Goal: Task Accomplishment & Management: Complete application form

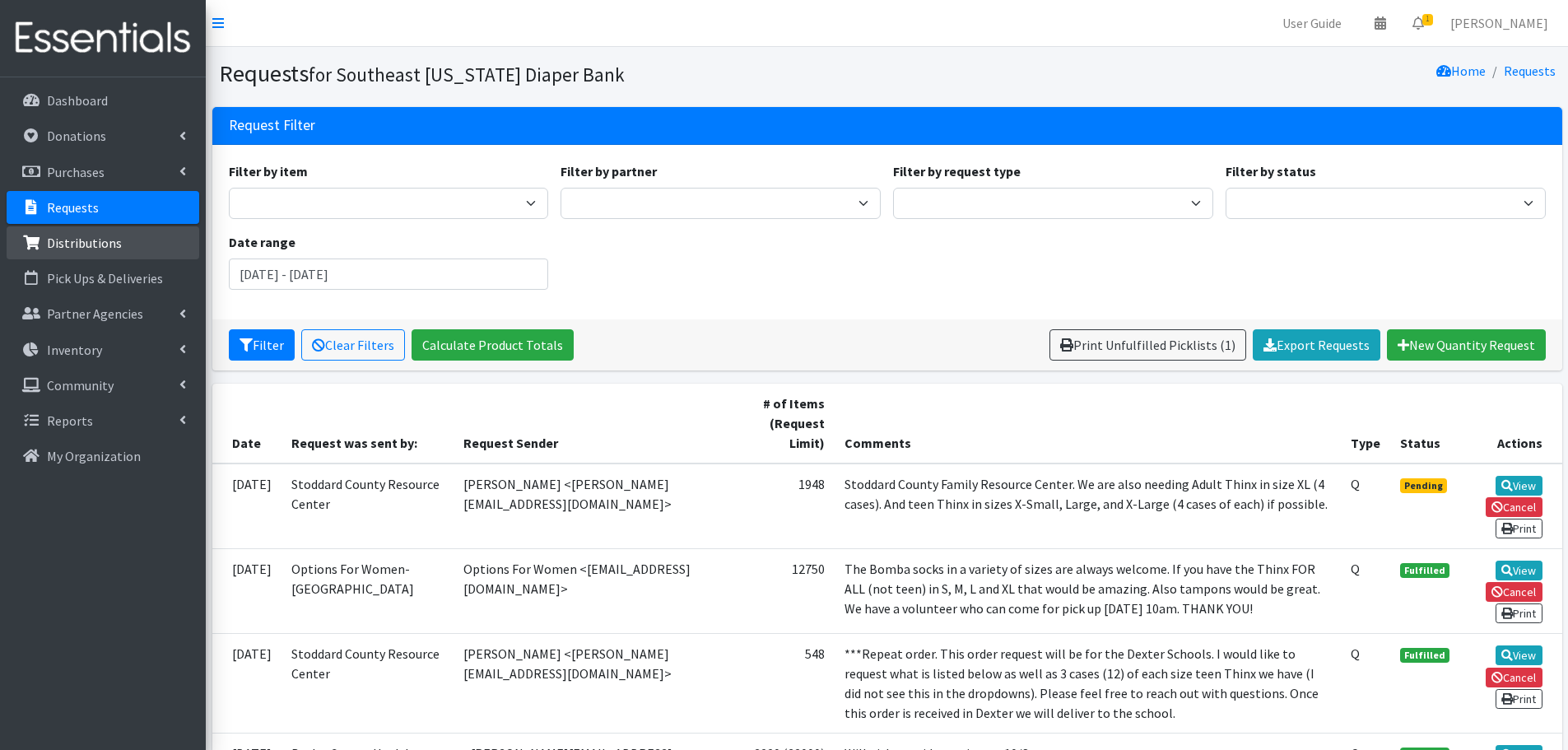
click at [64, 245] on p "Distributions" at bounding box center [84, 242] width 75 height 16
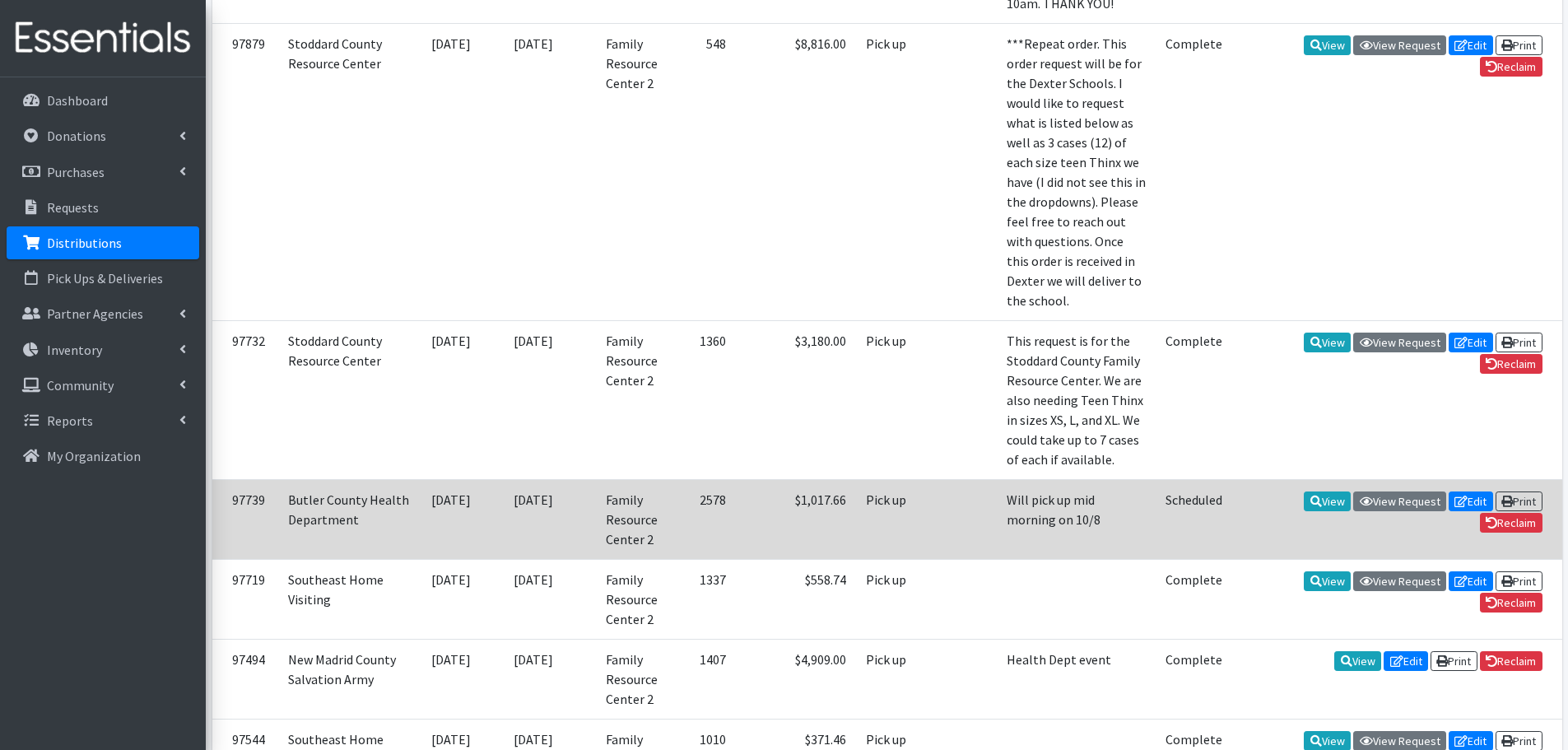
scroll to position [82, 0]
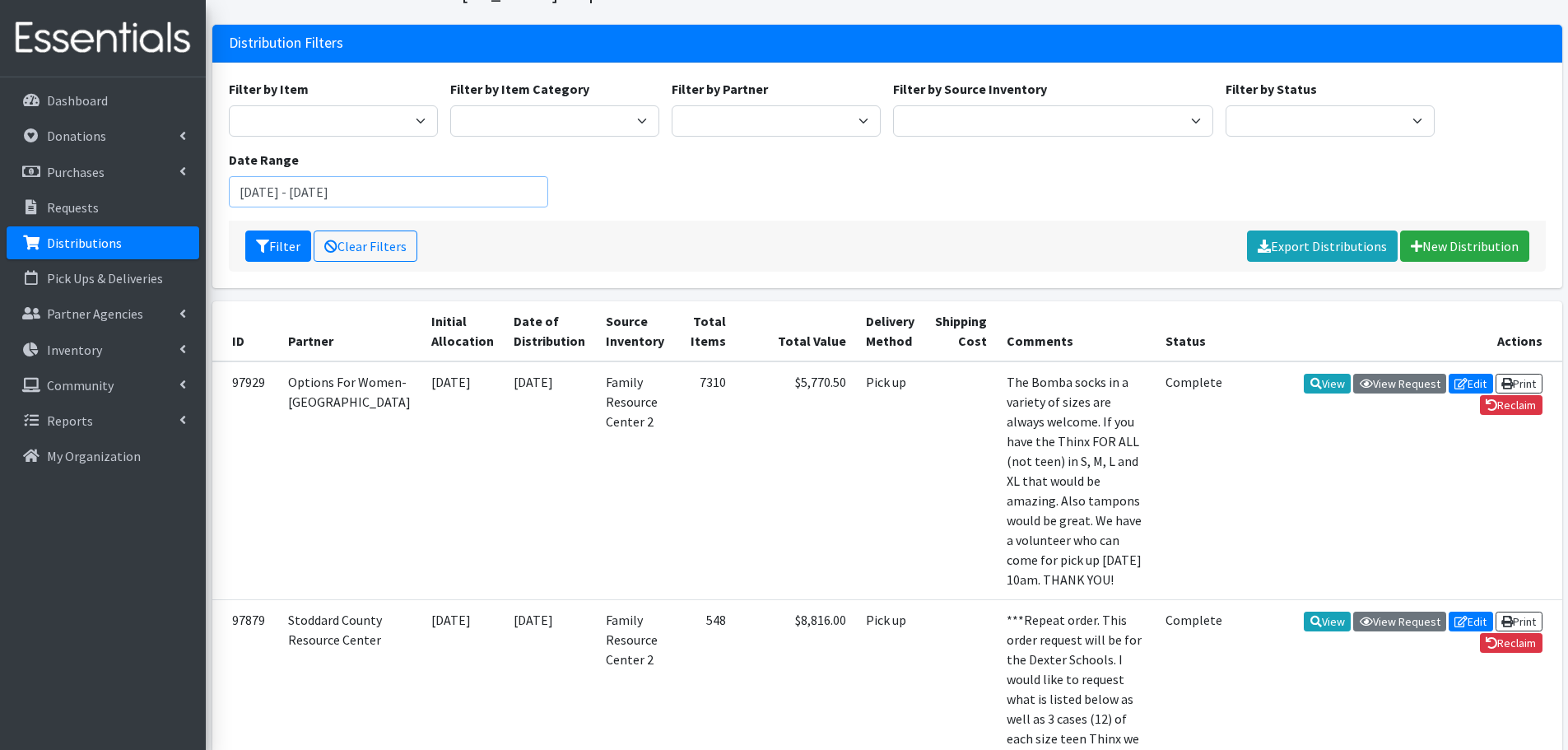
click at [345, 194] on input "[DATE] - [DATE]" at bounding box center [389, 192] width 320 height 31
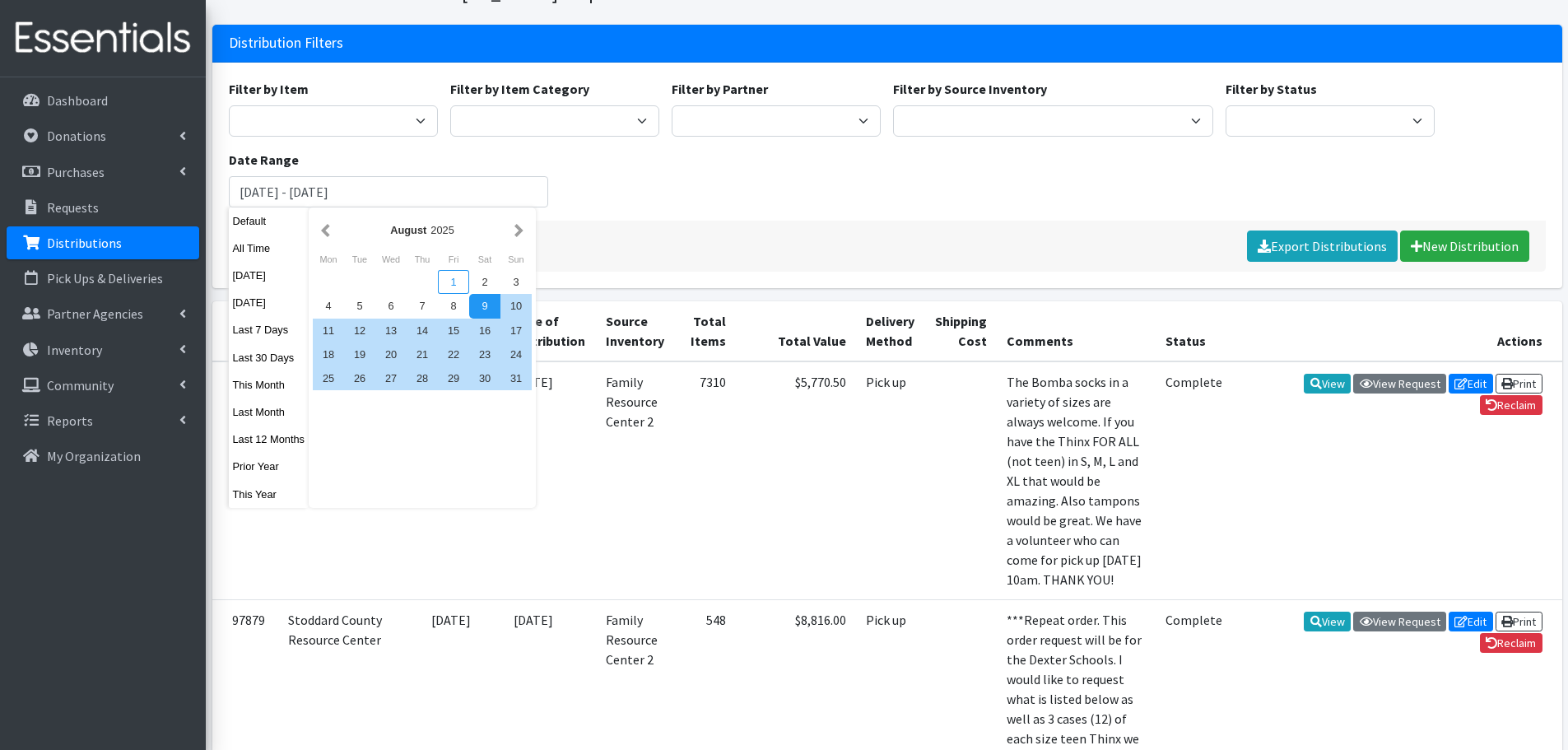
click at [447, 286] on div "1" at bounding box center [453, 282] width 31 height 24
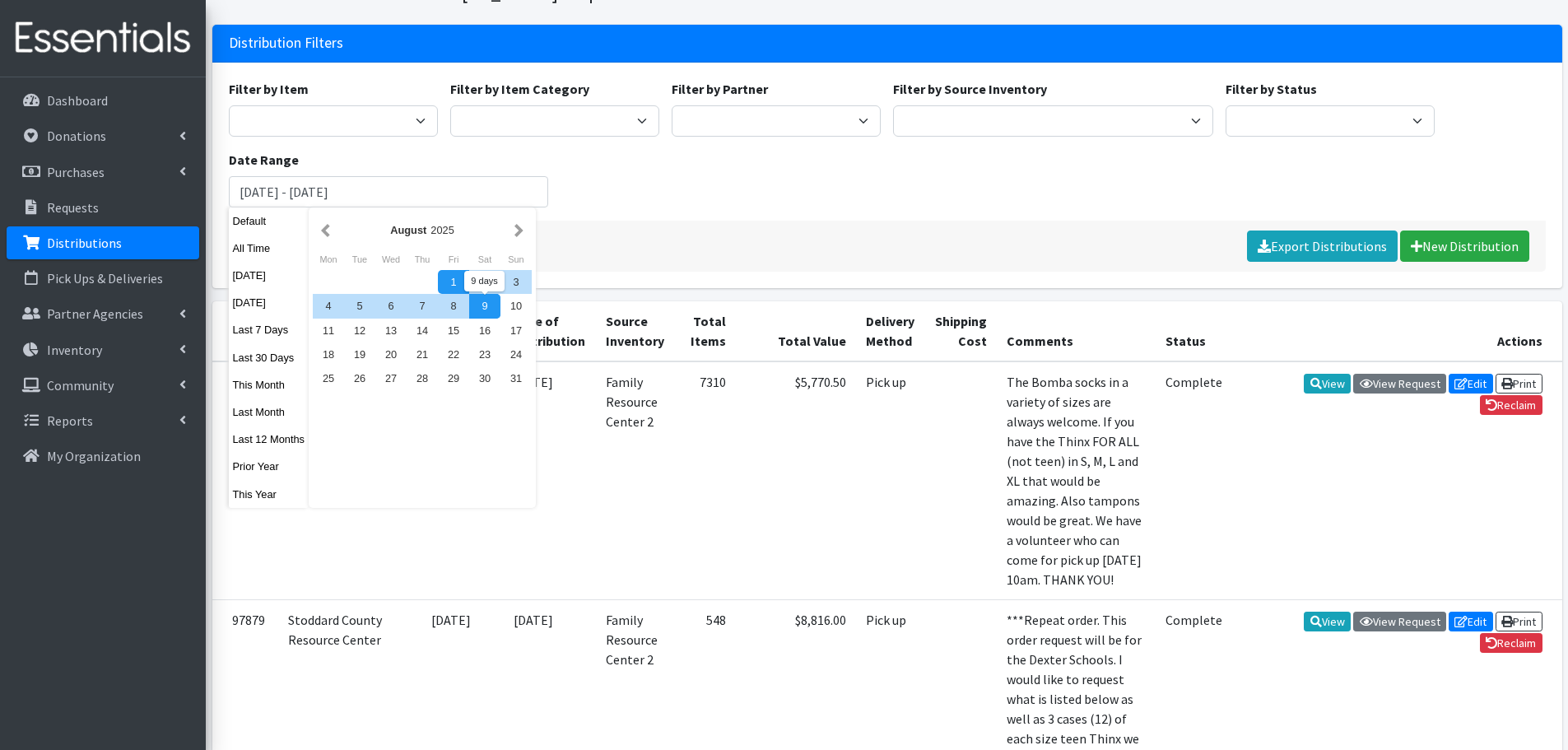
click at [482, 304] on div "9" at bounding box center [485, 306] width 31 height 24
type input "August 1, 2025 - August 9, 2025"
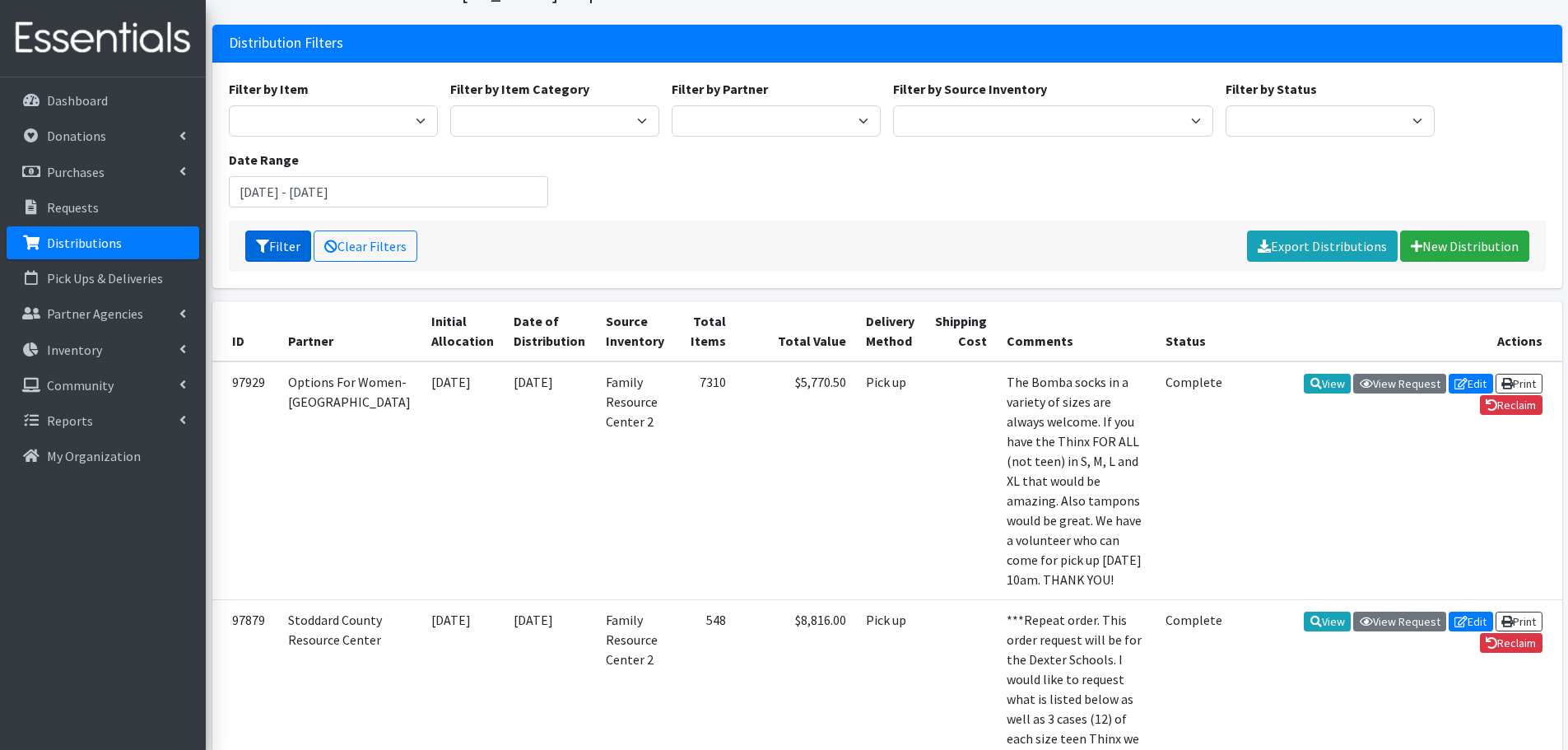
click at [286, 248] on button "Filter" at bounding box center [278, 246] width 66 height 31
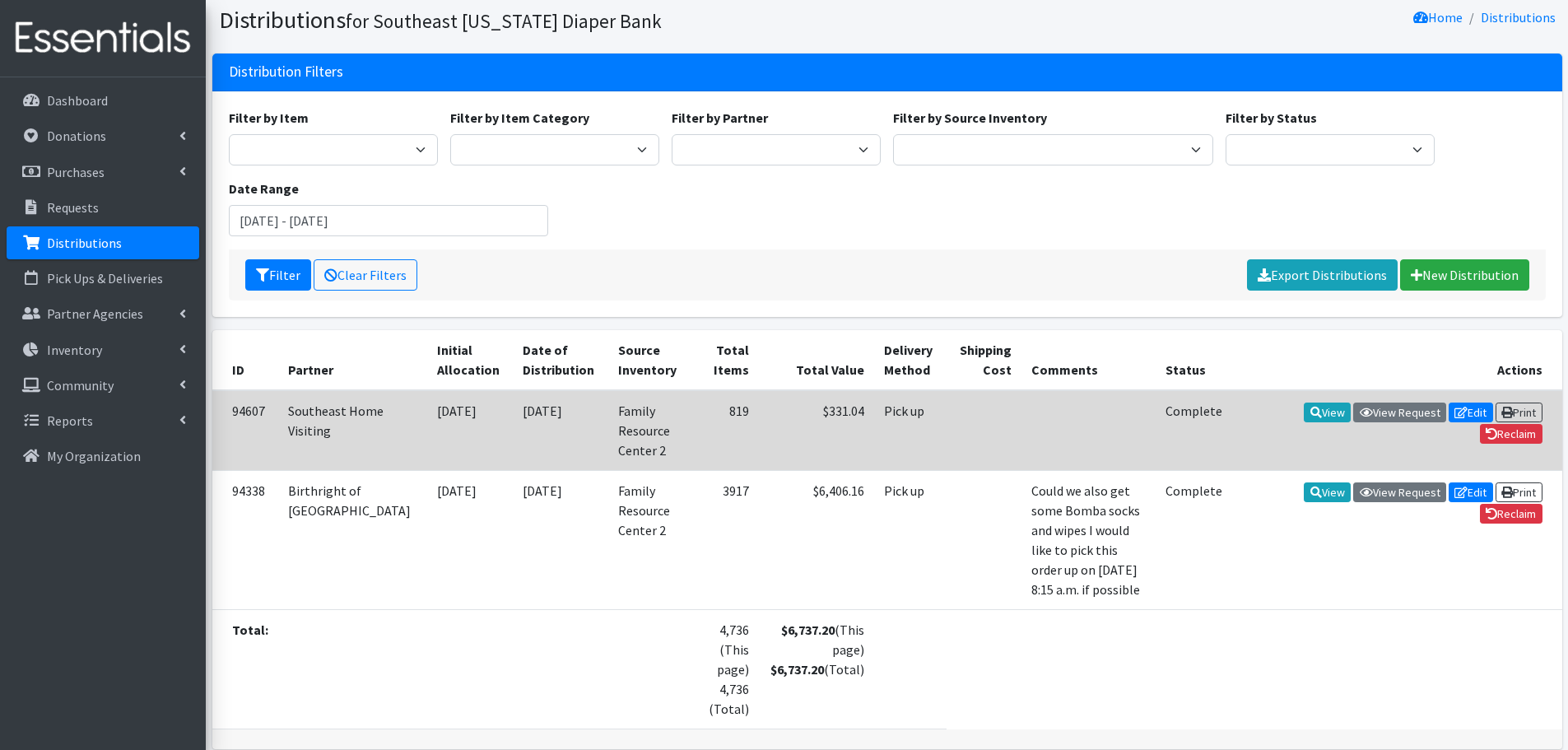
scroll to position [82, 0]
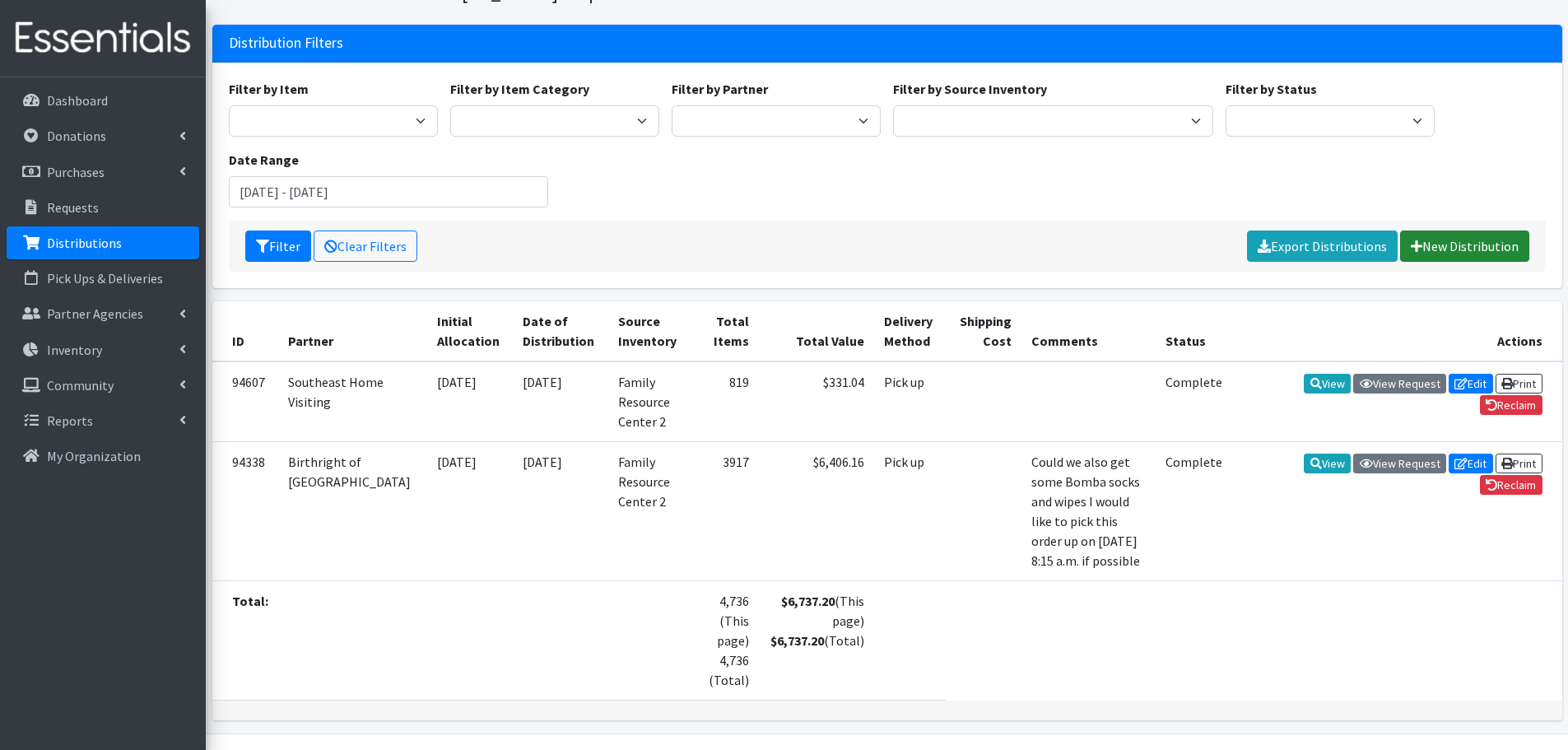
click at [1470, 233] on link "New Distribution" at bounding box center [1464, 246] width 129 height 31
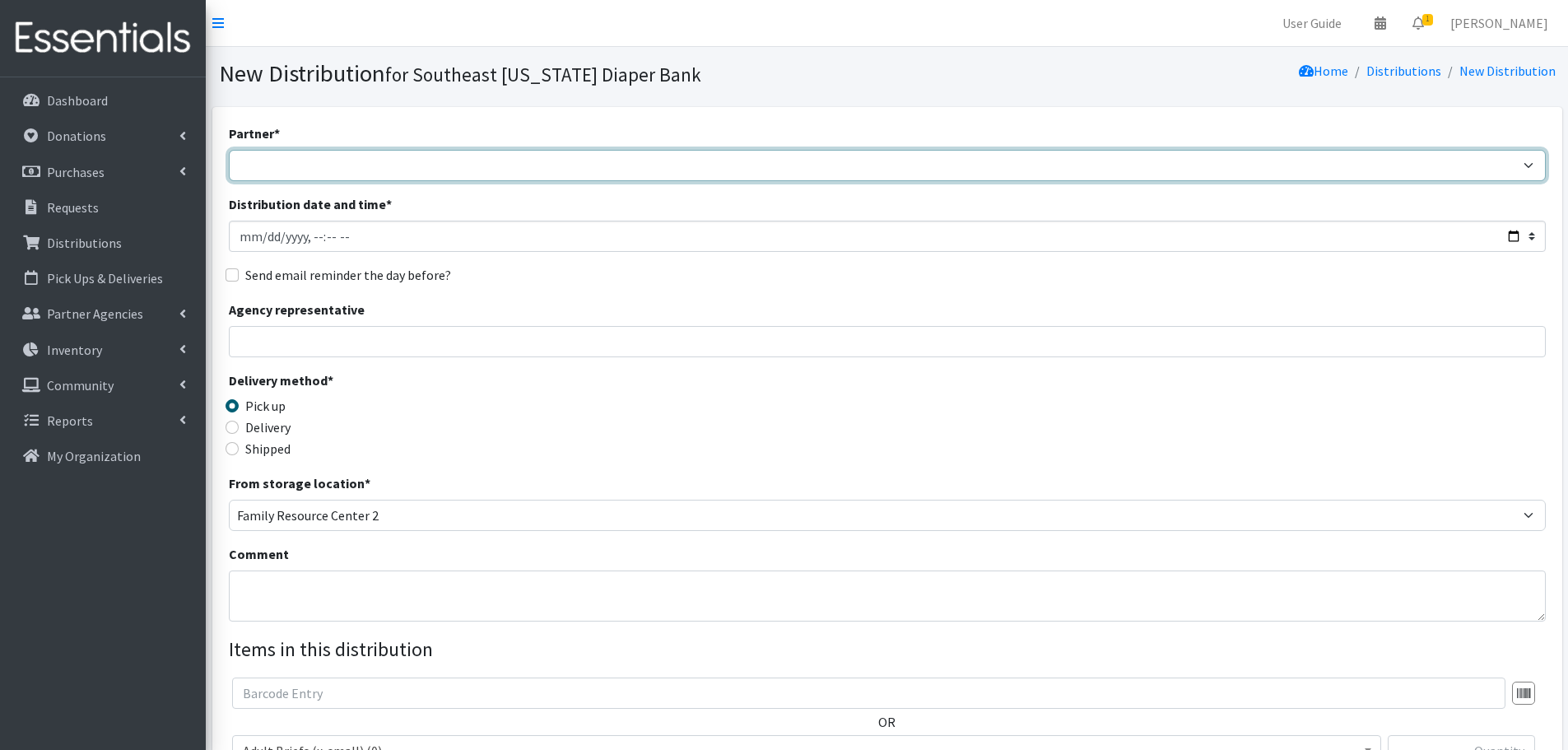
click at [302, 180] on select "ASPIRE WOMEN'S CENTER [GEOGRAPHIC_DATA] Start Birthright of [GEOGRAPHIC_DATA] B…" at bounding box center [887, 165] width 1317 height 31
select select "72"
click at [228, 150] on select "ASPIRE WOMEN'S CENTER [GEOGRAPHIC_DATA] Start Birthright of [GEOGRAPHIC_DATA] B…" at bounding box center [887, 165] width 1317 height 31
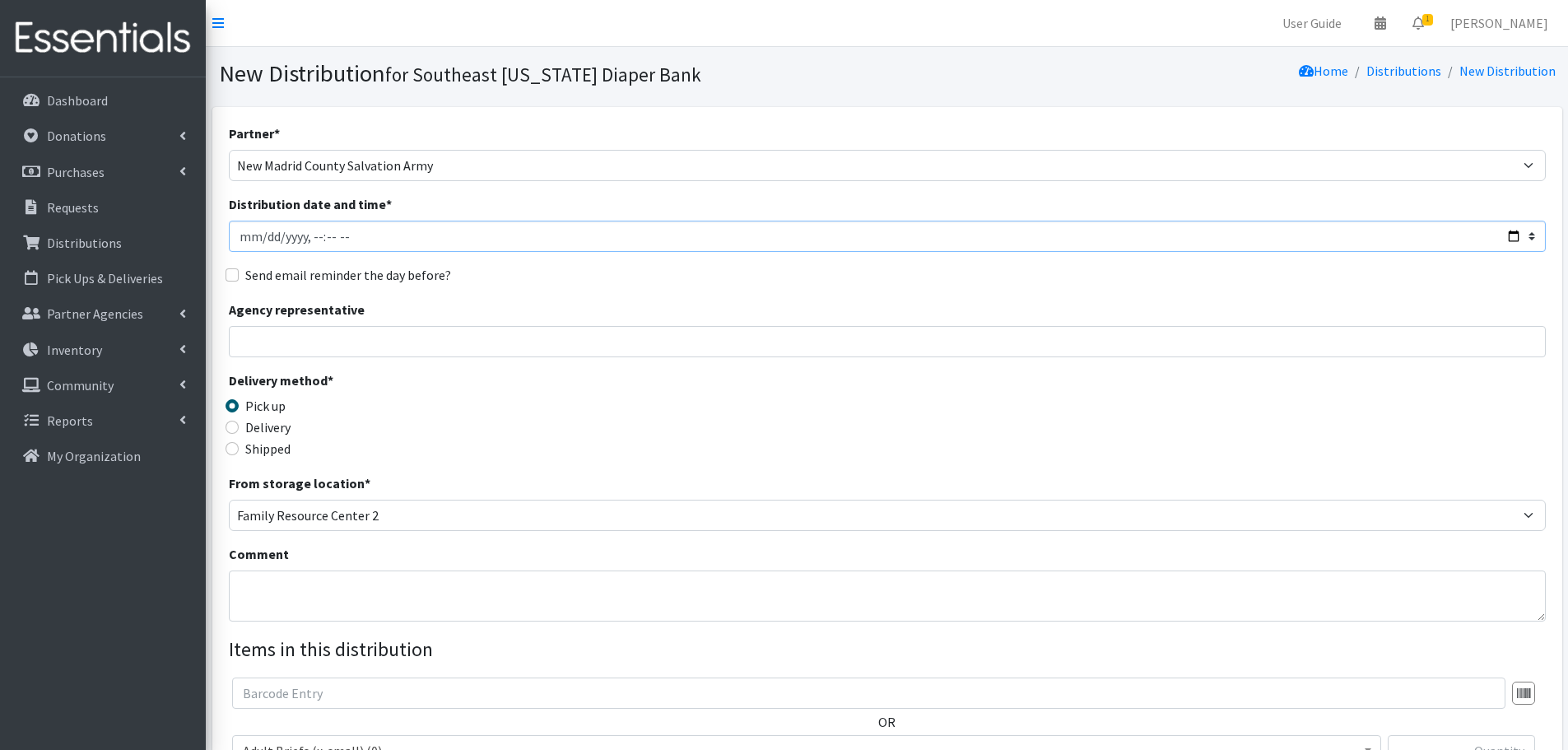
click at [269, 238] on input "Distribution date and time *" at bounding box center [887, 236] width 1317 height 31
type input "[DATE]T23:59"
click at [321, 598] on textarea "Comment" at bounding box center [887, 595] width 1317 height 51
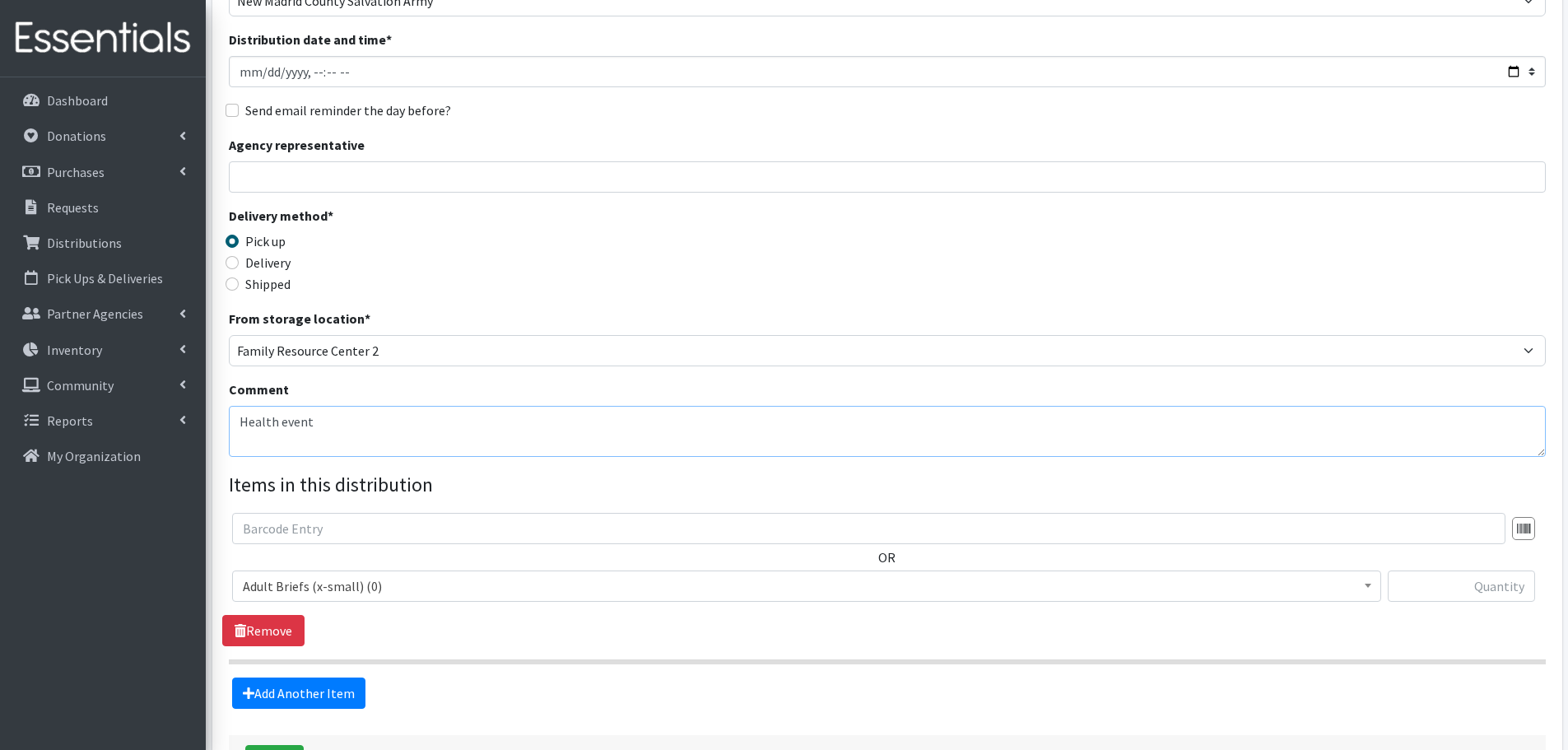
type textarea "Health event"
click at [357, 589] on span "Adult Briefs (x-small) (0)" at bounding box center [806, 586] width 1128 height 23
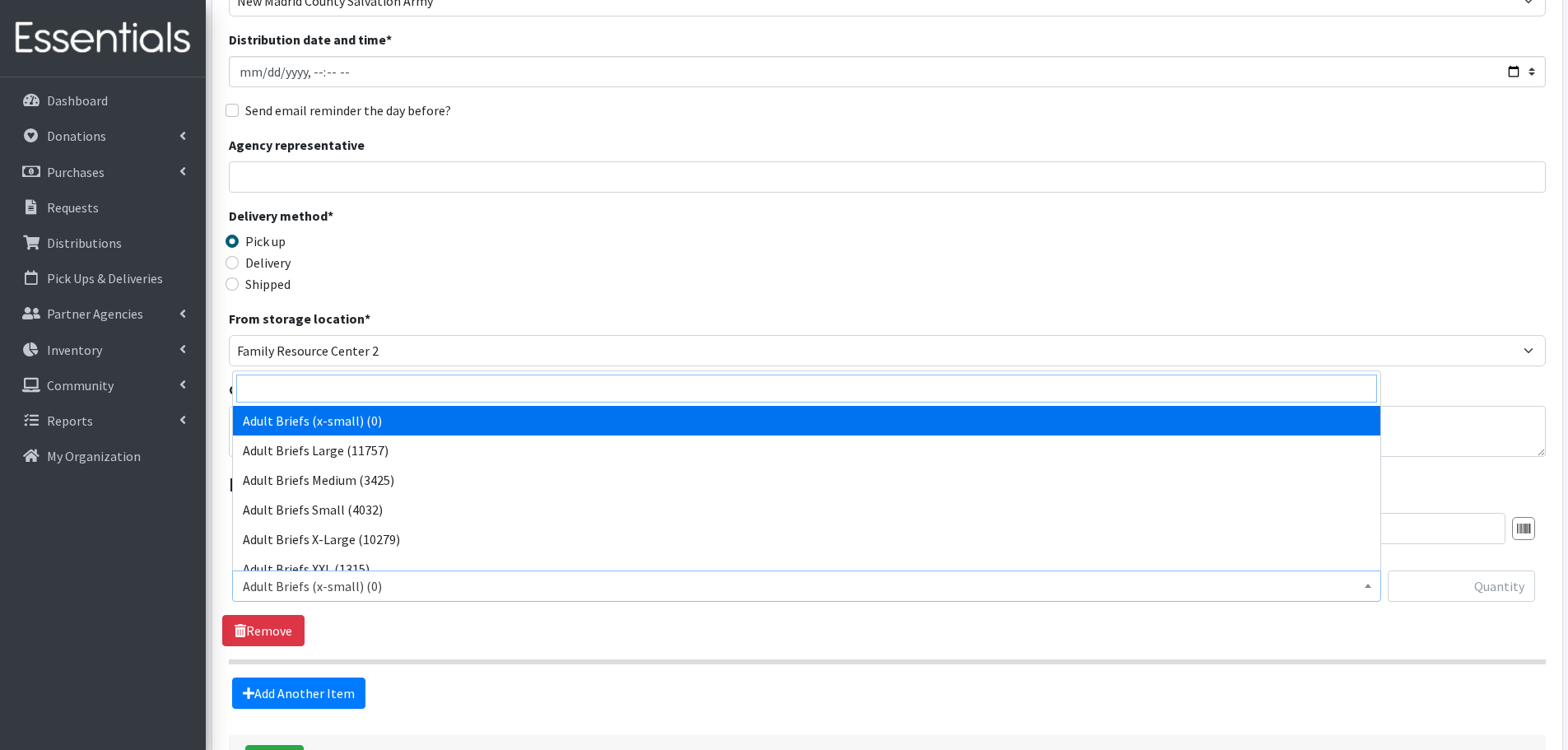
click at [318, 395] on input "search" at bounding box center [806, 388] width 1141 height 28
type input "th"
select select "14418"
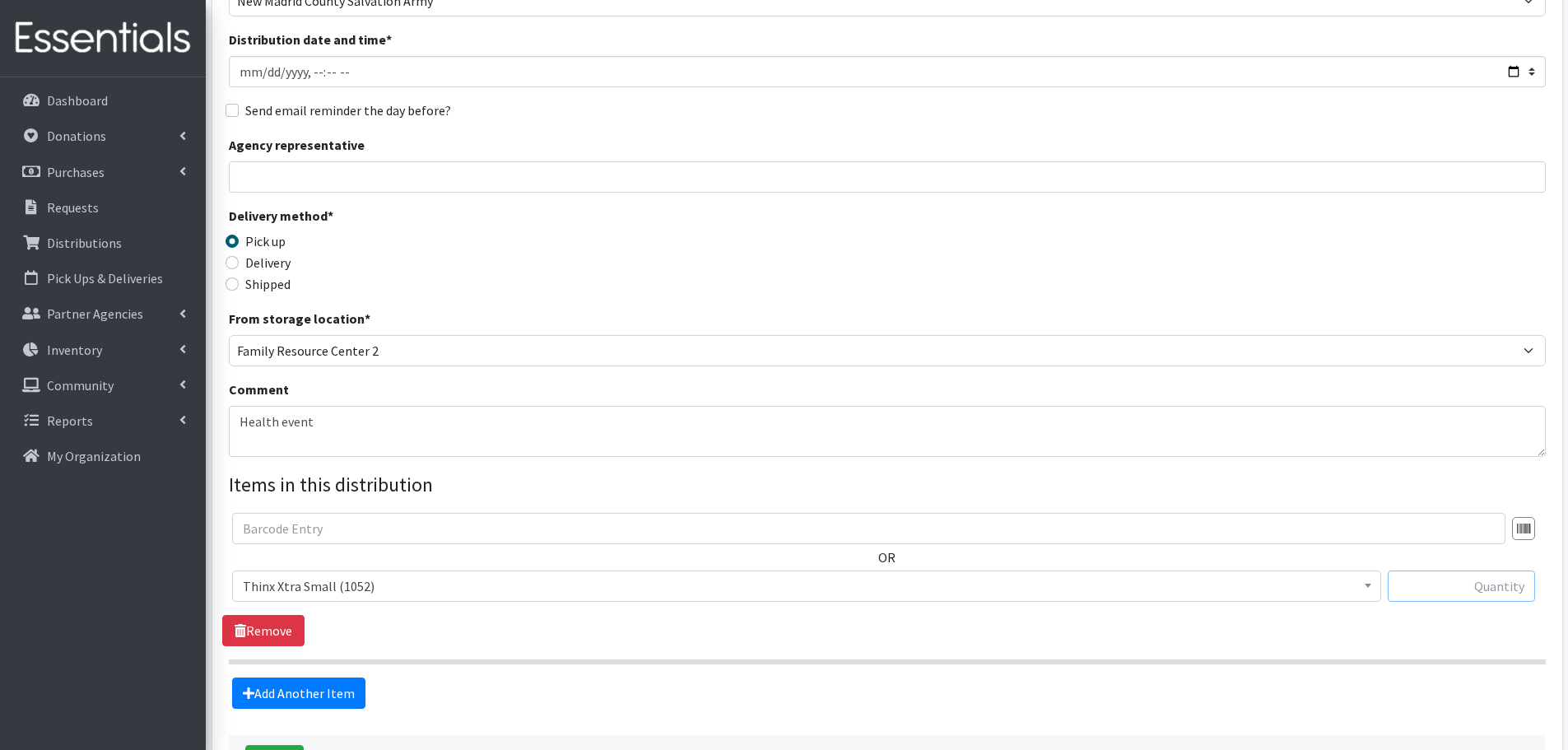
click at [1458, 593] on input "text" at bounding box center [1462, 586] width 147 height 31
type input "10"
click at [314, 677] on link "Add Another Item" at bounding box center [299, 693] width 133 height 31
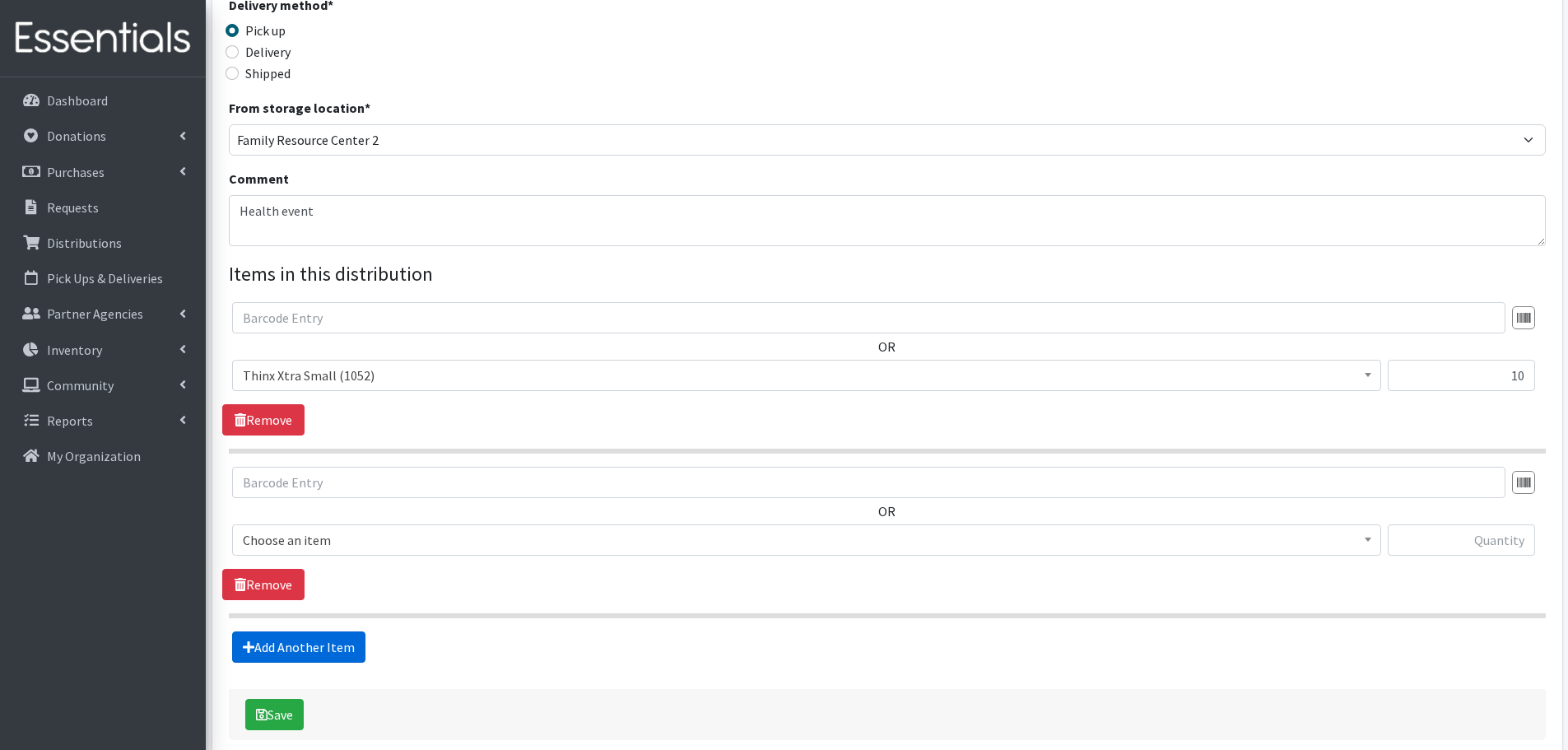
scroll to position [457, 0]
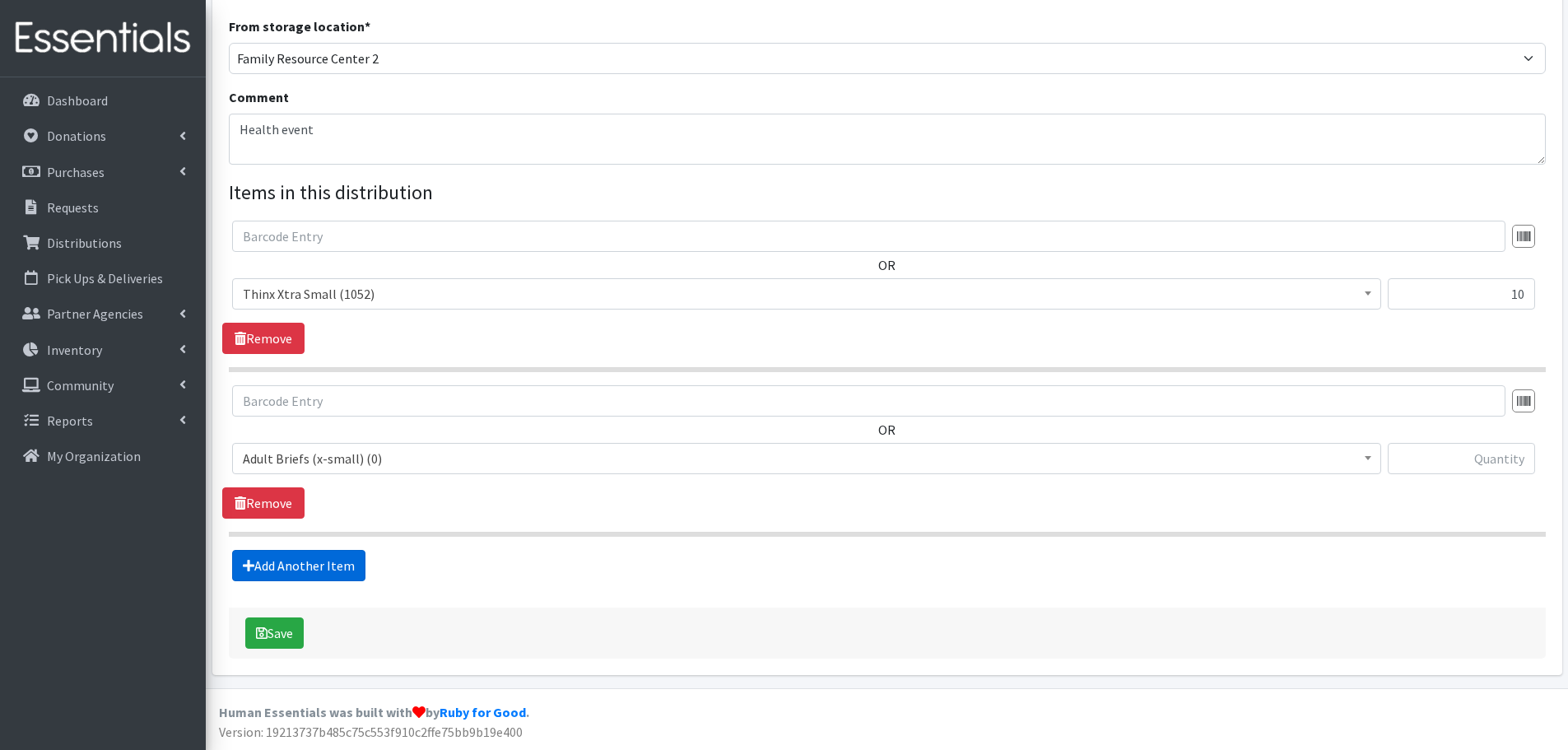
click at [322, 574] on link "Add Another Item" at bounding box center [299, 565] width 133 height 31
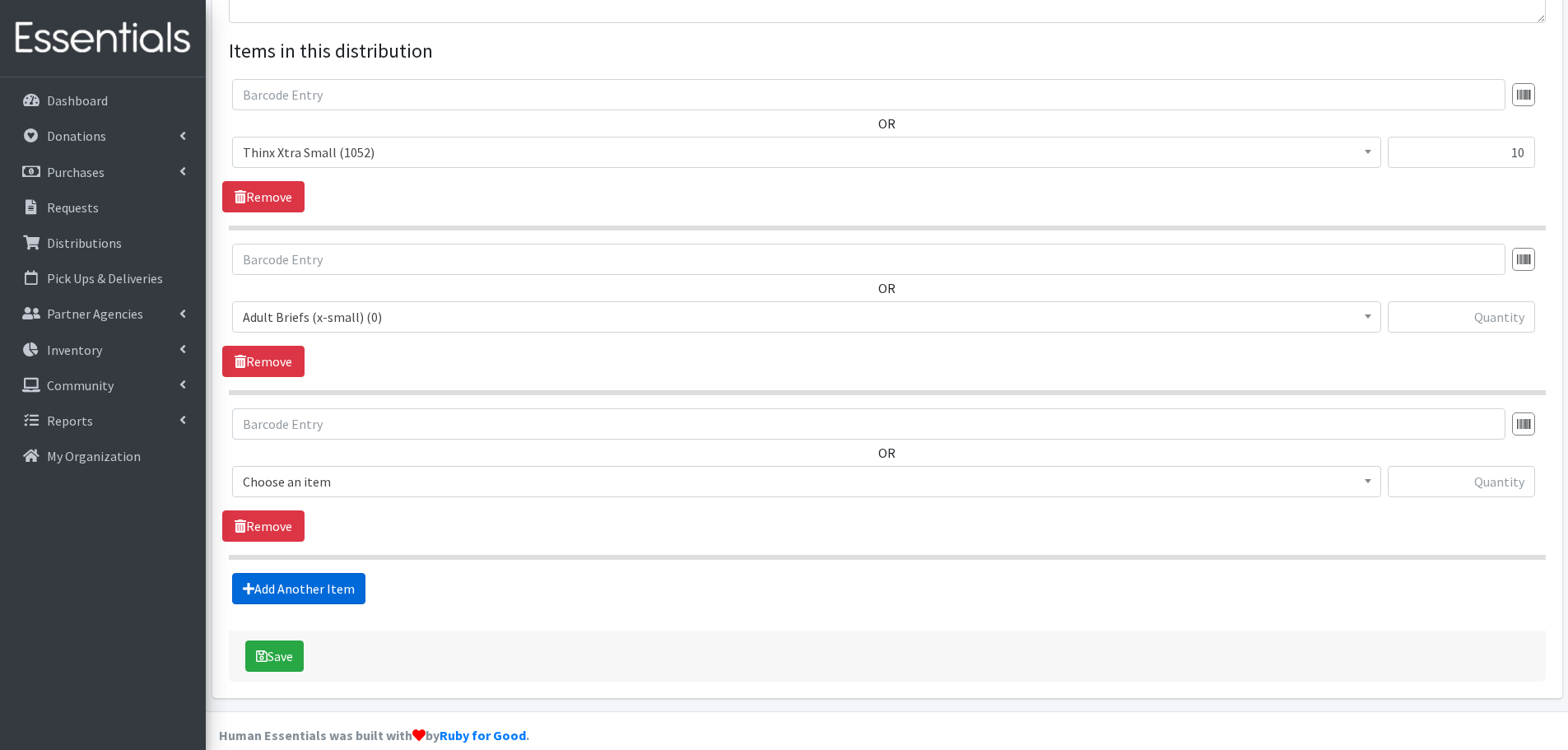
scroll to position [621, 0]
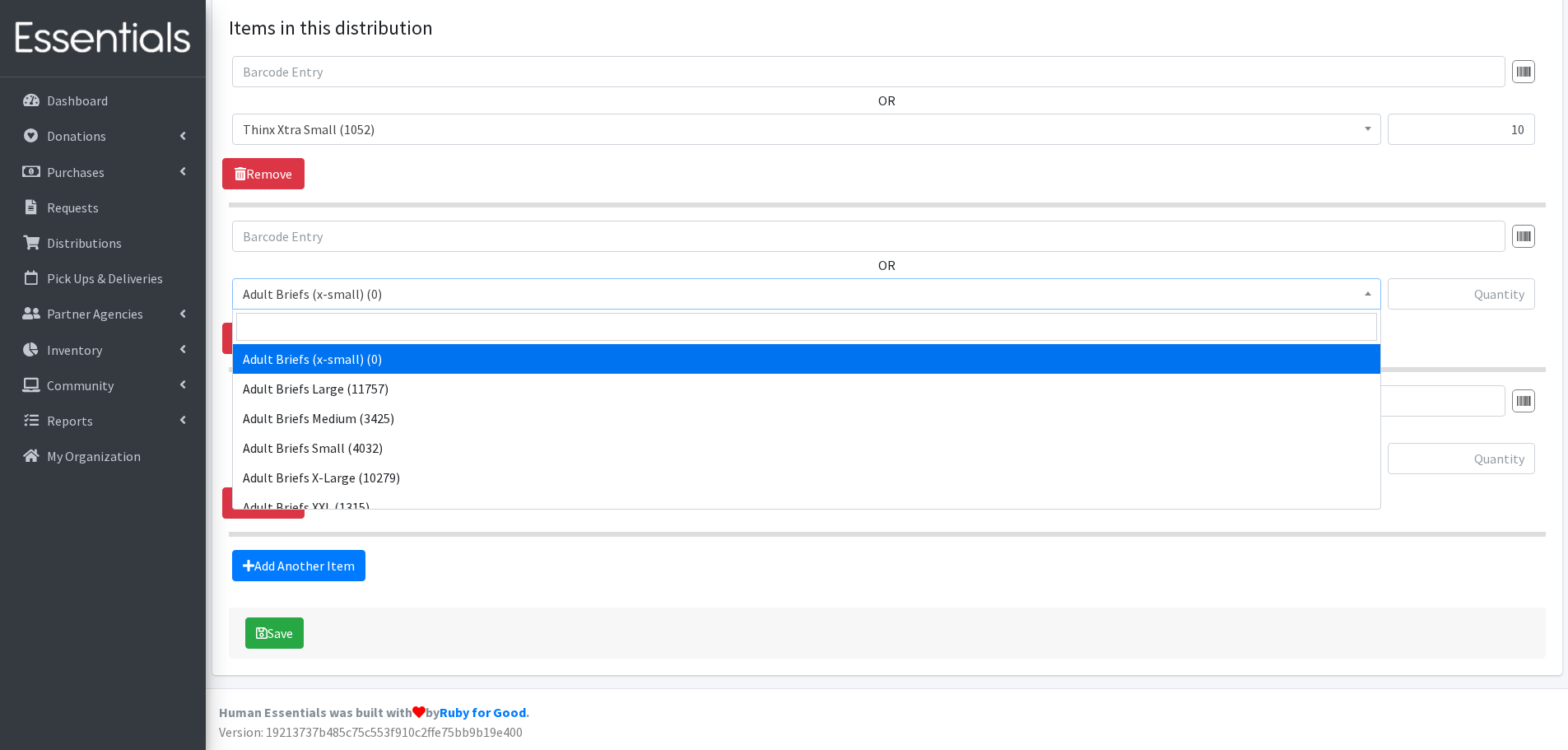
click at [354, 292] on span "Adult Briefs (x-small) (0)" at bounding box center [806, 293] width 1128 height 23
click at [349, 325] on input "search" at bounding box center [806, 326] width 1141 height 28
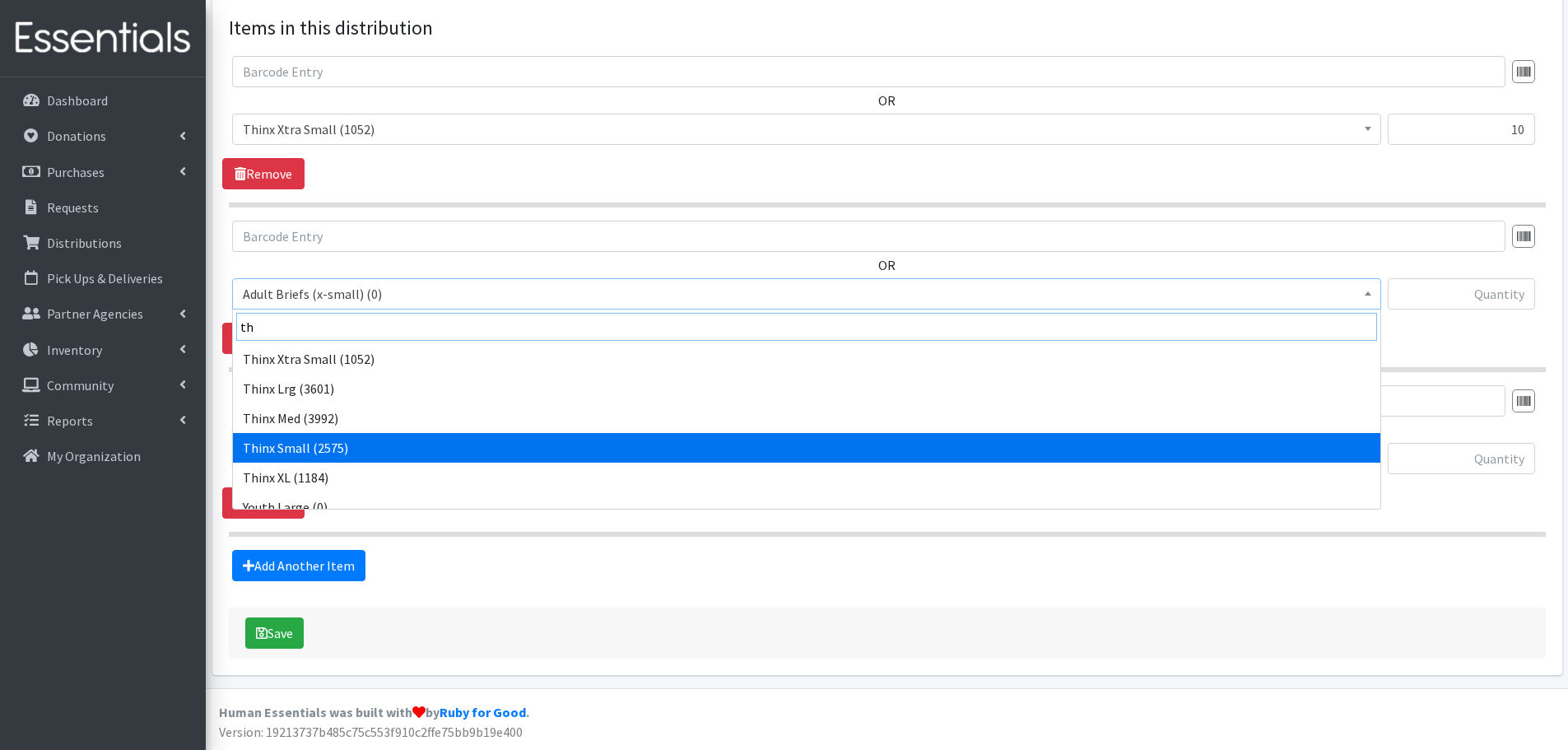
type input "th"
select select "14417"
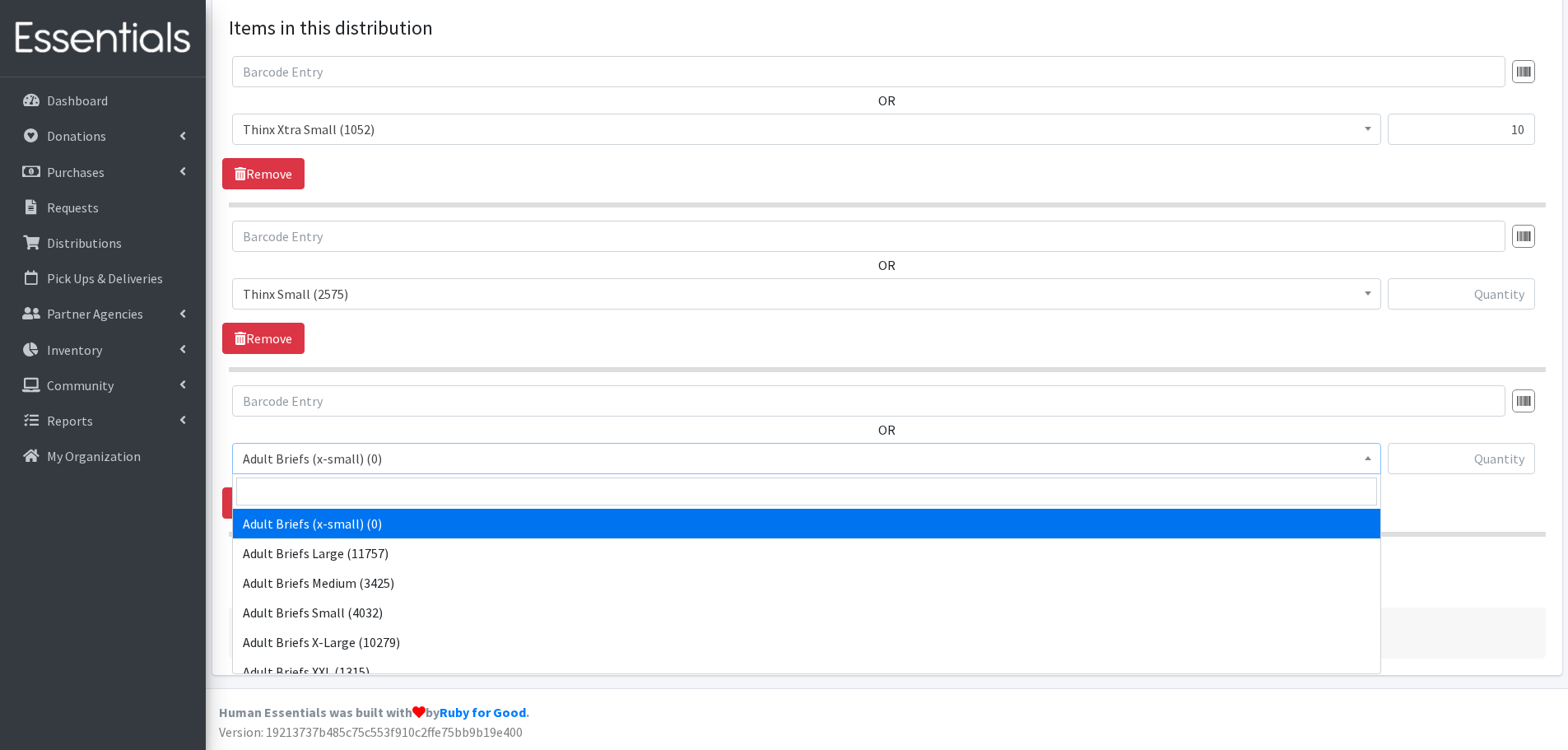
click at [331, 456] on span "Adult Briefs (x-small) (0)" at bounding box center [806, 458] width 1128 height 23
click at [332, 481] on input "search" at bounding box center [806, 491] width 1141 height 28
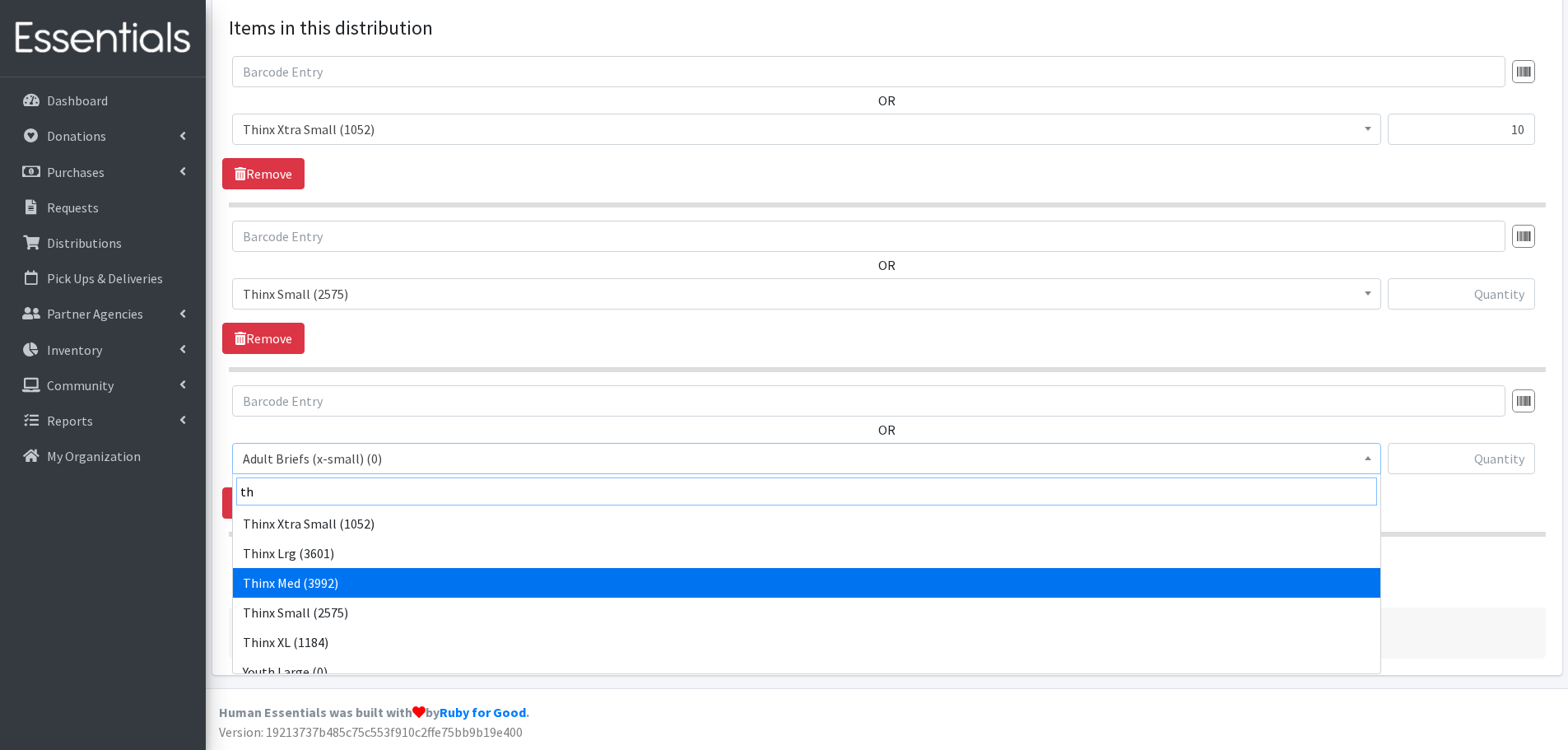
type input "th"
select select "14416"
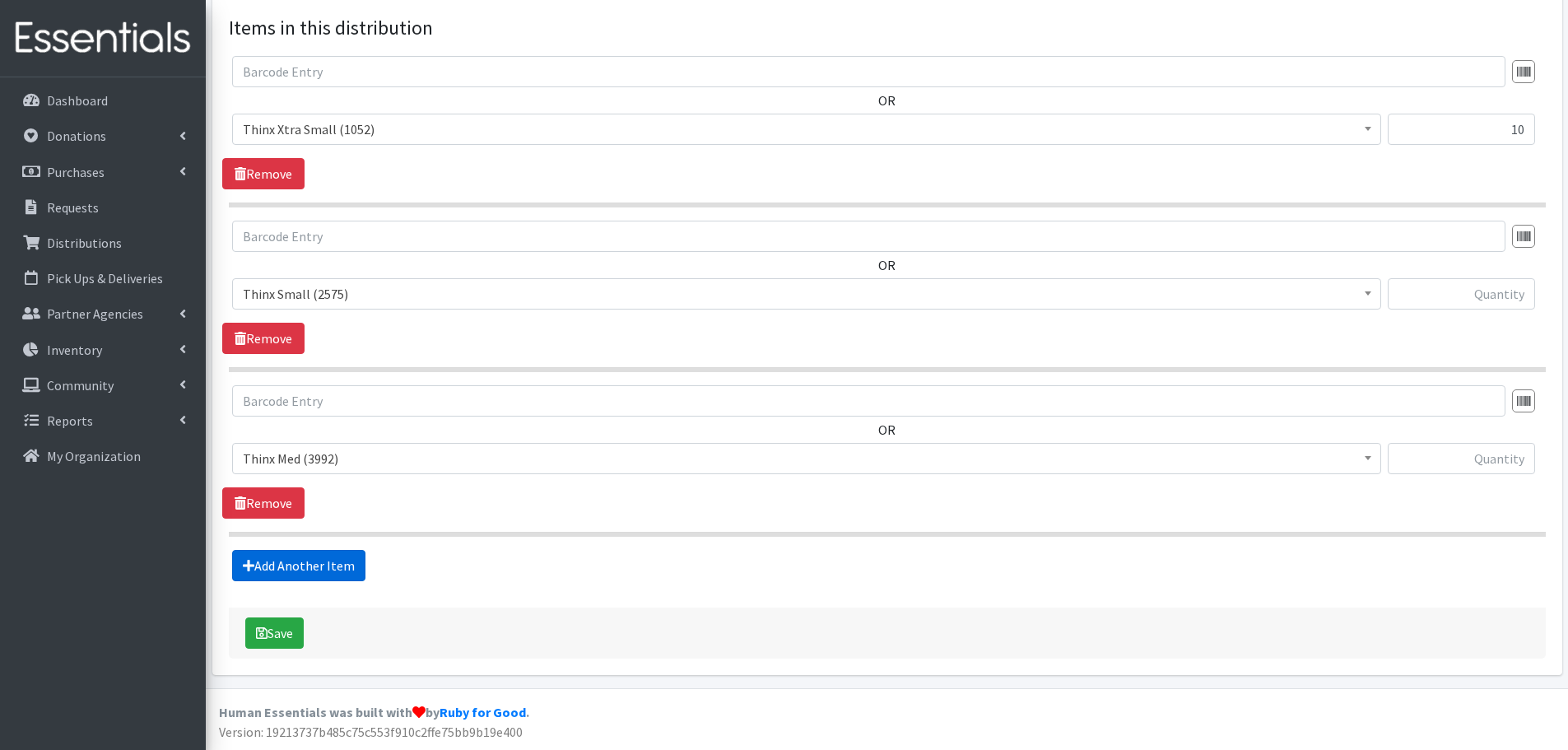
click at [320, 572] on link "Add Another Item" at bounding box center [299, 565] width 133 height 31
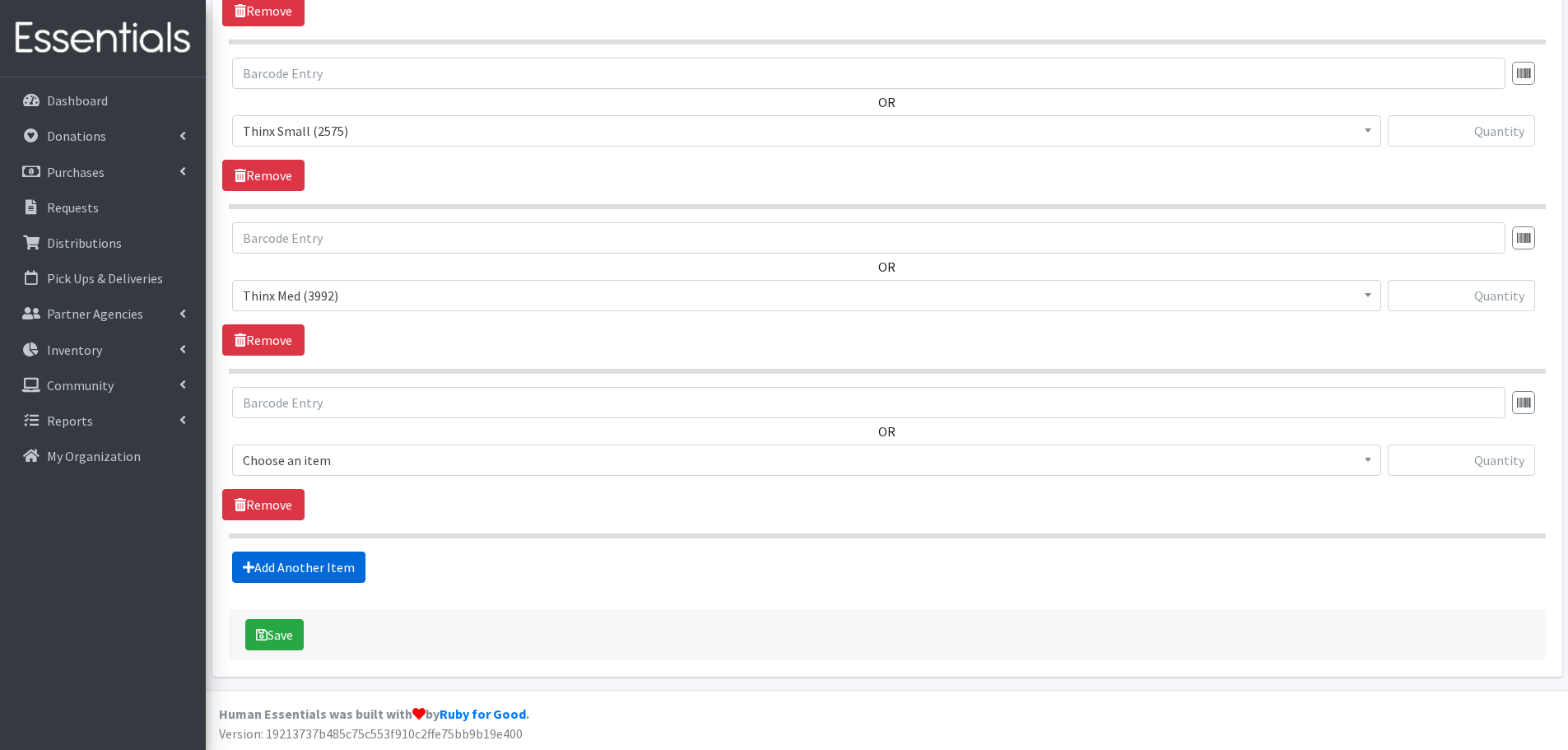
scroll to position [785, 0]
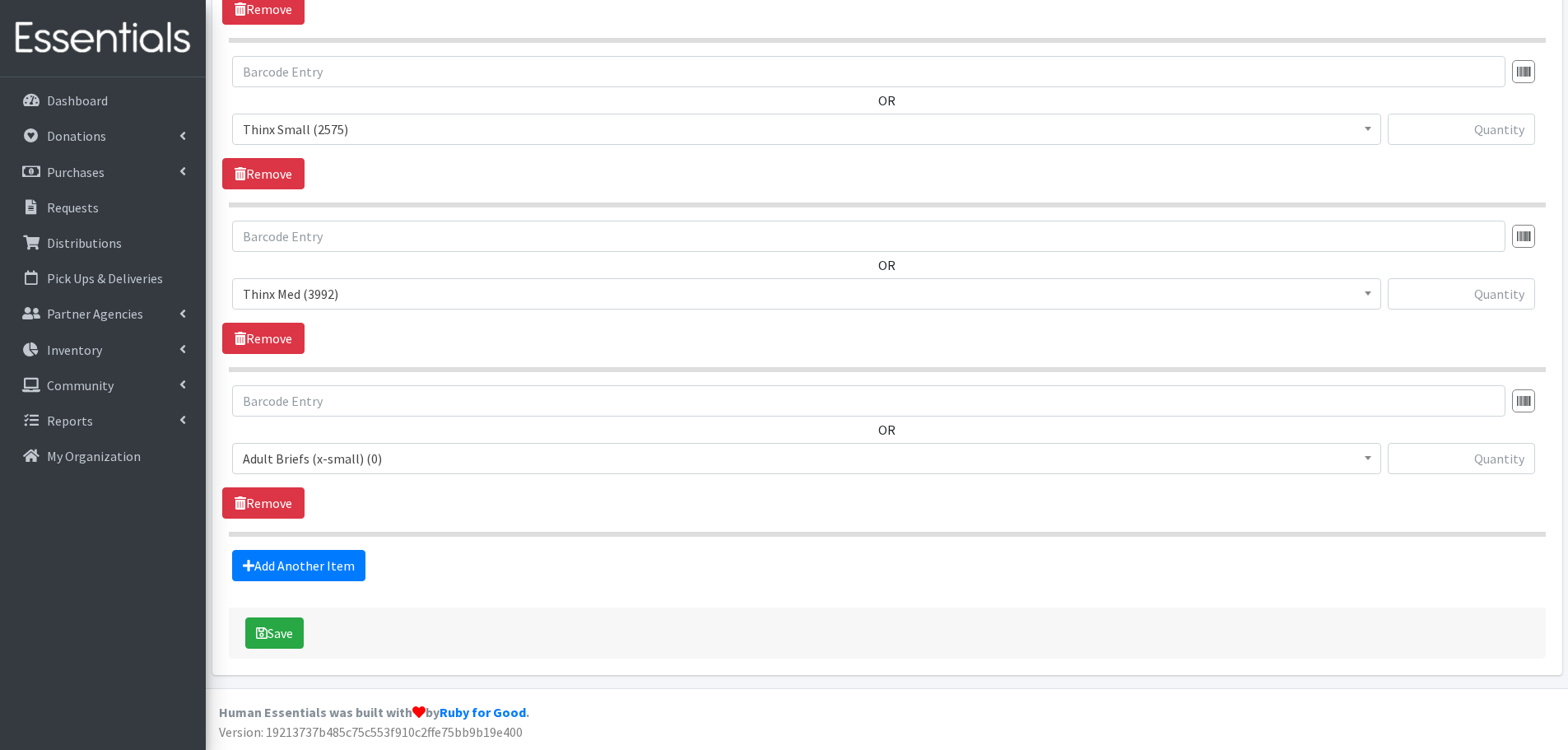
click at [354, 458] on span "Adult Briefs (x-small) (0)" at bounding box center [806, 458] width 1128 height 23
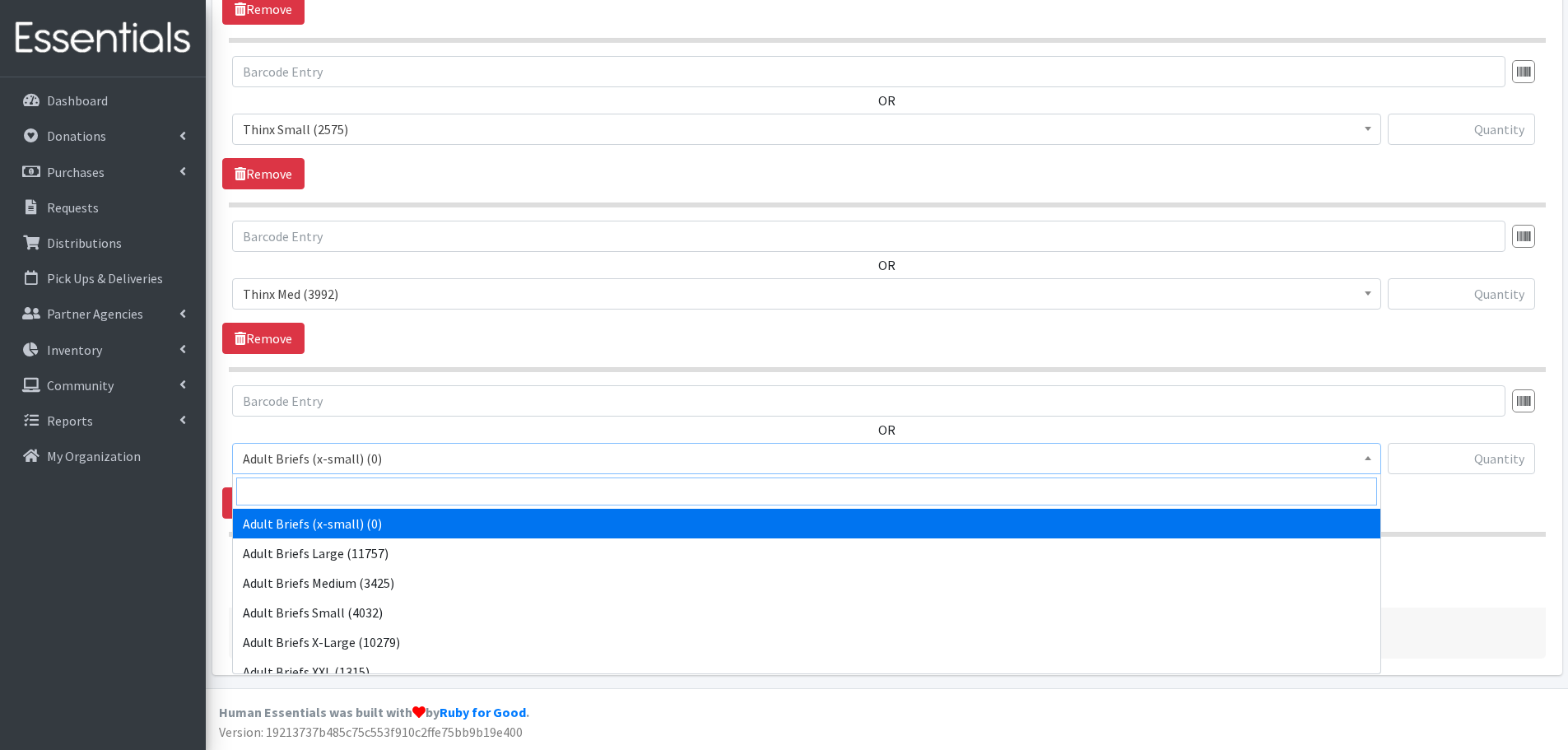
click at [350, 493] on input "search" at bounding box center [806, 491] width 1141 height 28
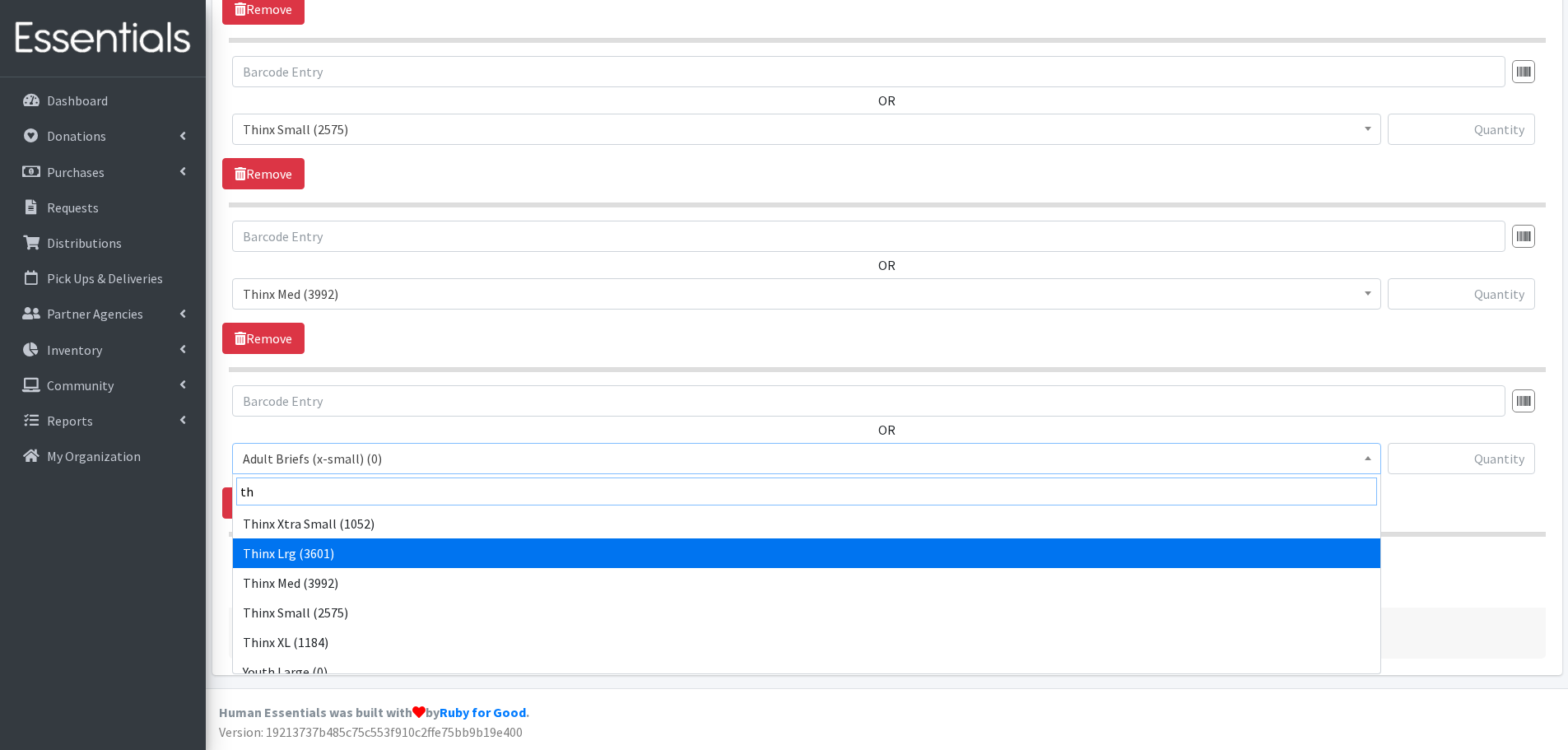
type input "th"
select select "14415"
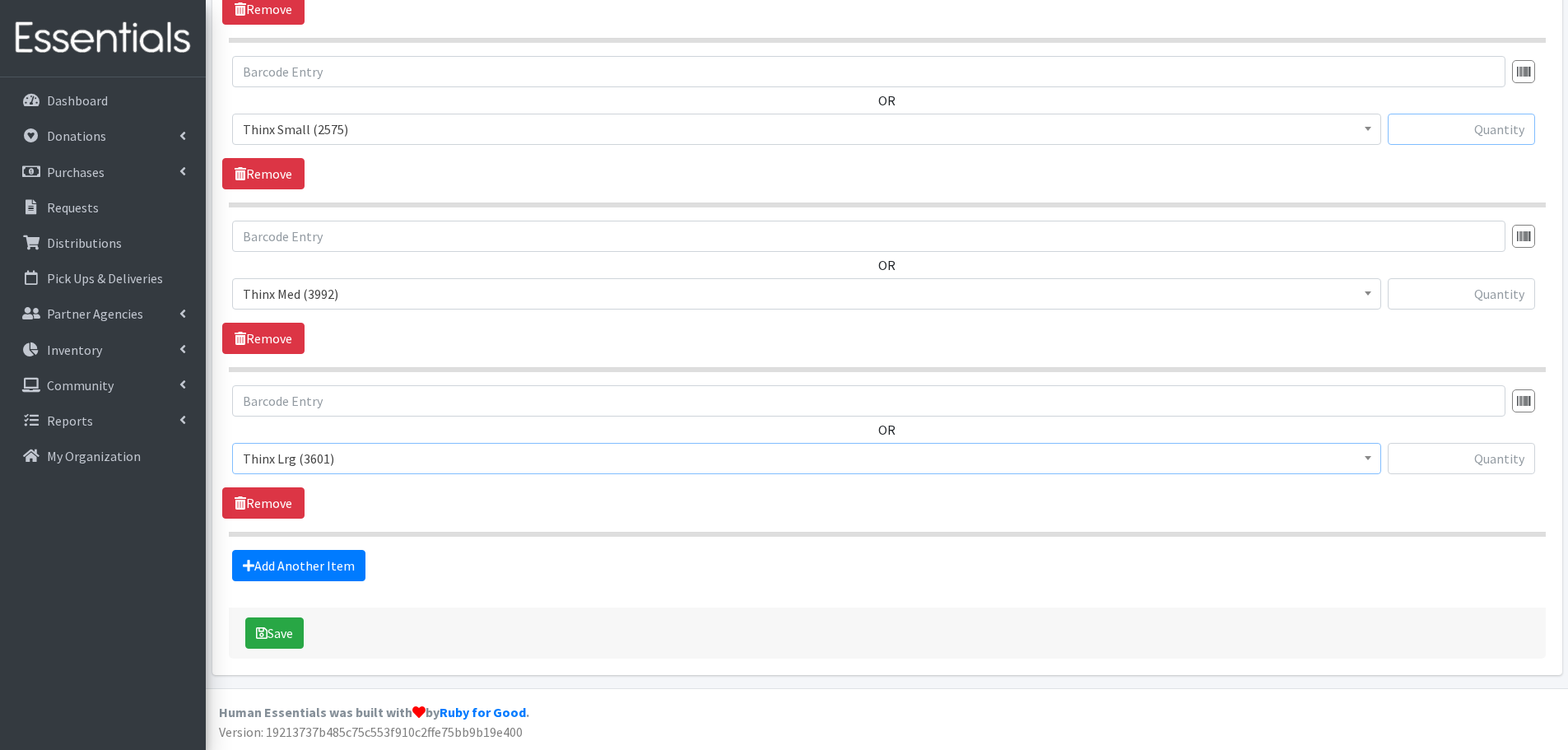
click at [1482, 128] on input "text" at bounding box center [1462, 129] width 147 height 31
type input "8"
type input "12"
type input "18"
click at [337, 573] on link "Add Another Item" at bounding box center [299, 565] width 133 height 31
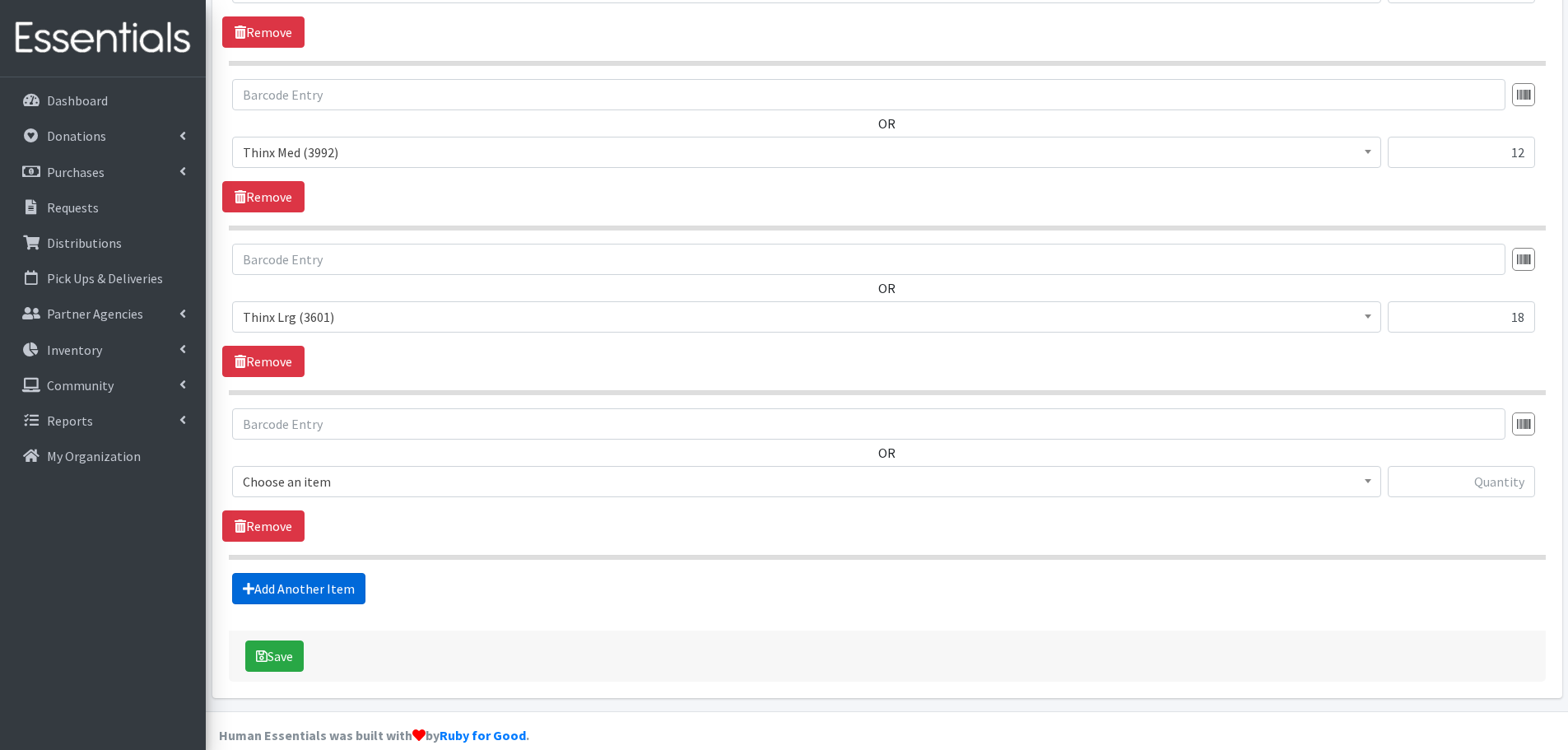
scroll to position [951, 0]
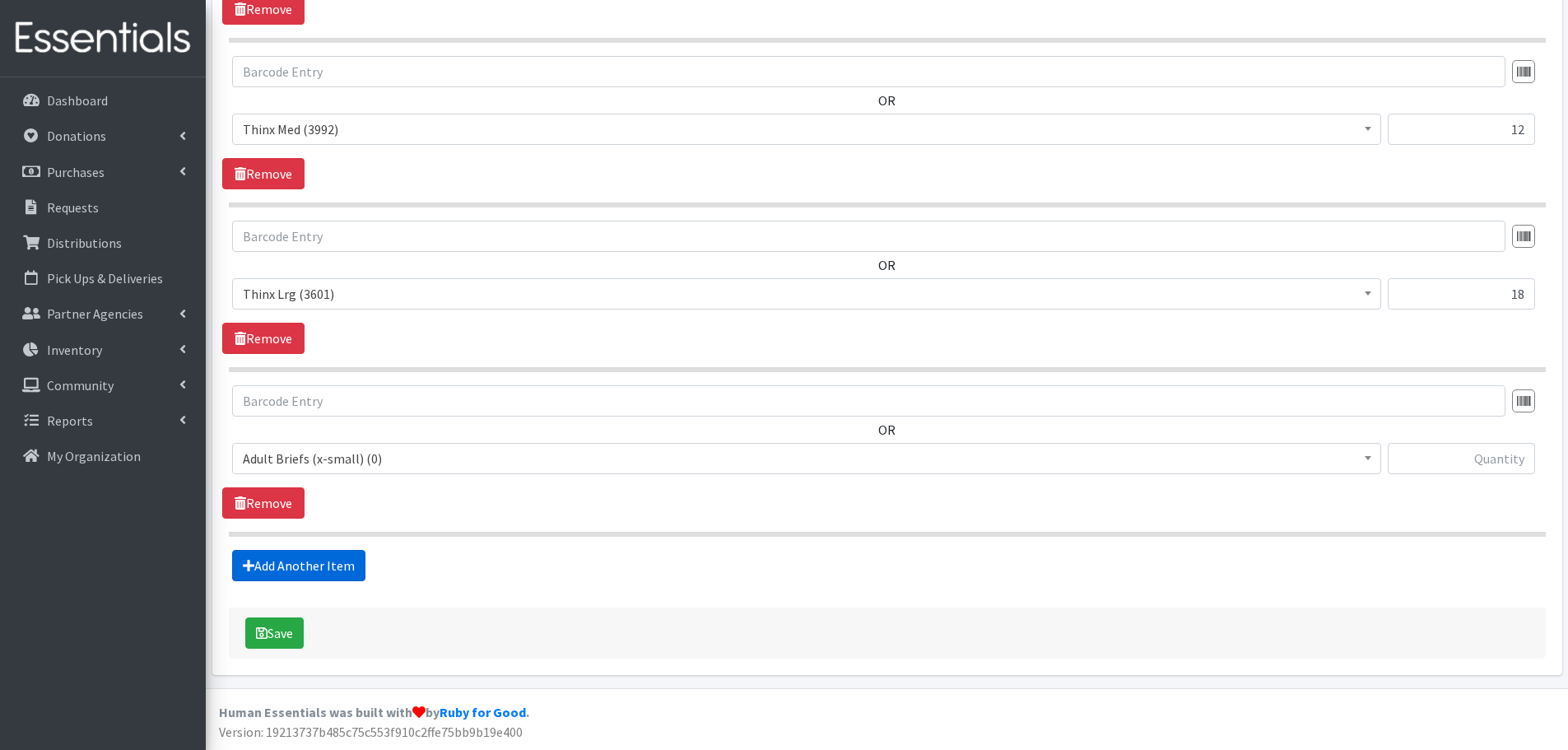
click at [332, 573] on link "Add Another Item" at bounding box center [299, 565] width 133 height 31
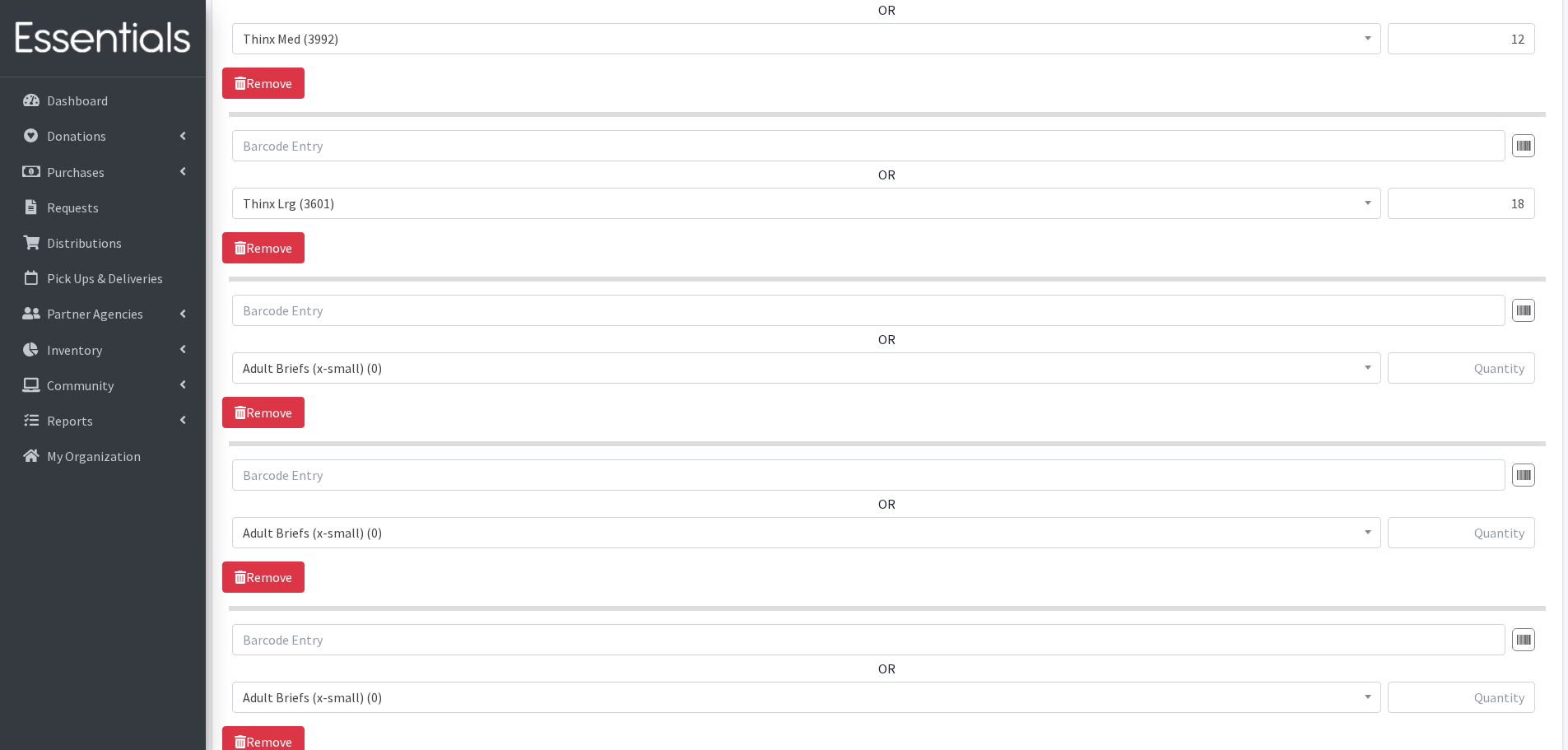
scroll to position [1033, 0]
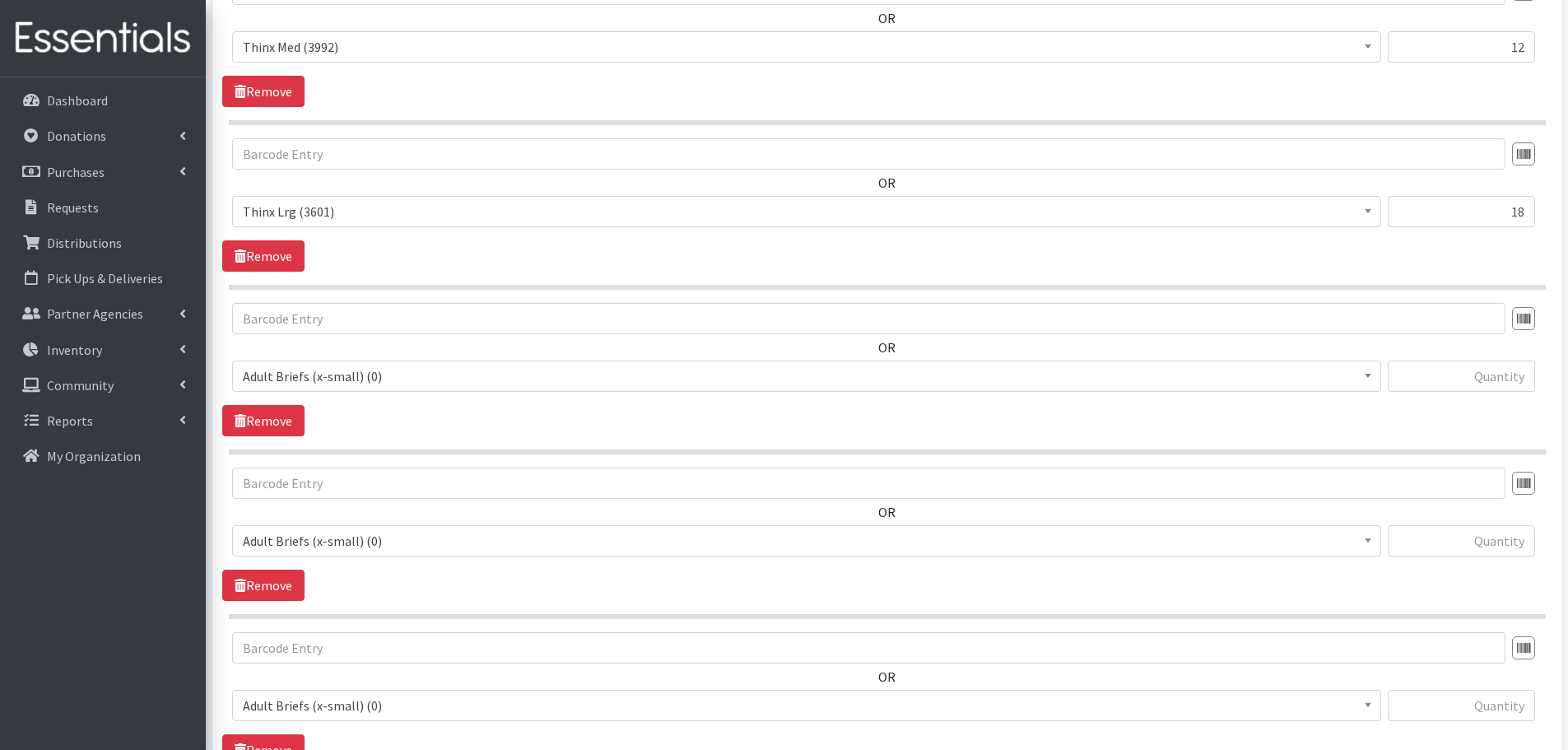
click at [318, 382] on span "Adult Briefs (x-small) (0)" at bounding box center [806, 375] width 1128 height 23
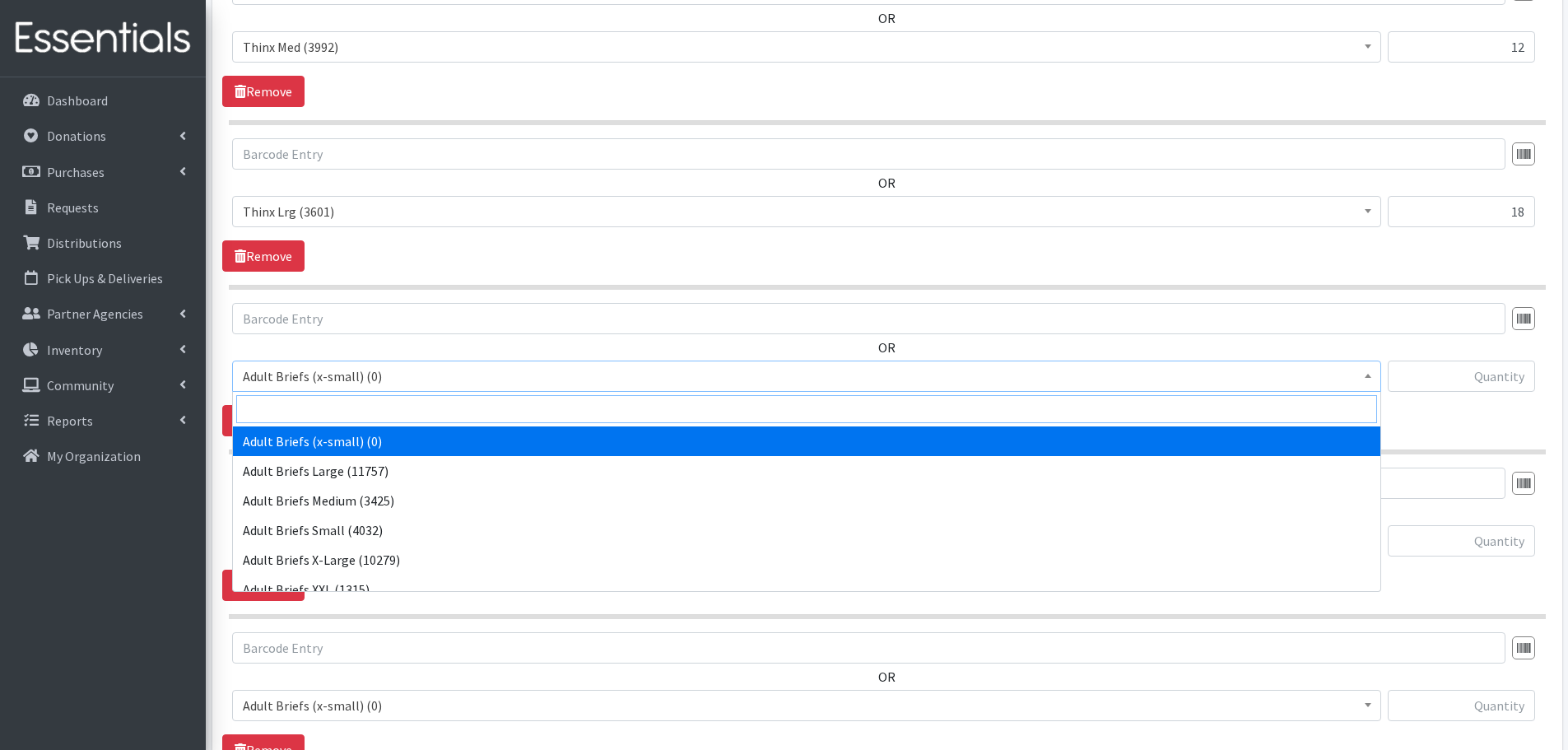
click at [306, 407] on input "search" at bounding box center [806, 409] width 1141 height 28
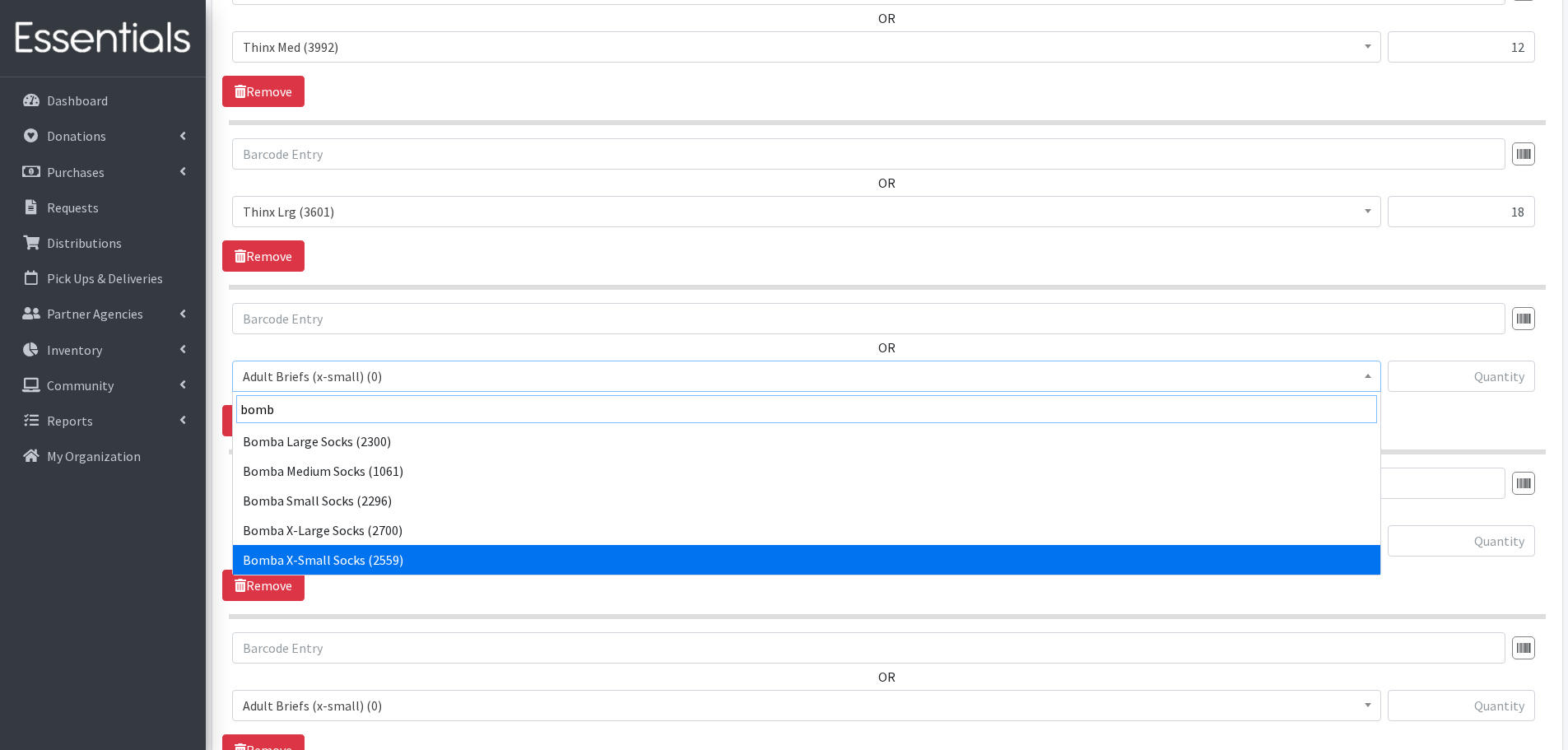
type input "bomb"
select select "14299"
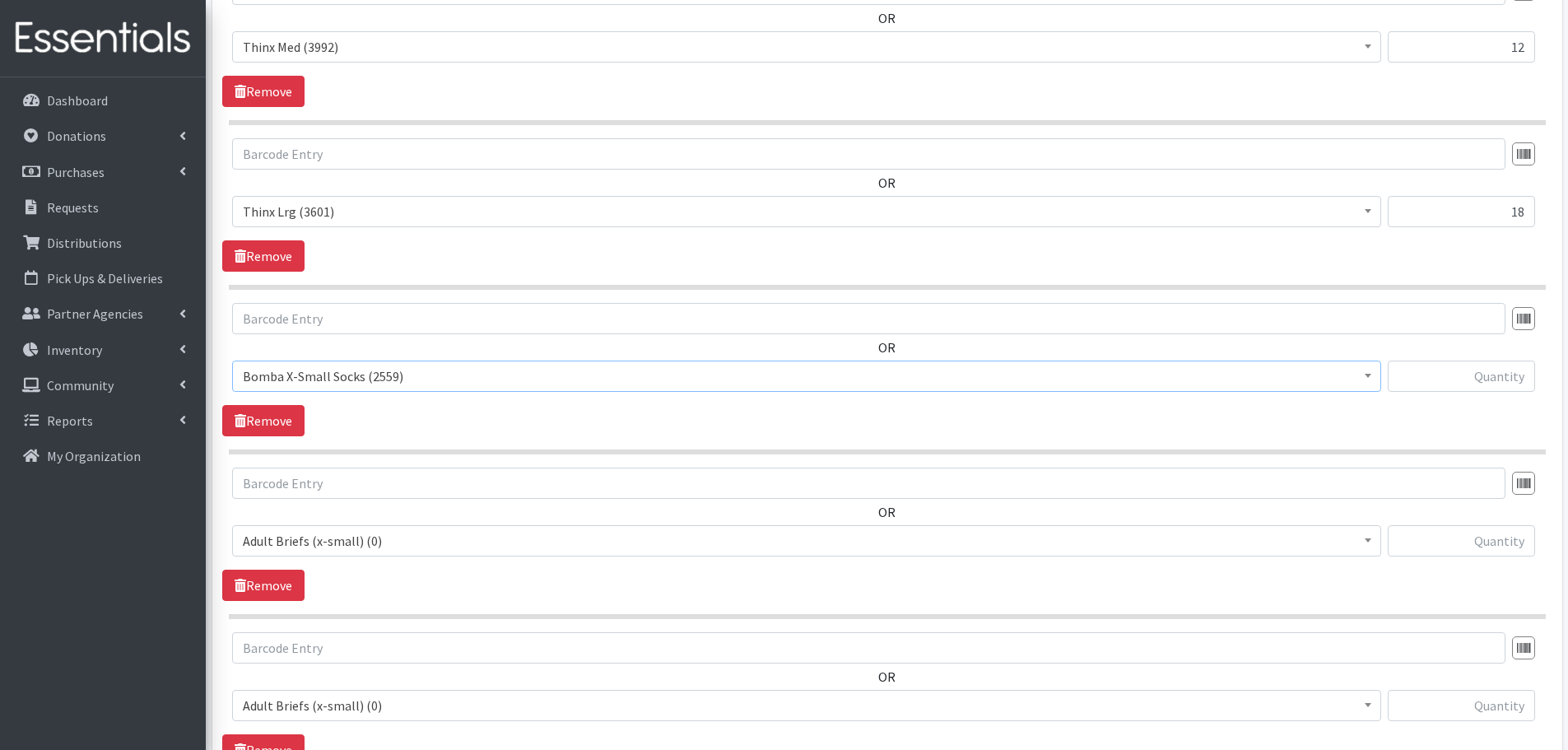
click at [299, 531] on span "Adult Briefs (x-small) (0)" at bounding box center [806, 541] width 1128 height 23
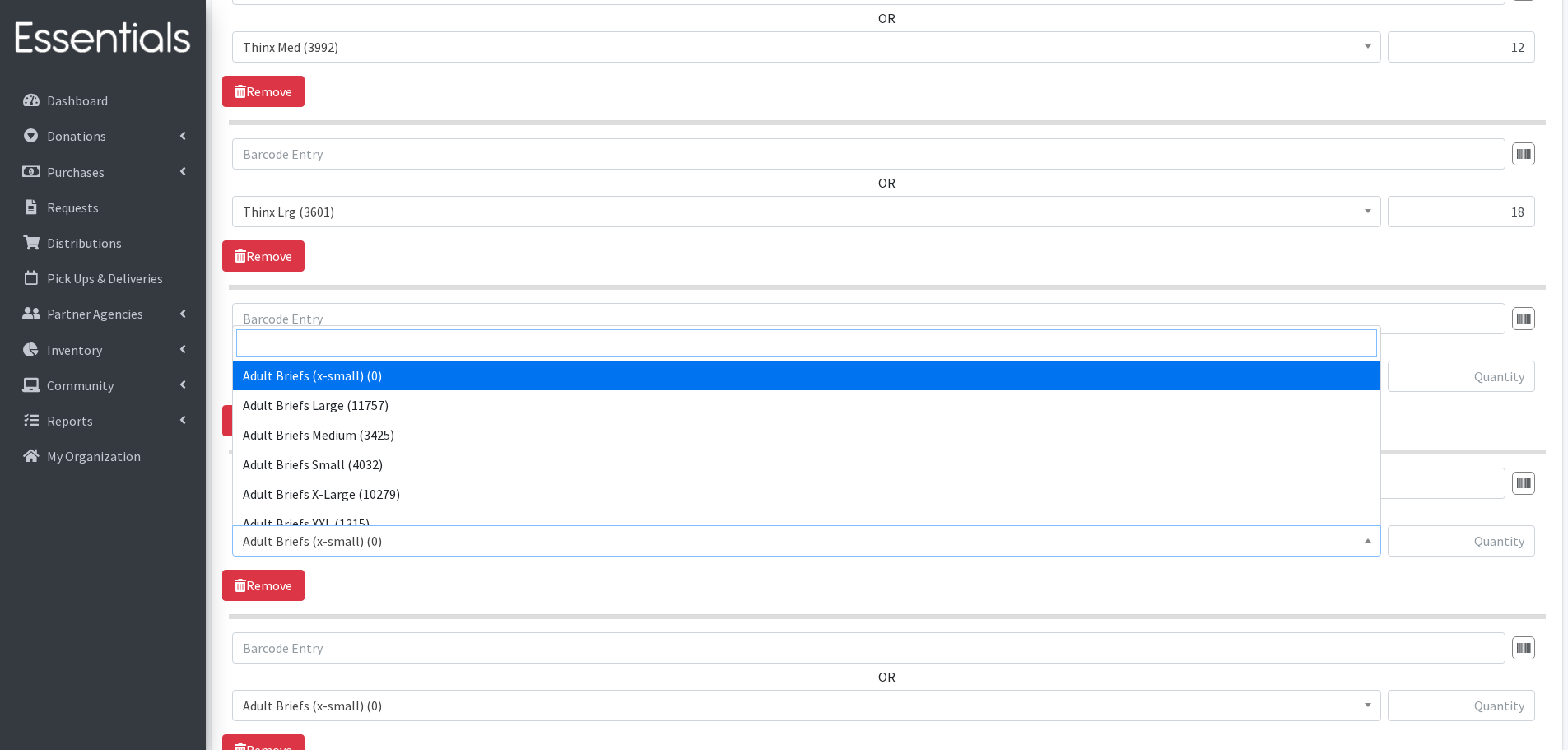
click at [250, 345] on input "search" at bounding box center [806, 343] width 1141 height 28
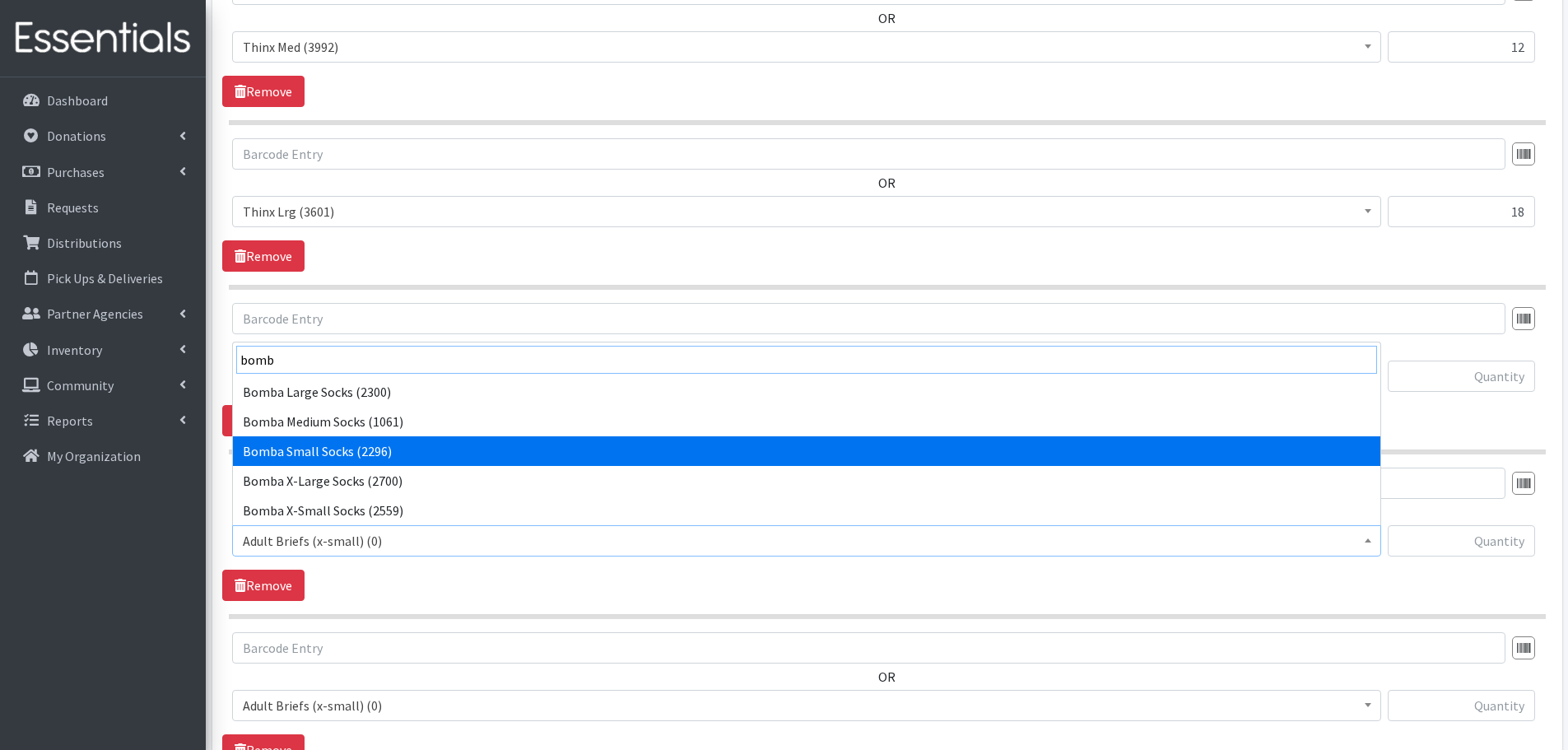
type input "bomb"
select select "14304"
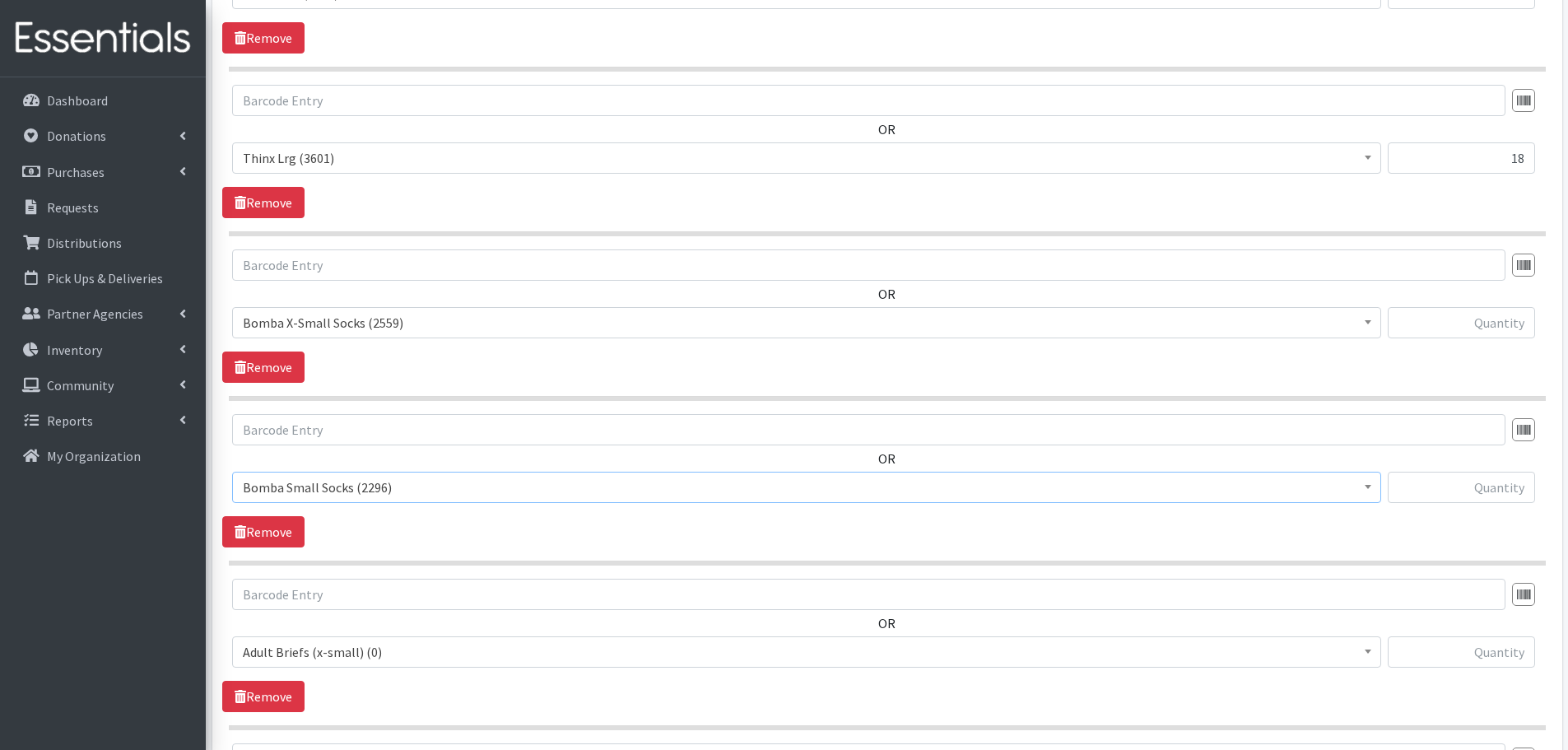
scroll to position [1115, 0]
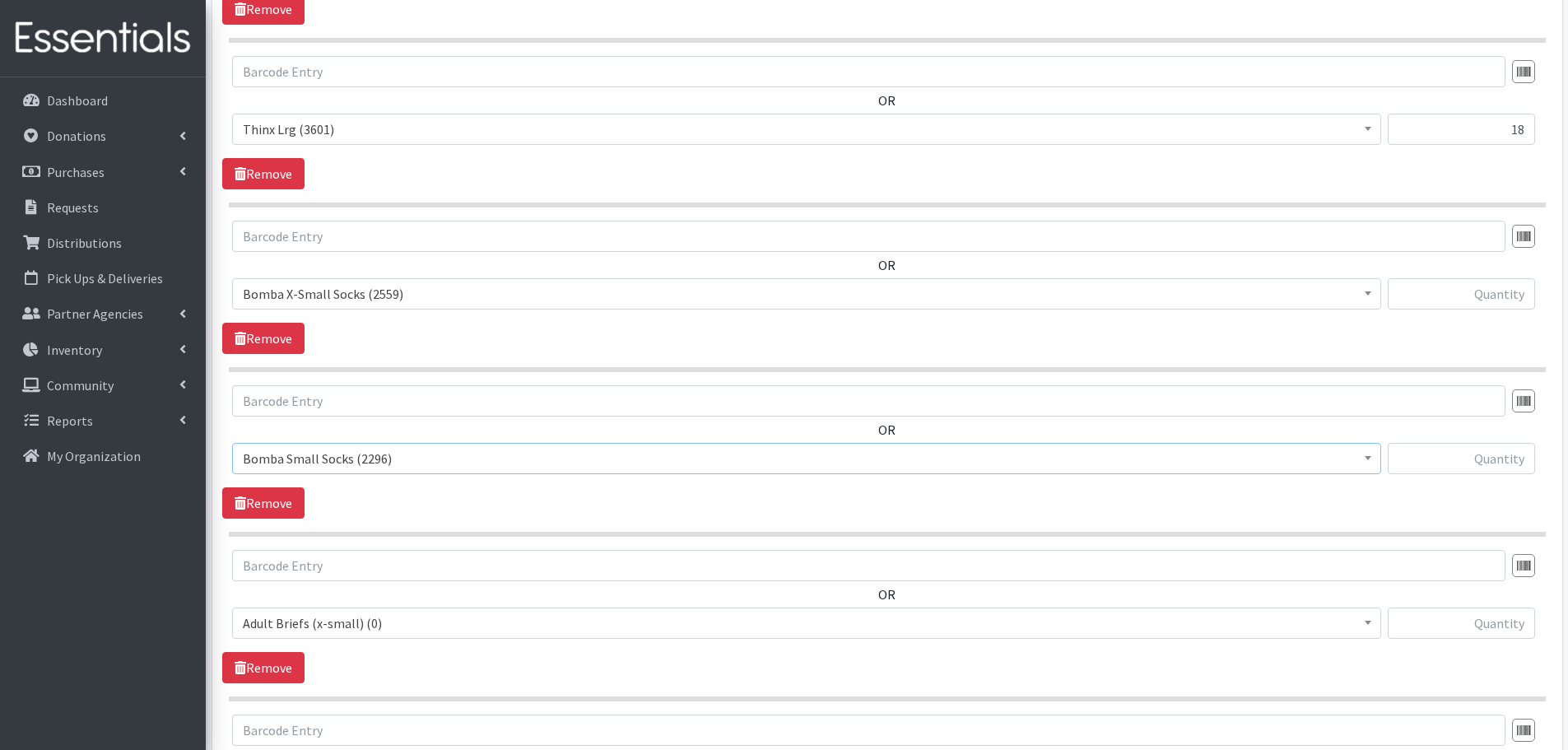
click at [290, 622] on span "Adult Briefs (x-small) (0)" at bounding box center [806, 623] width 1128 height 23
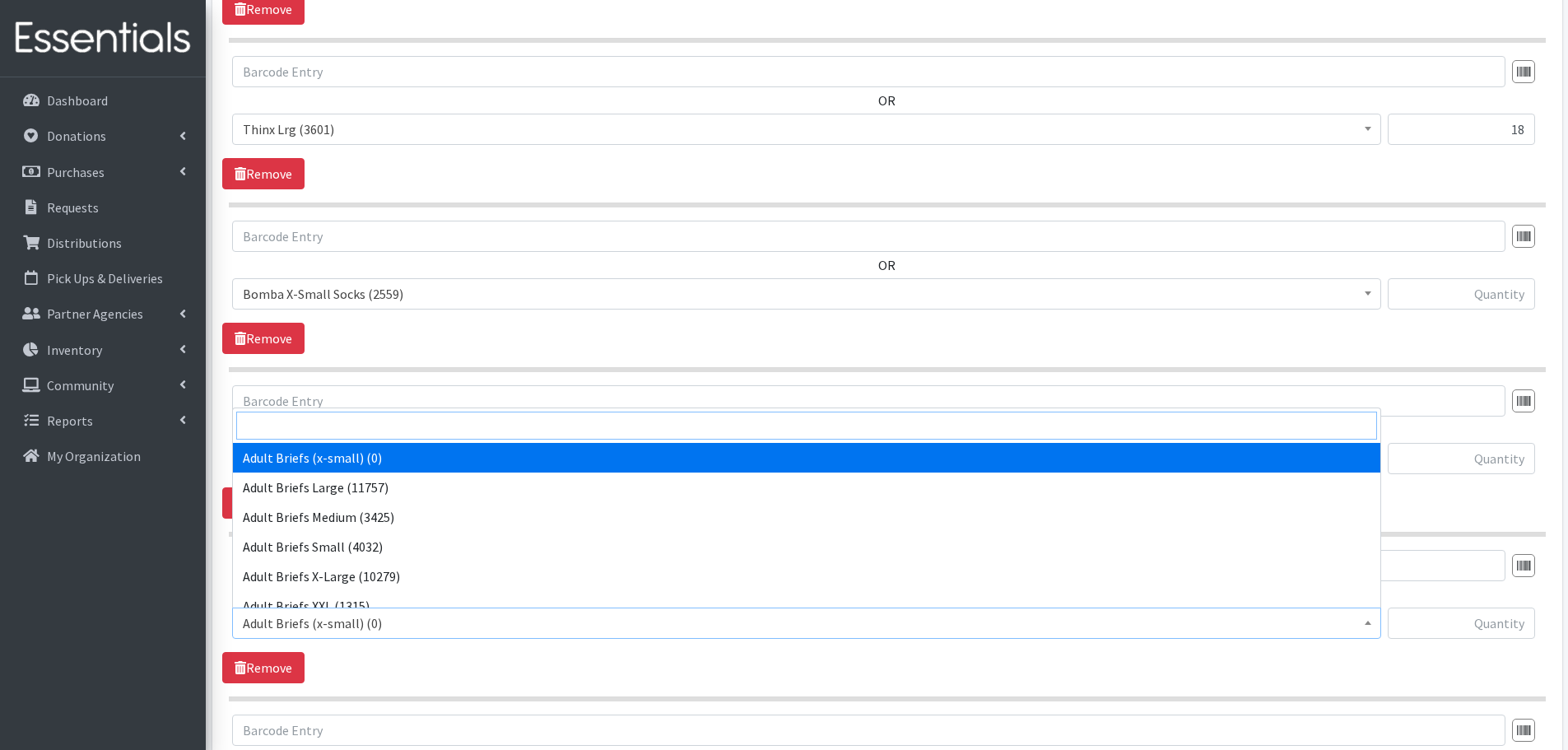
click at [314, 418] on input "search" at bounding box center [806, 426] width 1141 height 28
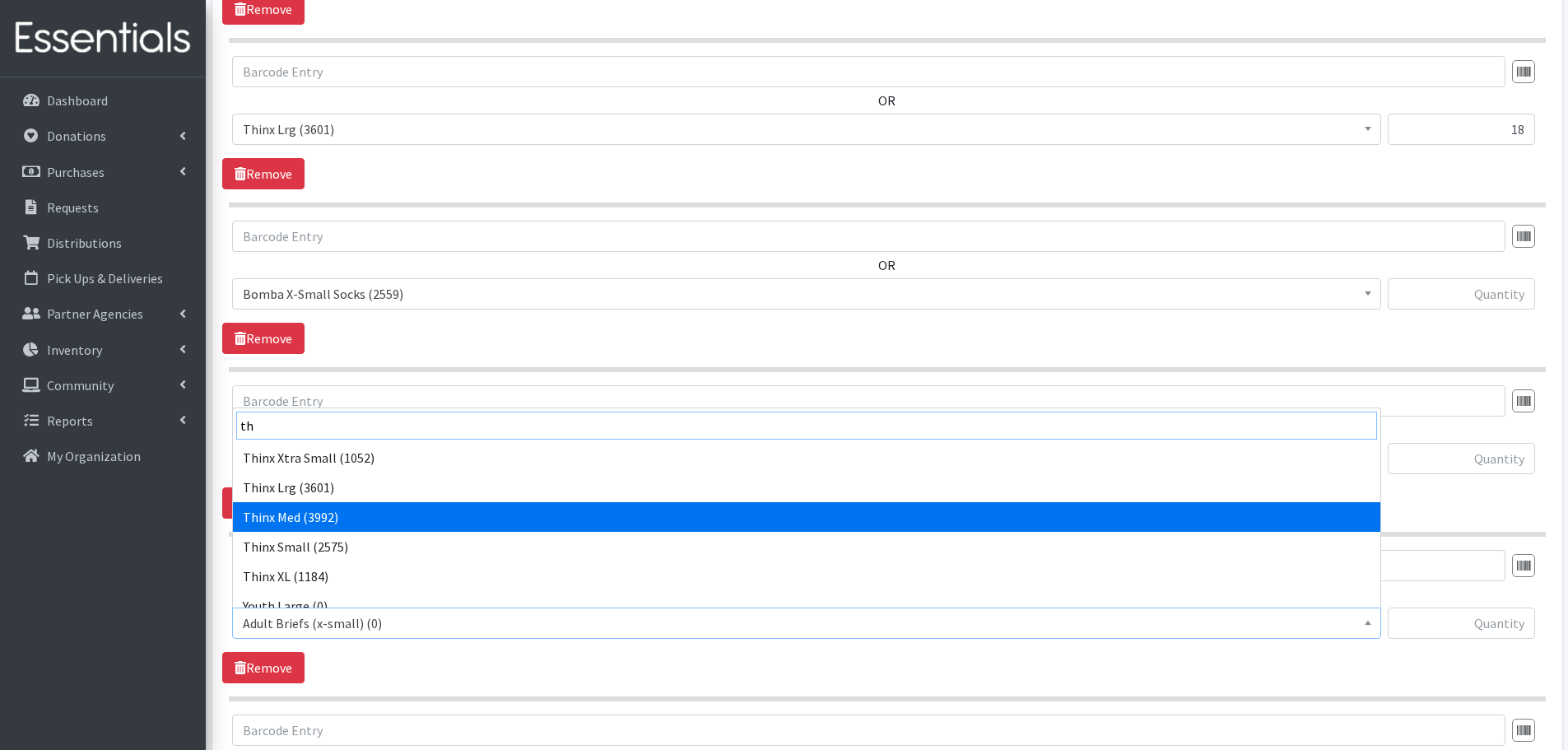
type input "th"
select select "14416"
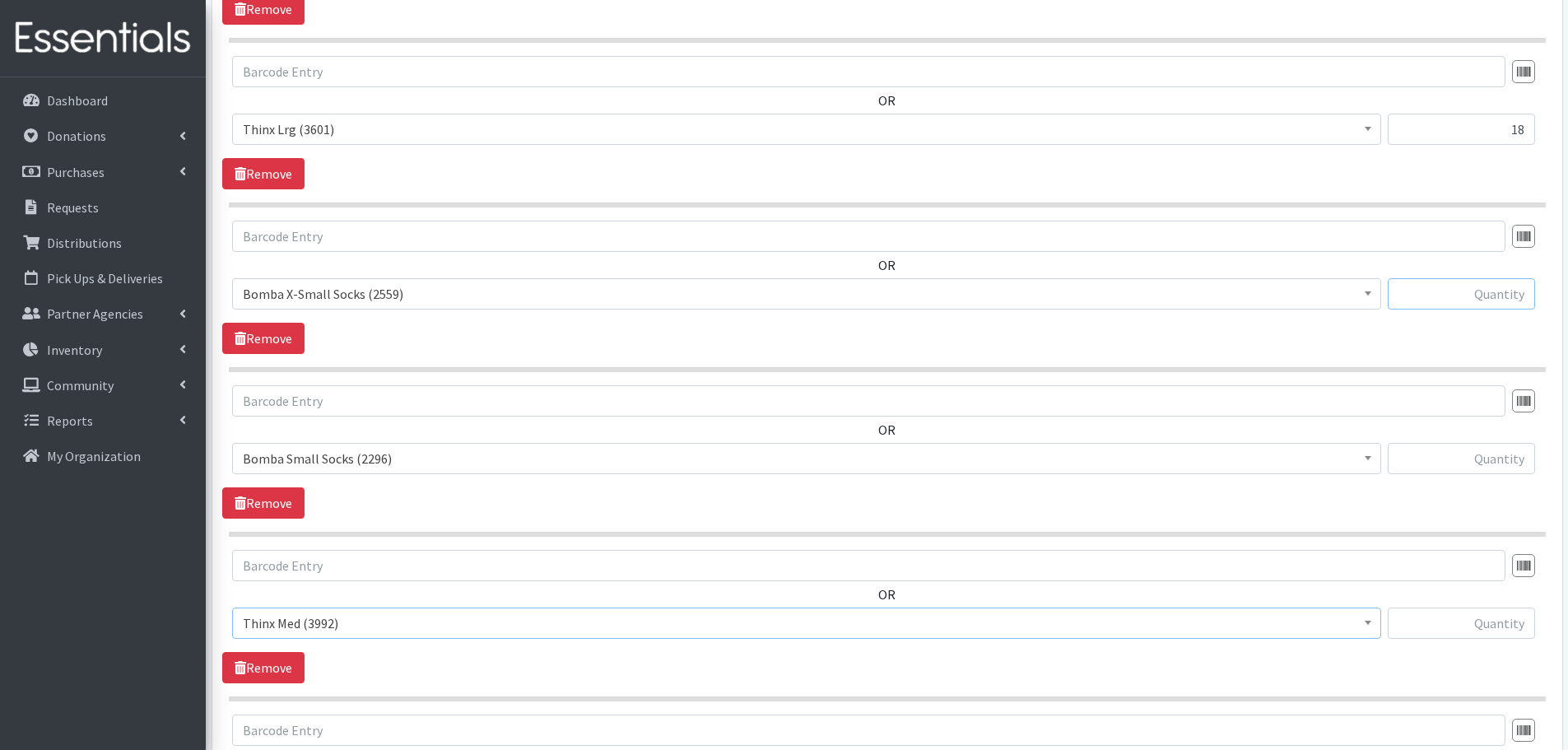
click at [1433, 286] on input "text" at bounding box center [1462, 293] width 147 height 31
type input "10"
click at [1449, 462] on input "text" at bounding box center [1462, 458] width 147 height 31
type input "8"
click at [1450, 635] on input "text" at bounding box center [1462, 623] width 147 height 31
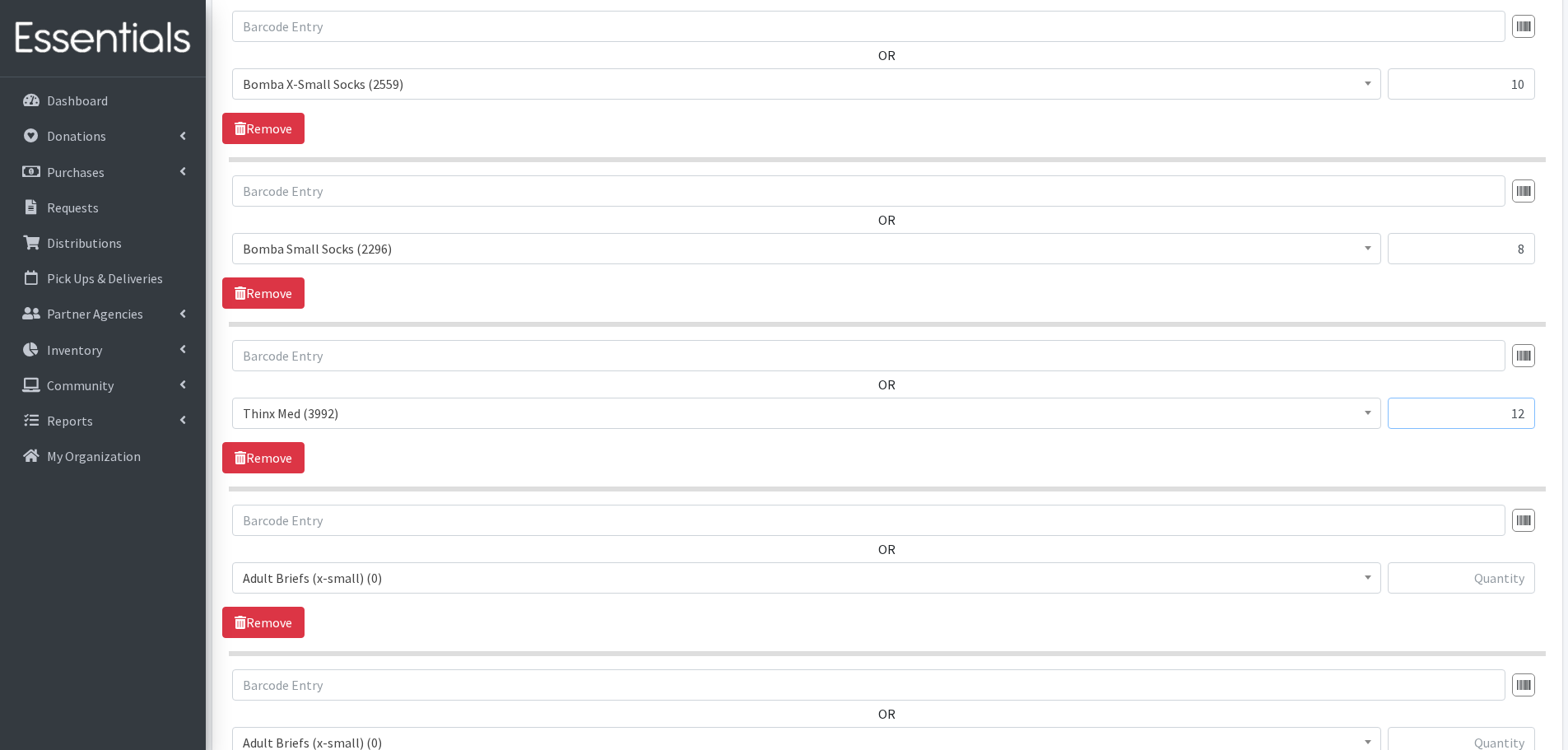
scroll to position [1362, 0]
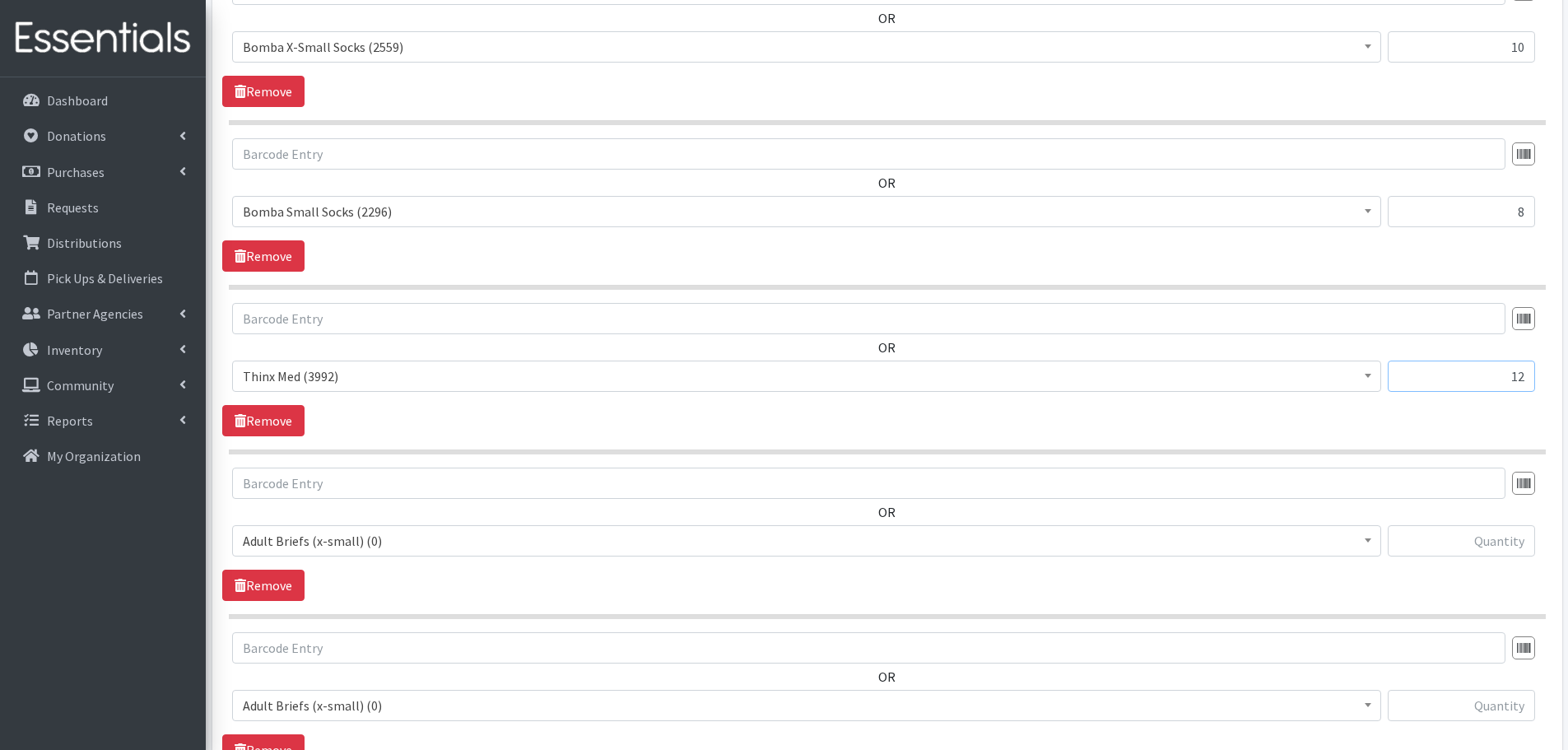
type input "12"
click at [271, 545] on span "Adult Briefs (x-small) (0)" at bounding box center [806, 541] width 1128 height 23
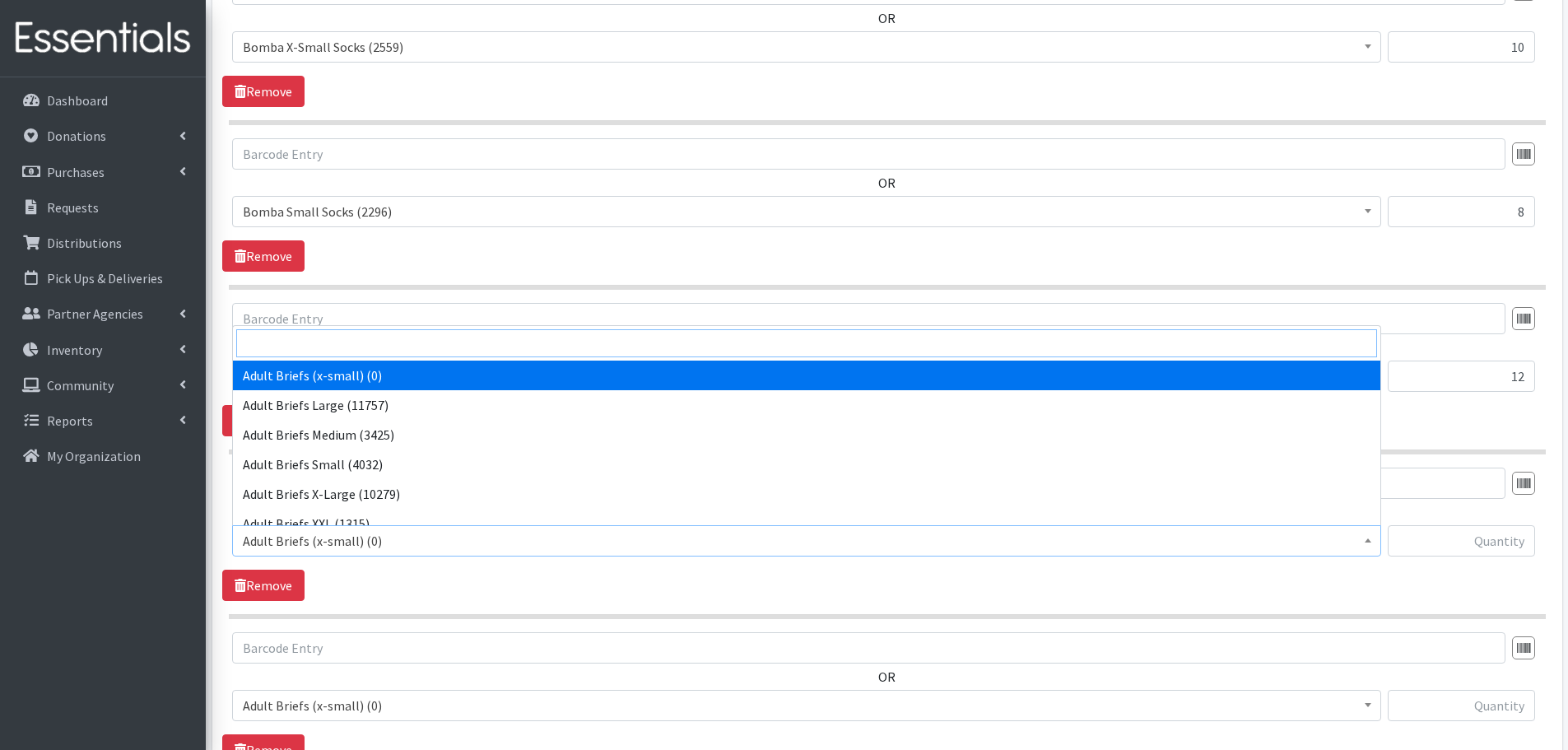
click at [320, 340] on input "search" at bounding box center [806, 343] width 1141 height 28
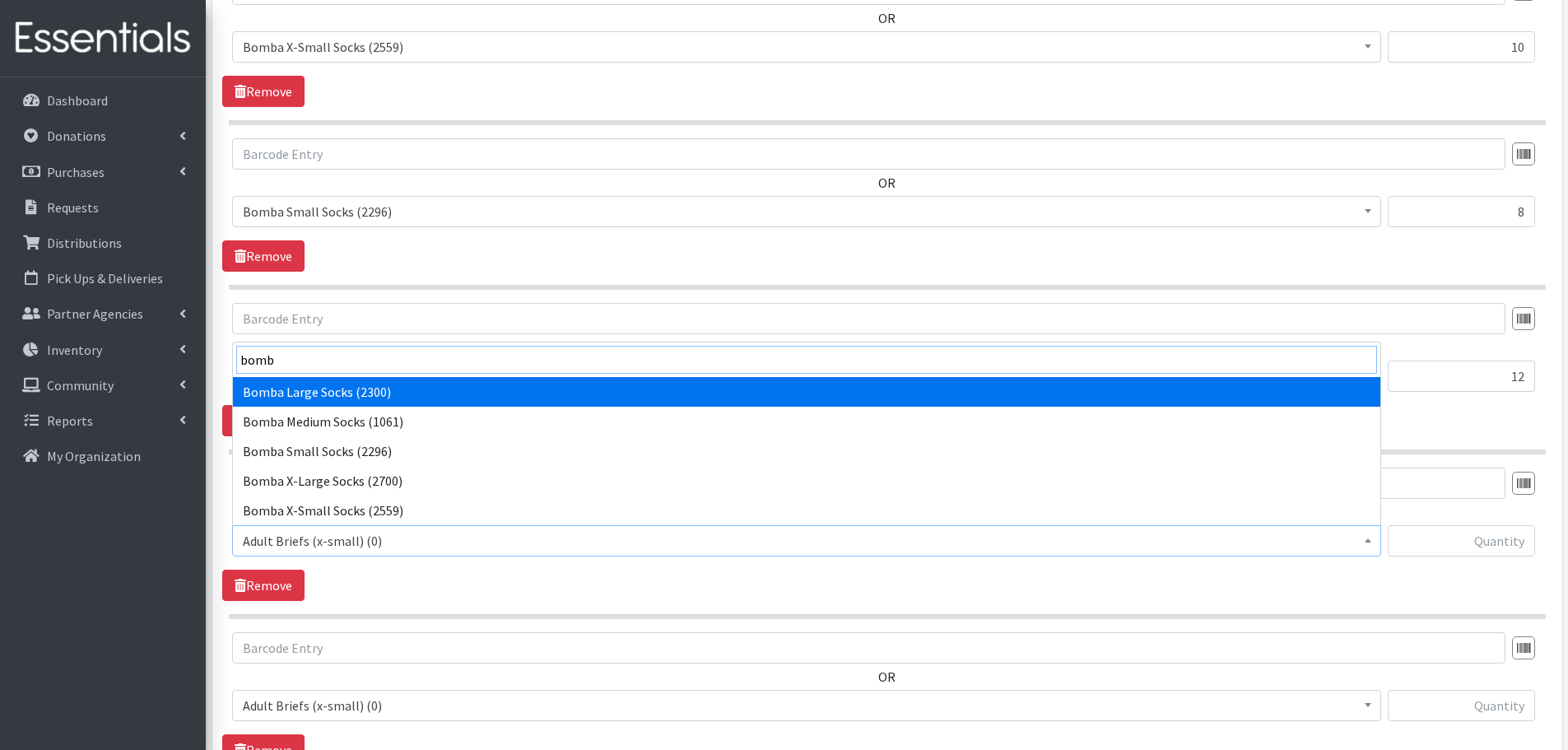
type input "bomb"
select select "14305"
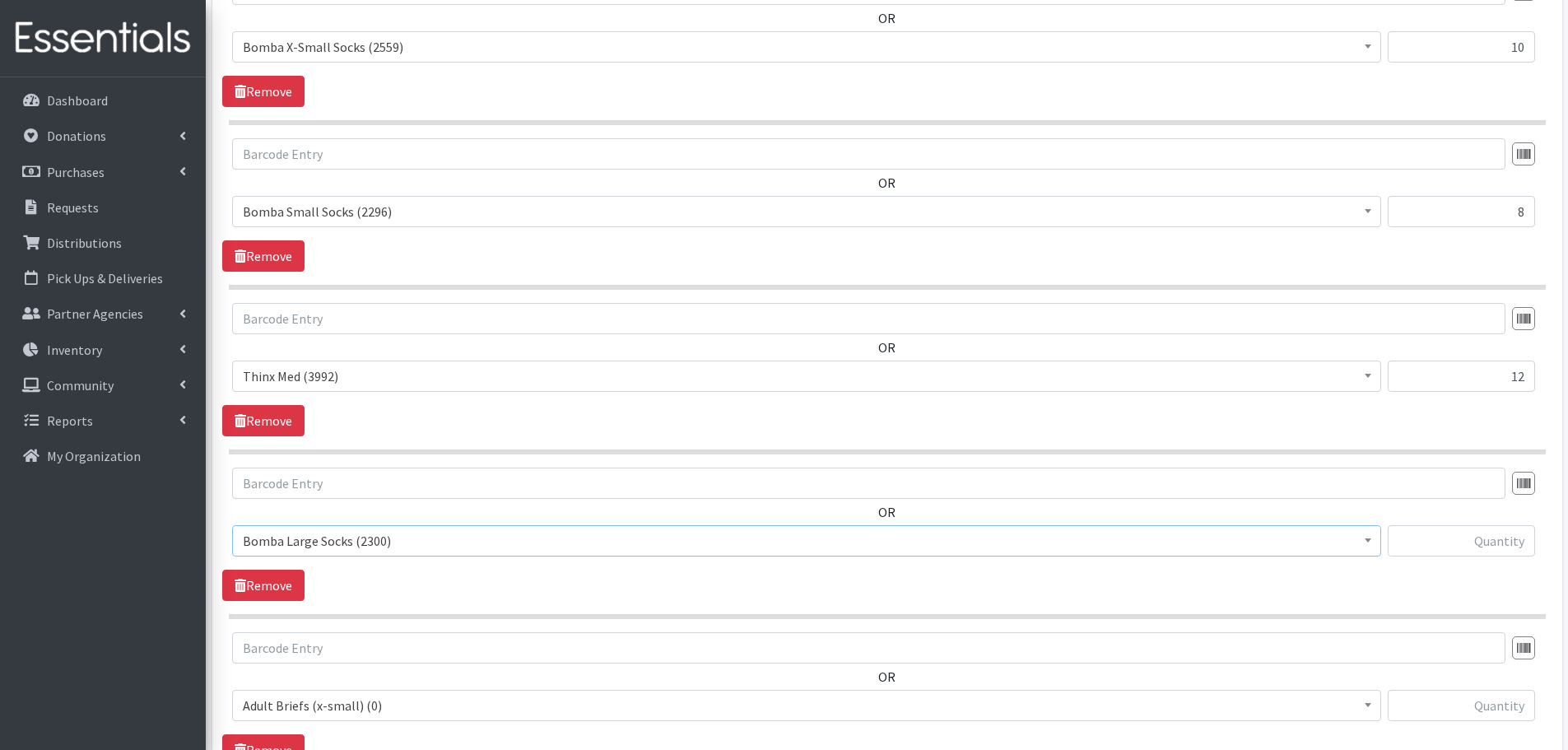
click at [325, 379] on span "Thinx Med (3992)" at bounding box center [806, 375] width 1128 height 23
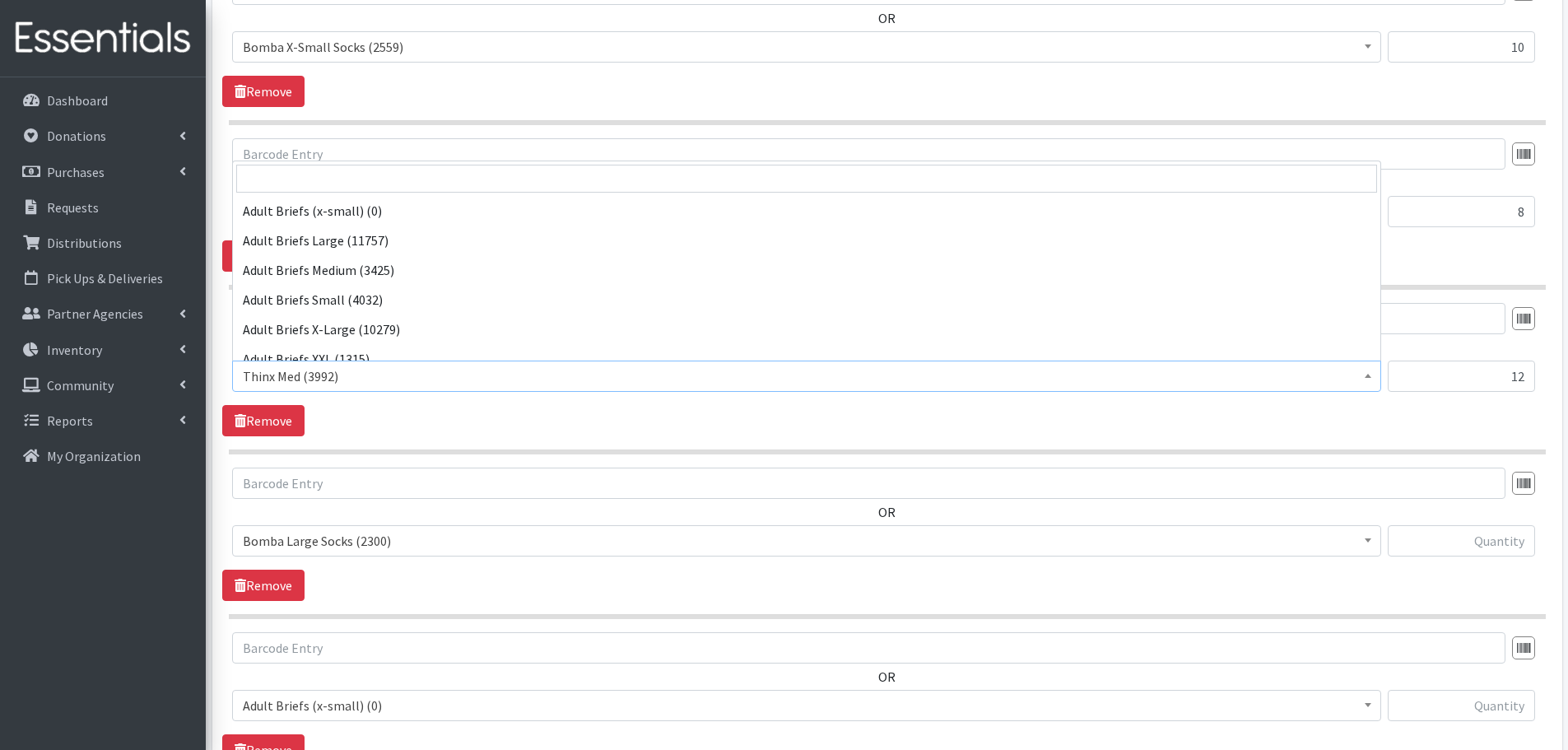
scroll to position [978, 0]
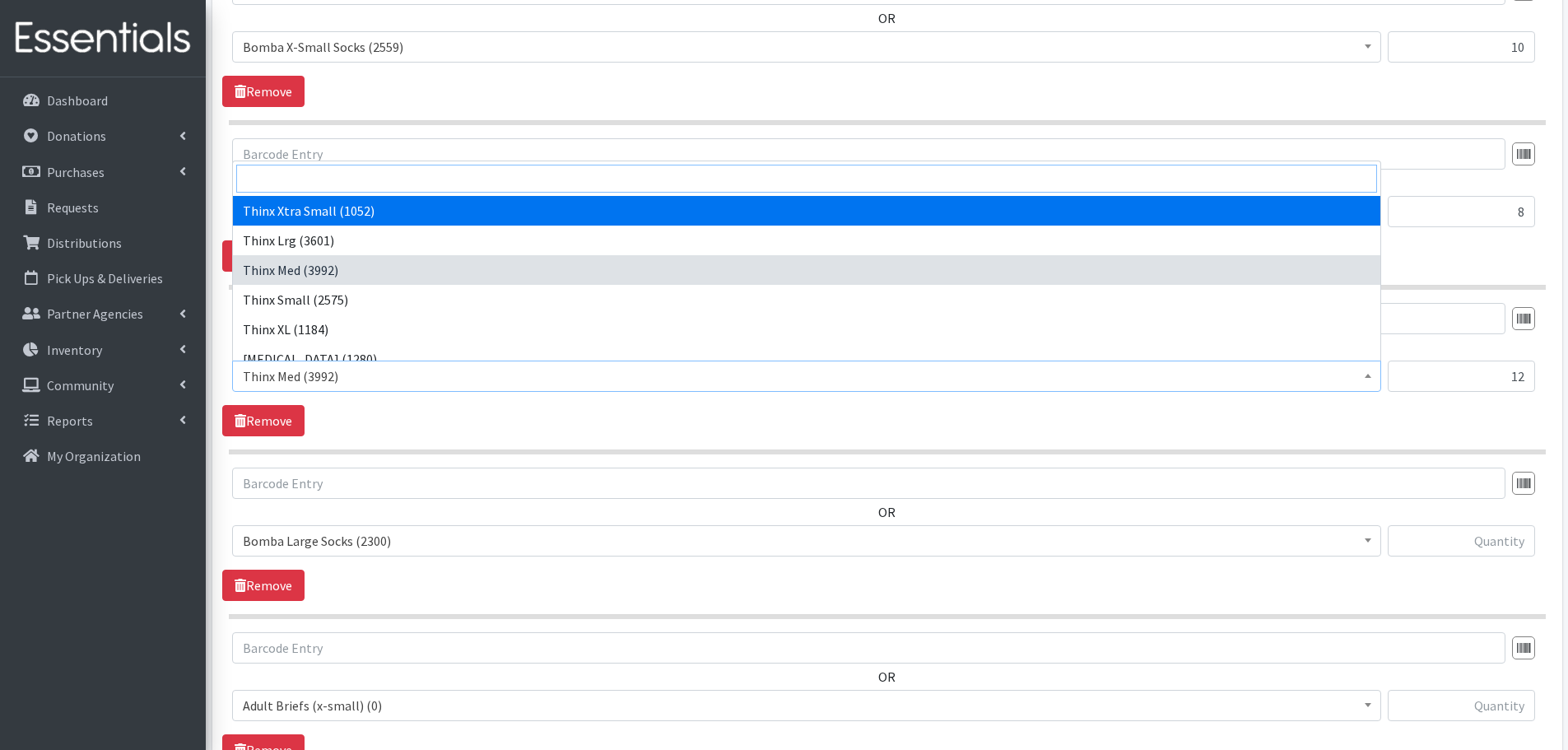
click at [315, 185] on input "search" at bounding box center [806, 178] width 1141 height 28
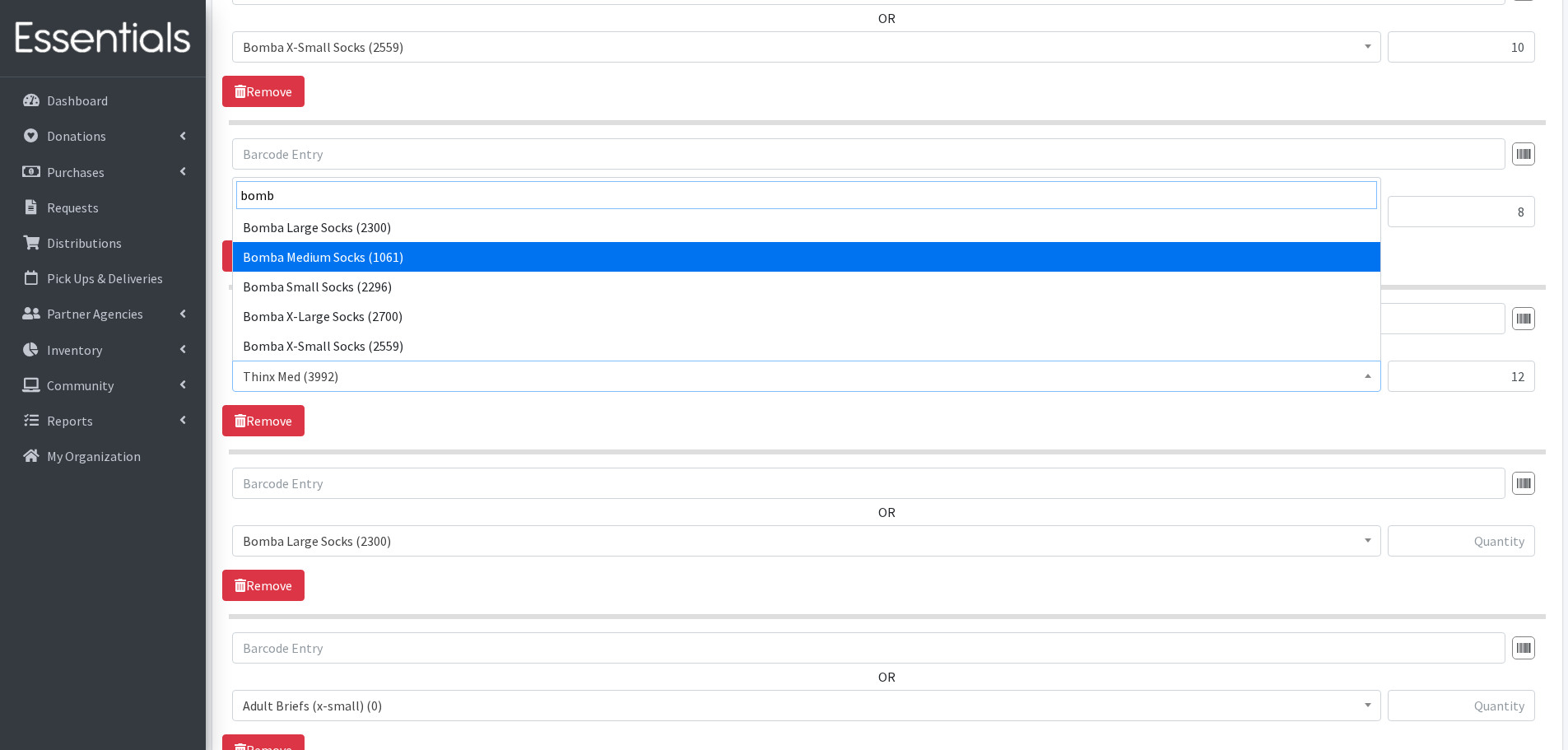
type input "bomb"
select select "14302"
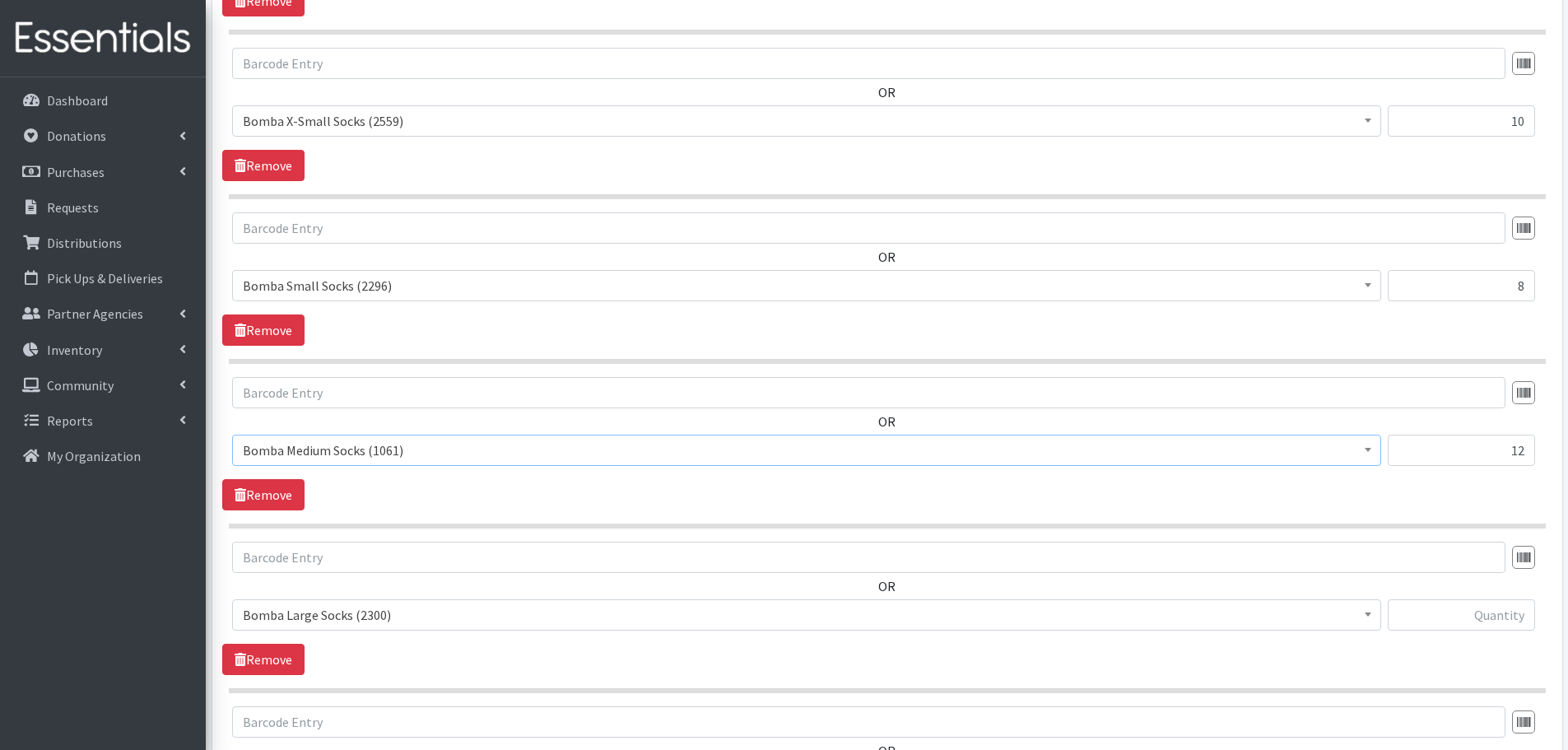
scroll to position [1444, 0]
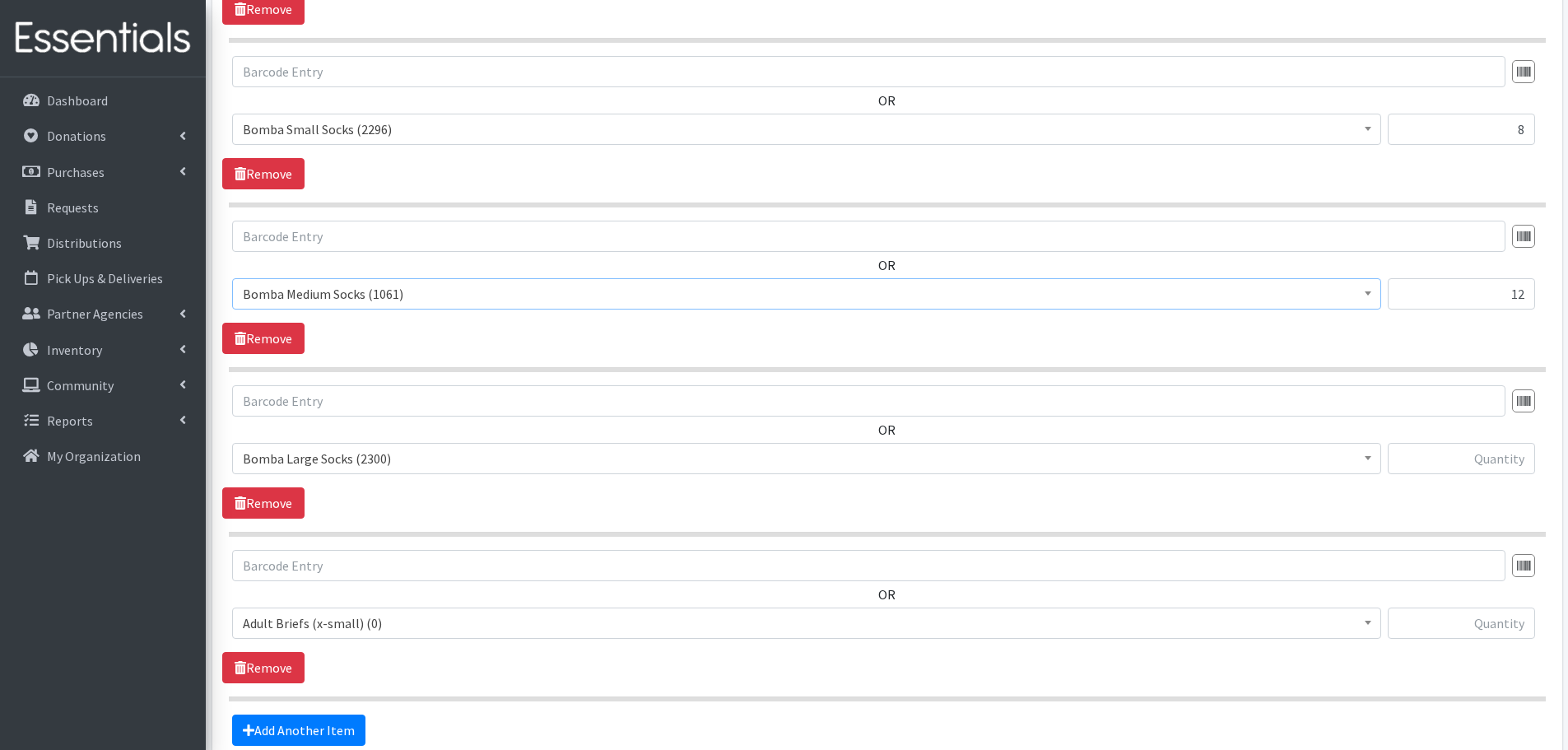
click at [318, 622] on span "Adult Briefs (x-small) (0)" at bounding box center [806, 623] width 1128 height 23
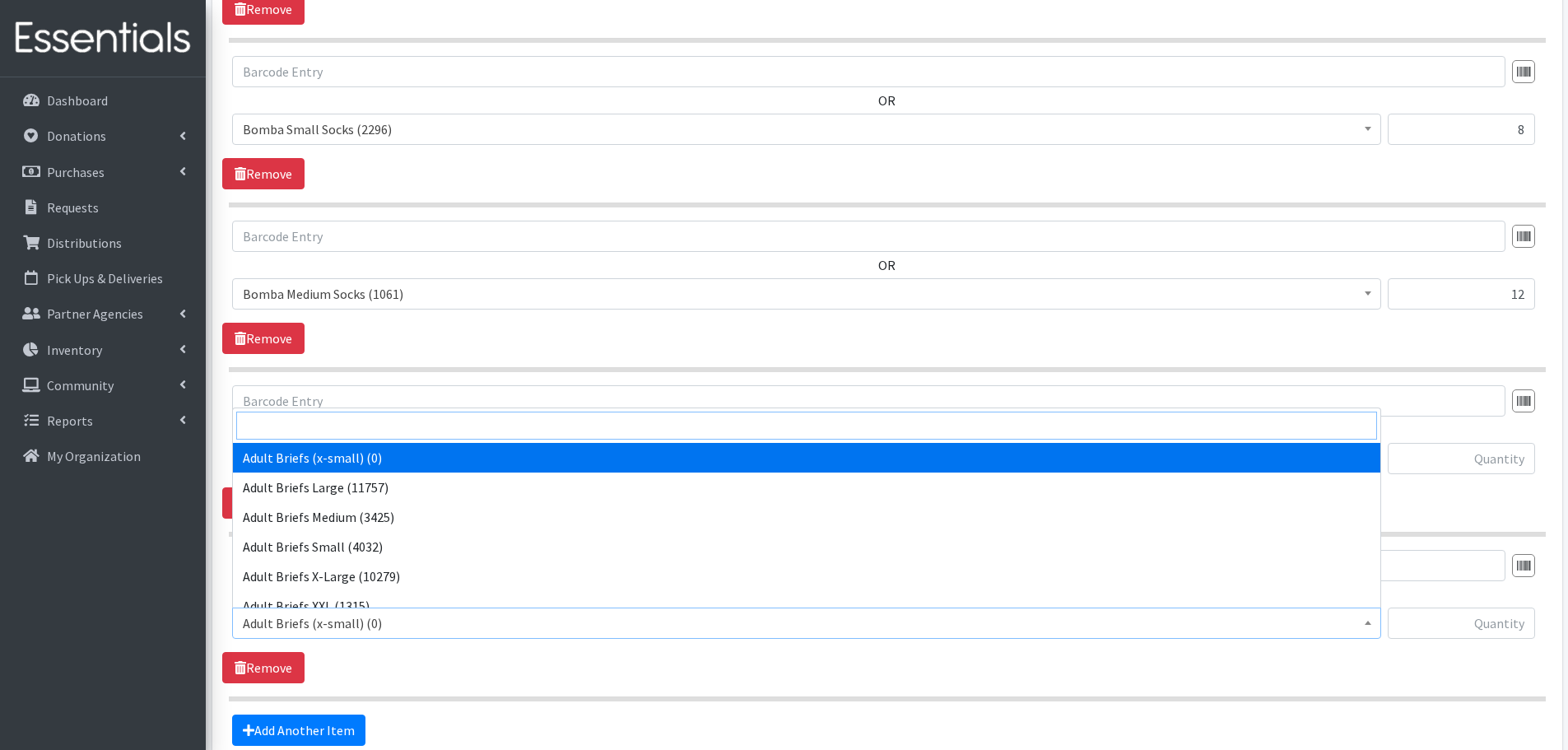
click at [332, 419] on input "search" at bounding box center [806, 426] width 1141 height 28
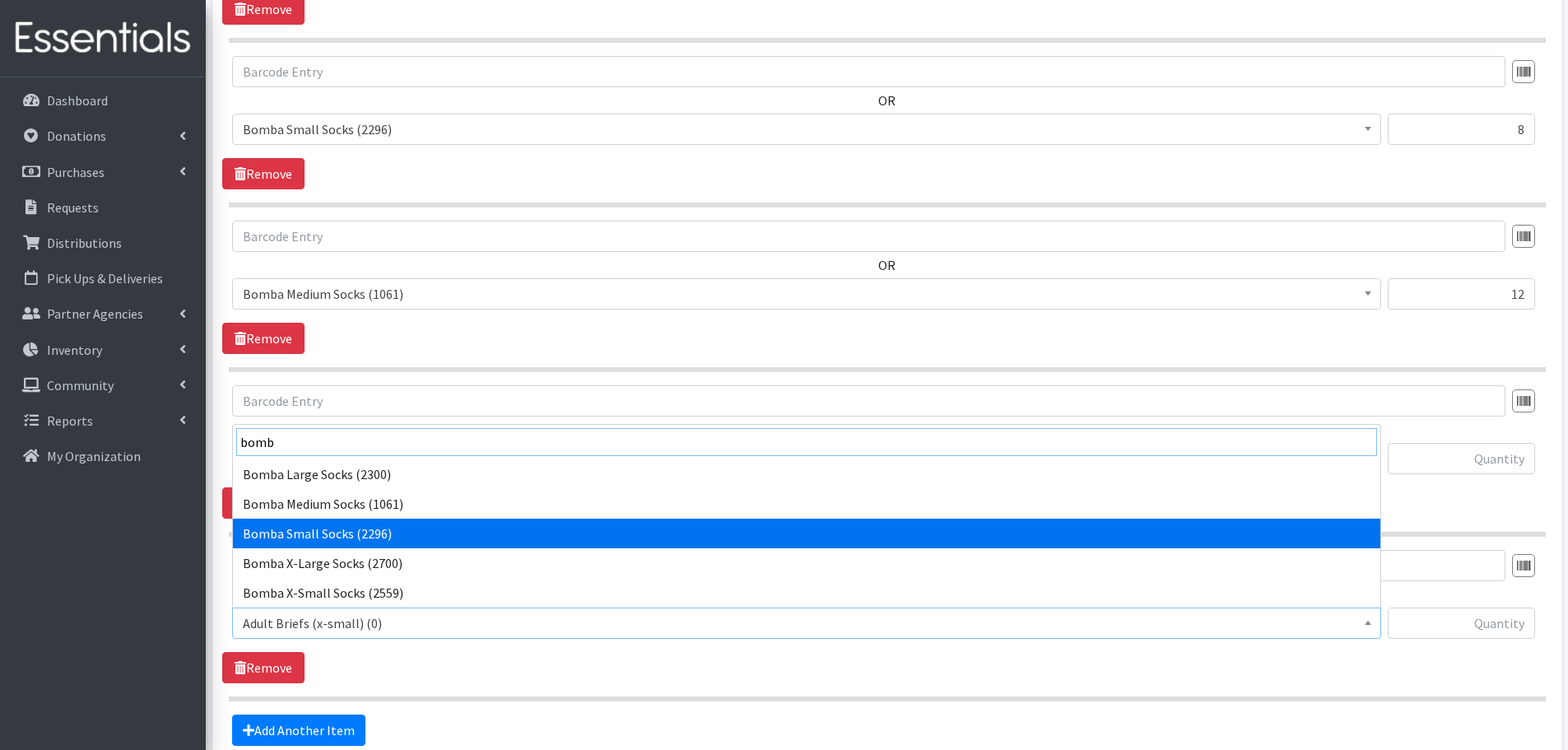
type input "bomb"
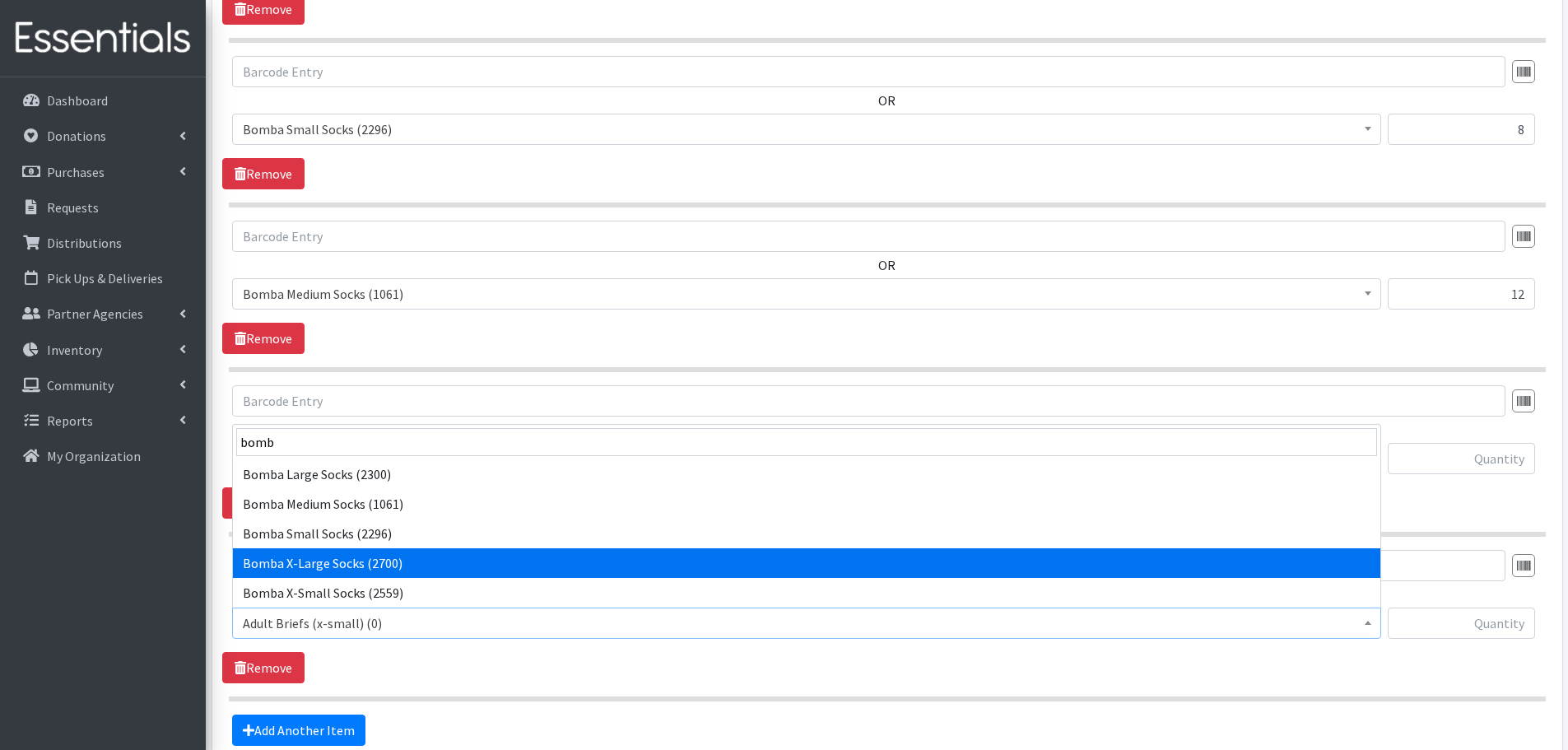
select select "14297"
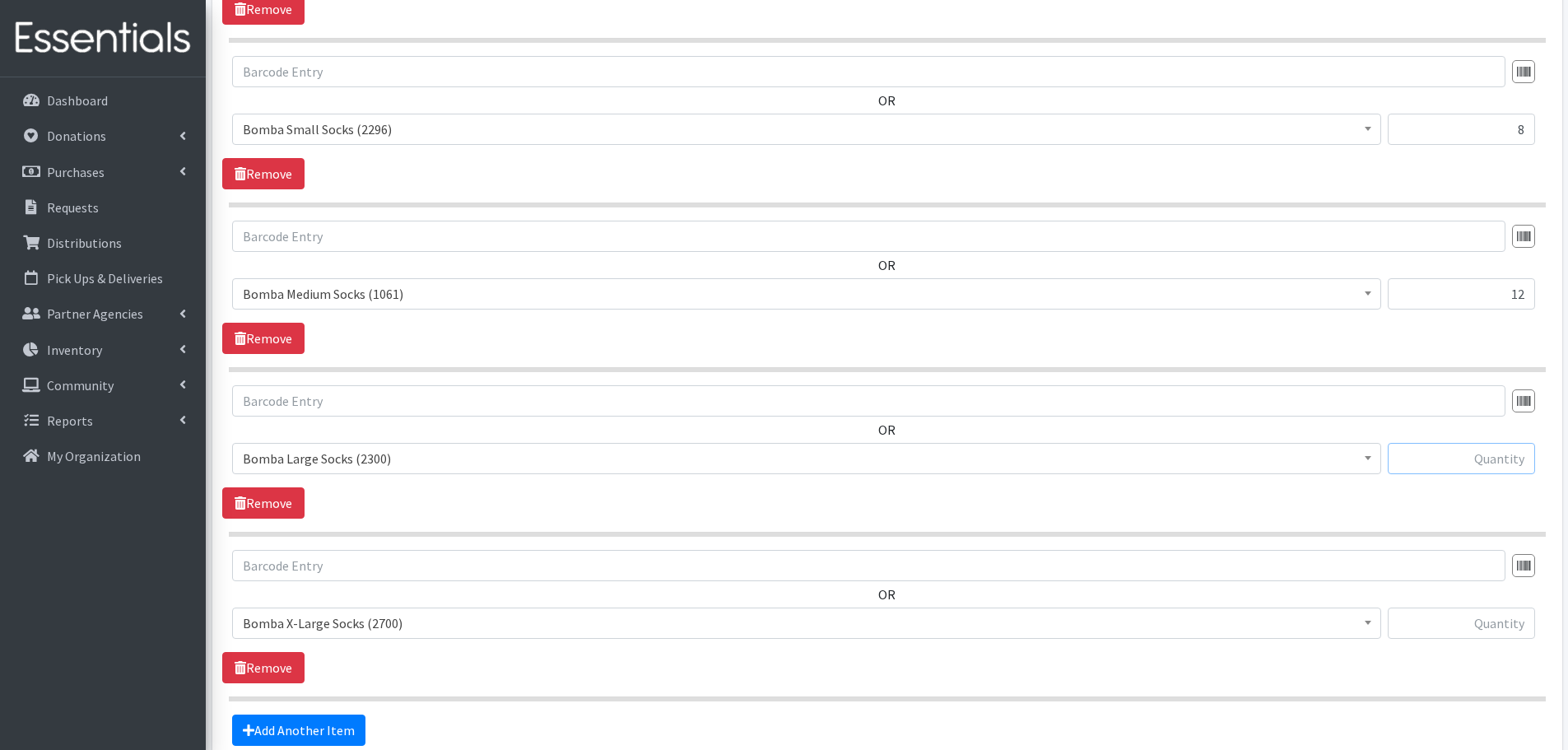
click at [1501, 460] on input "text" at bounding box center [1462, 458] width 147 height 31
type input "50"
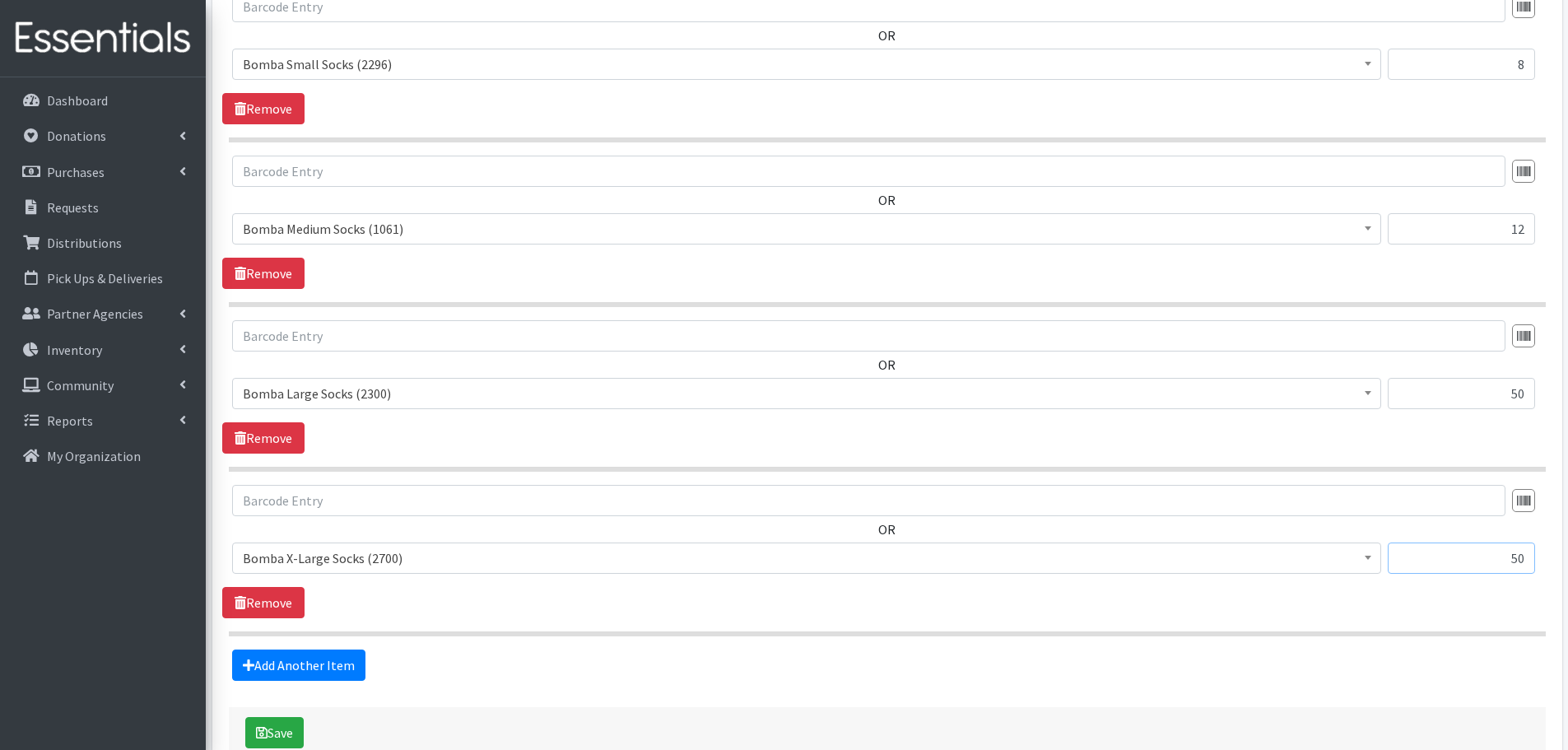
scroll to position [1609, 0]
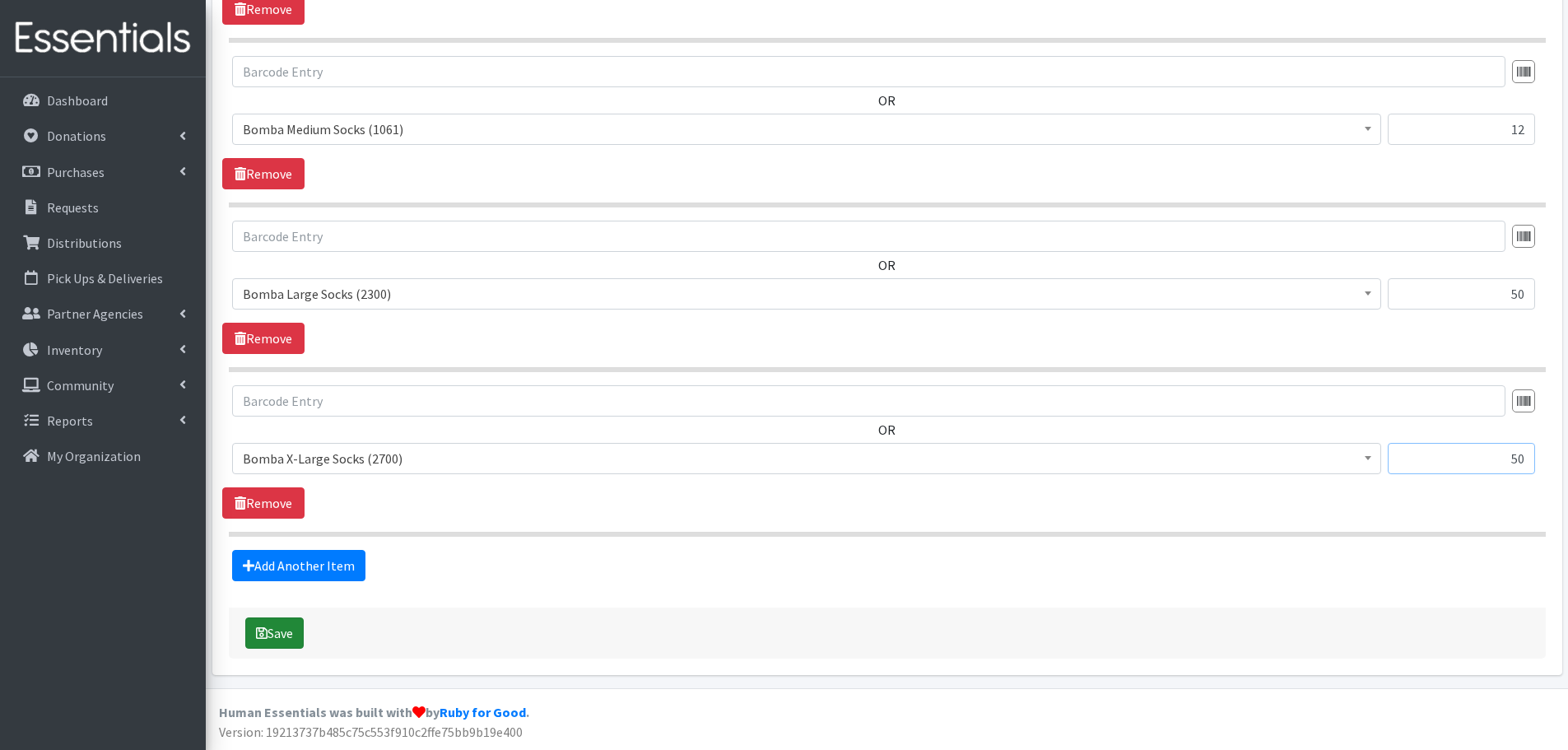
type input "50"
click at [292, 638] on button "Save" at bounding box center [274, 632] width 59 height 31
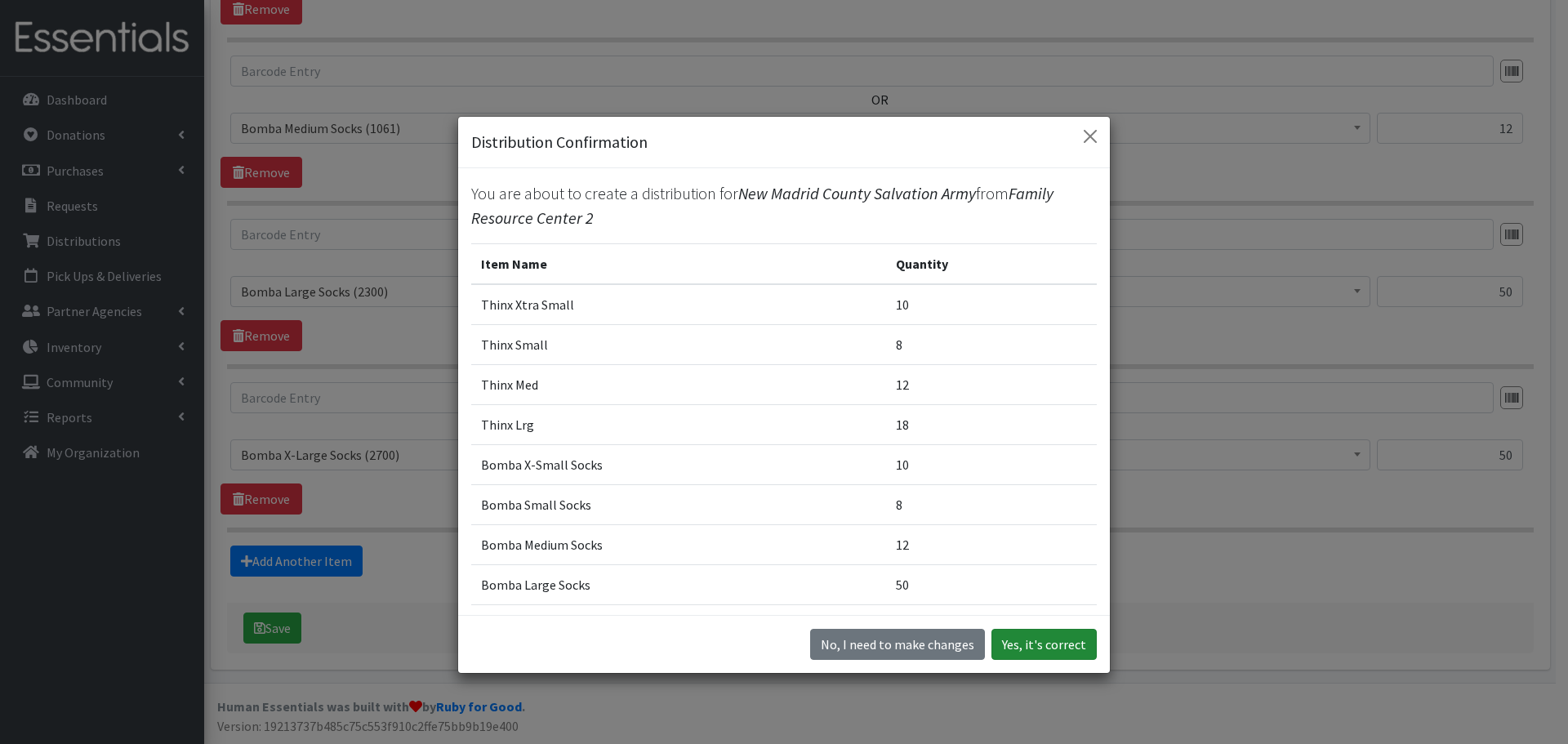
click at [1025, 636] on button "Yes, it's correct" at bounding box center [1044, 644] width 106 height 31
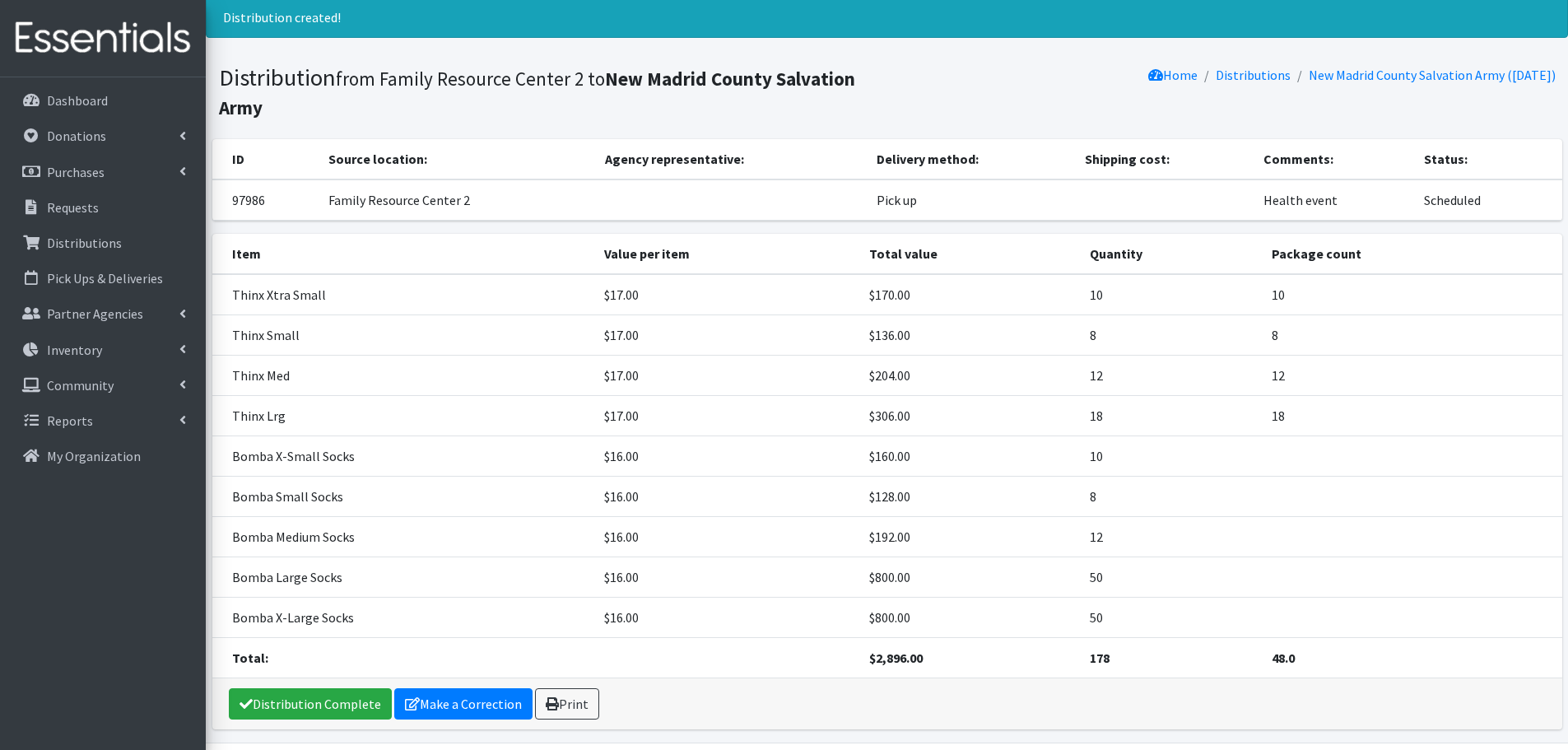
scroll to position [105, 0]
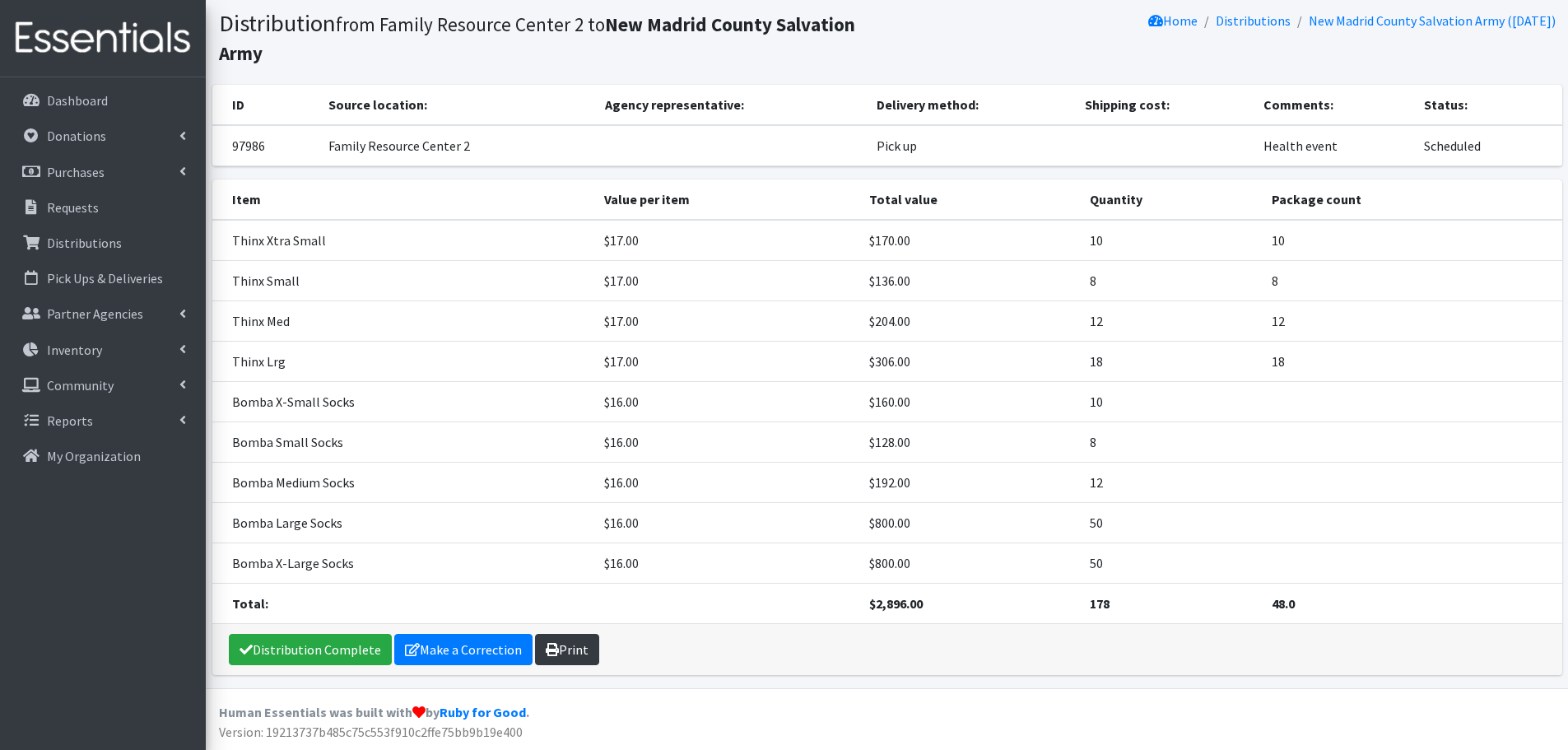
click at [562, 642] on link "Print" at bounding box center [567, 649] width 64 height 31
click at [330, 638] on link "Distribution Complete" at bounding box center [310, 649] width 163 height 31
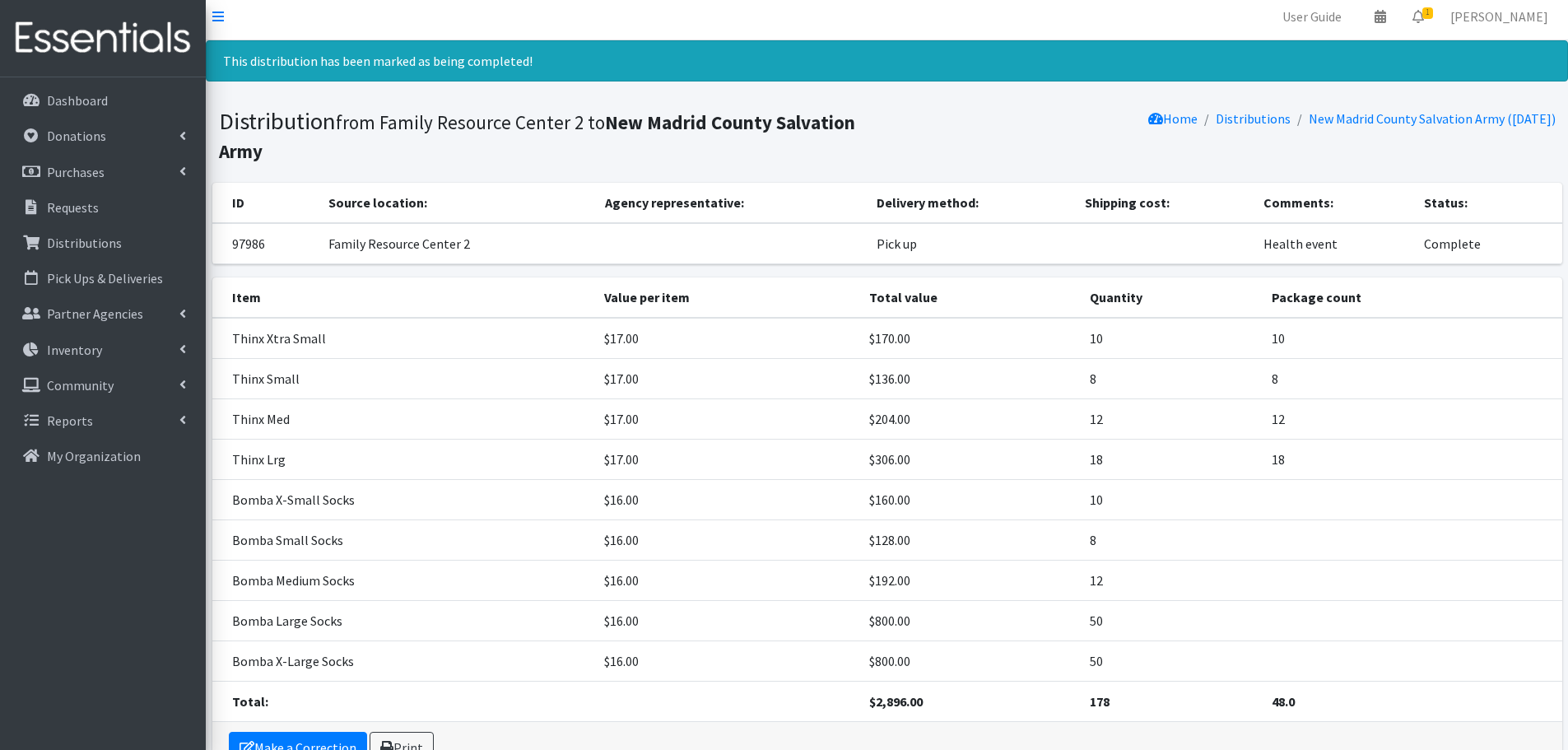
scroll to position [0, 0]
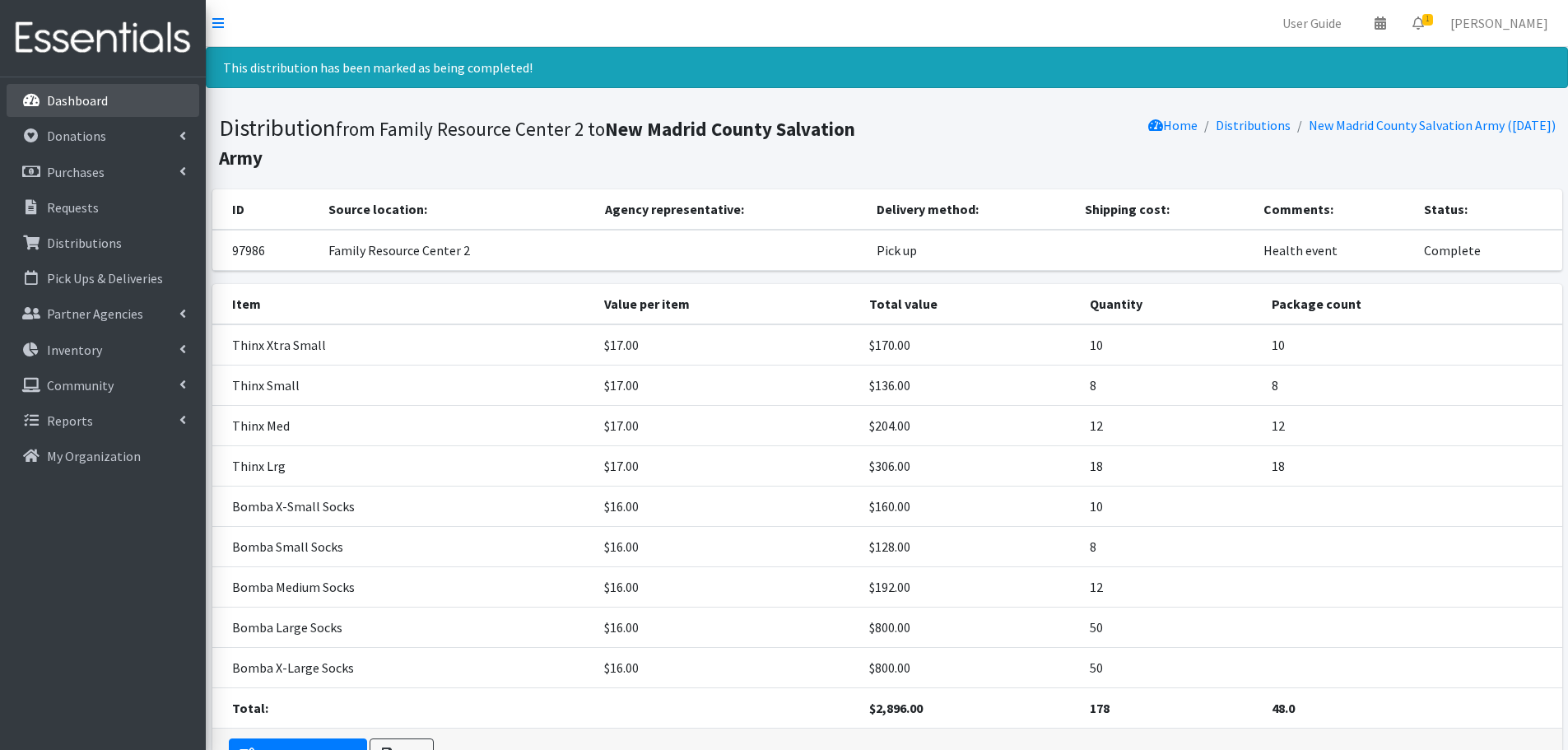
click at [87, 99] on p "Dashboard" at bounding box center [77, 100] width 61 height 16
